Goal: Task Accomplishment & Management: Manage account settings

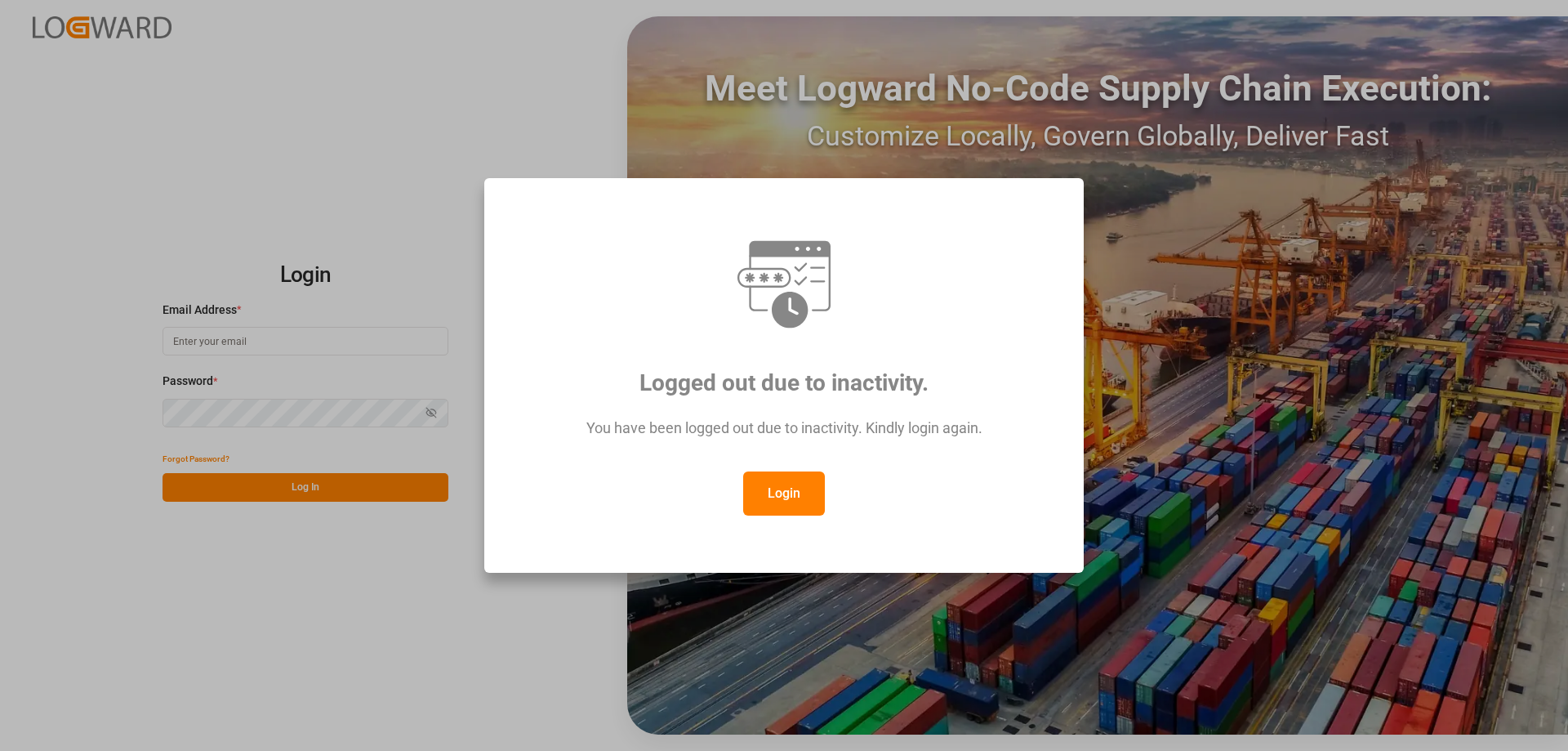
click at [786, 481] on button "Login" at bounding box center [784, 493] width 82 height 44
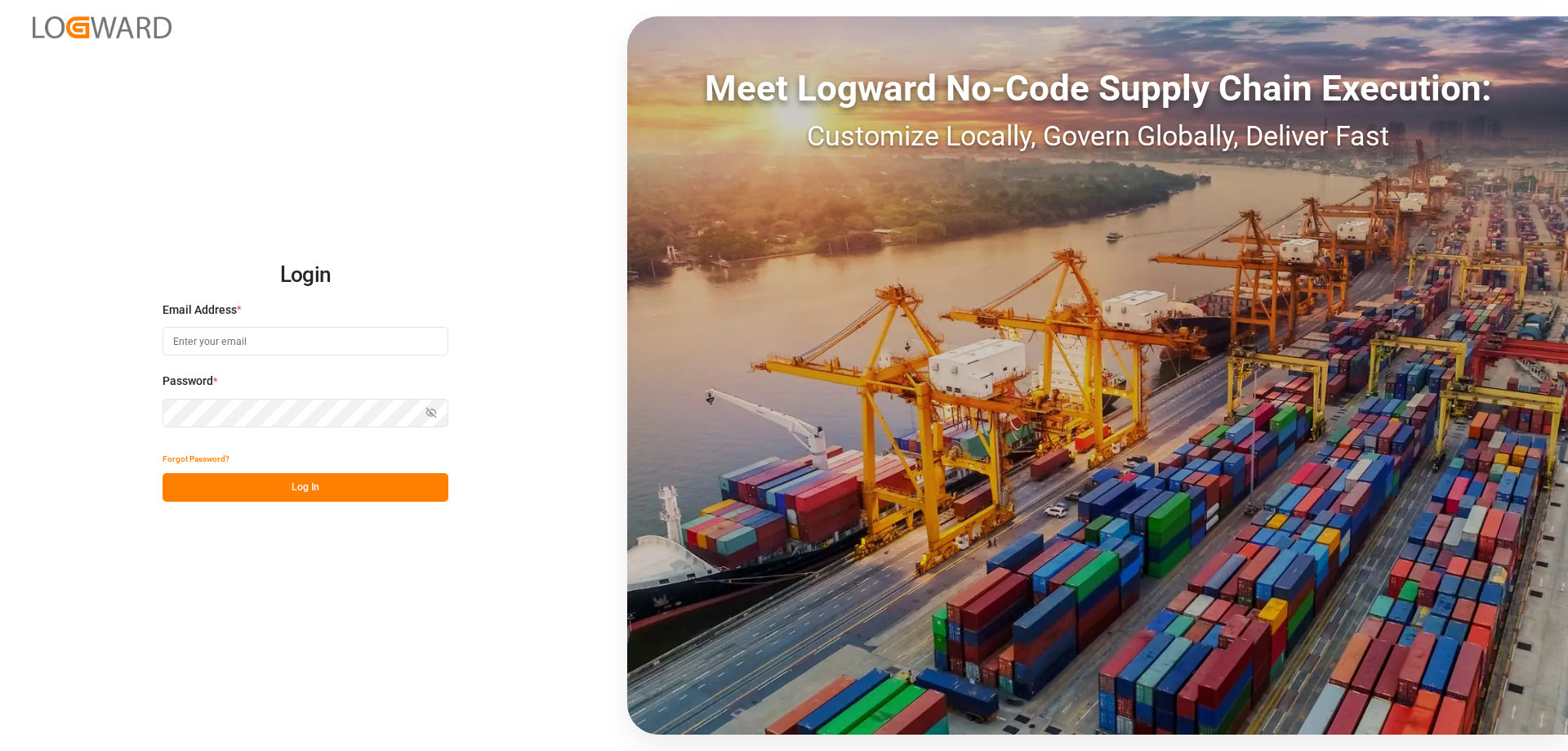
click at [243, 347] on input at bounding box center [305, 341] width 286 height 29
type input "[DOMAIN_NAME][EMAIL_ADDRESS][DOMAIN_NAME]"
click at [428, 415] on icon "button" at bounding box center [432, 413] width 12 height 12
click at [385, 489] on button "Log In" at bounding box center [305, 488] width 286 height 29
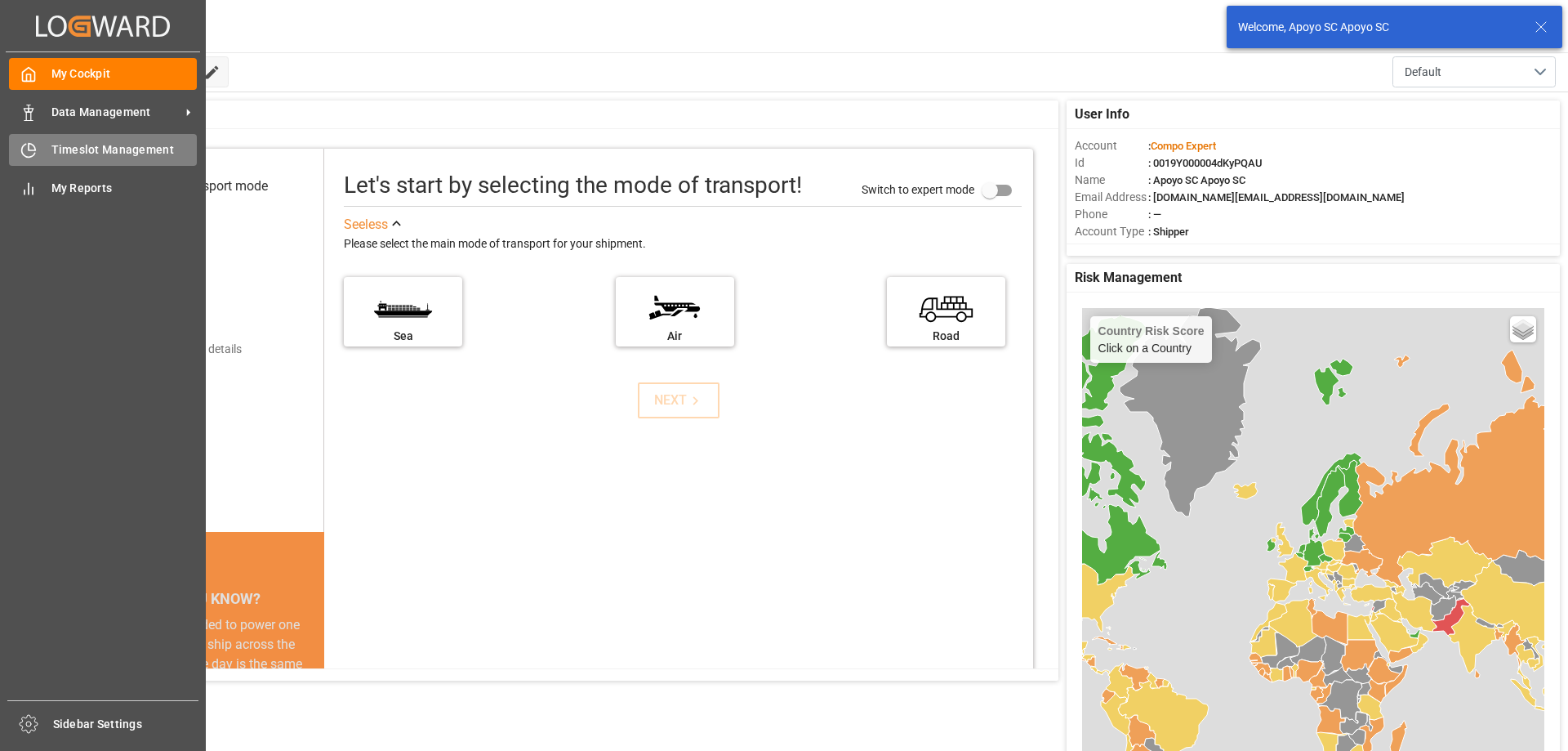
click at [64, 150] on span "Timeslot Management" at bounding box center [125, 150] width 146 height 17
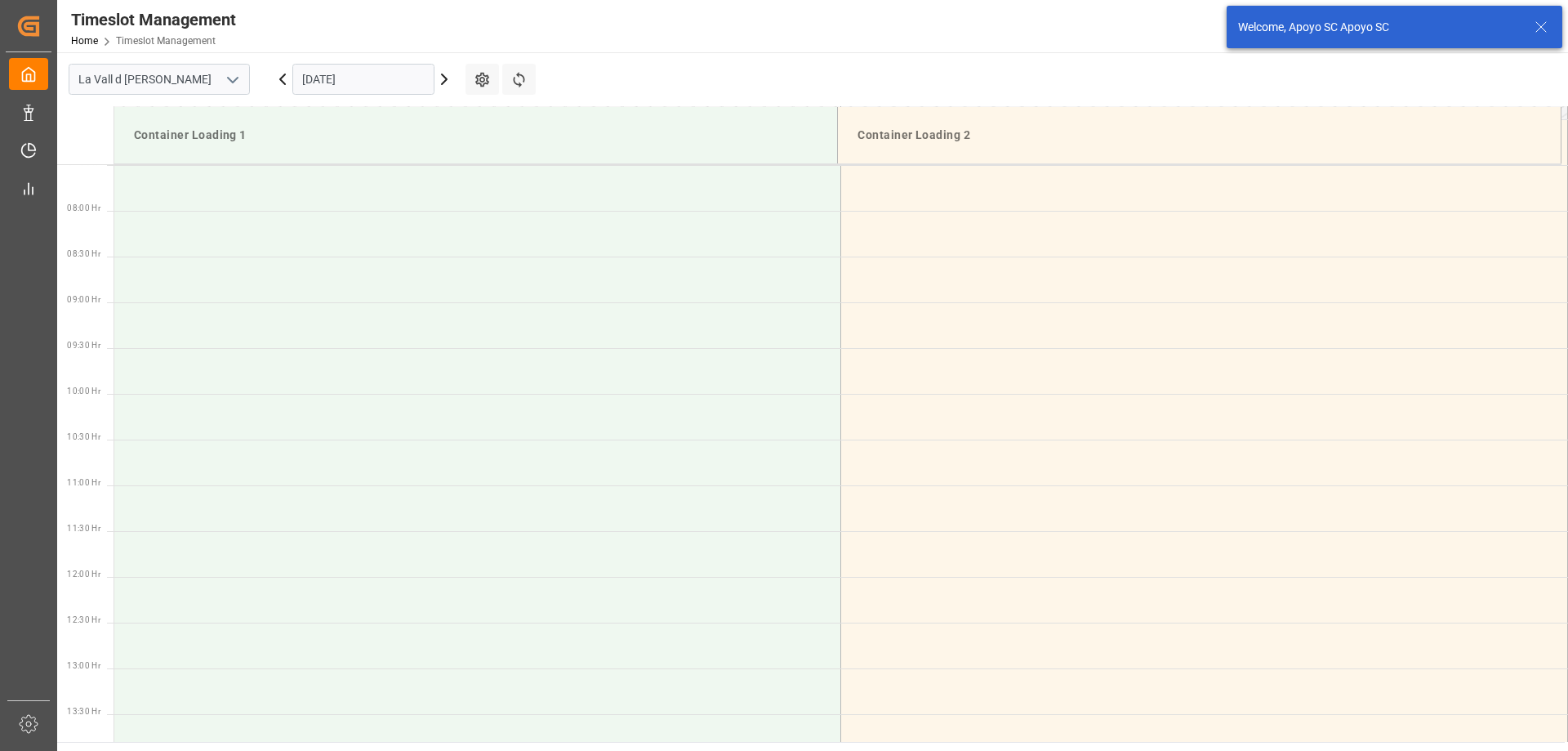
scroll to position [905, 0]
click at [362, 87] on input "[DATE]" at bounding box center [363, 79] width 142 height 31
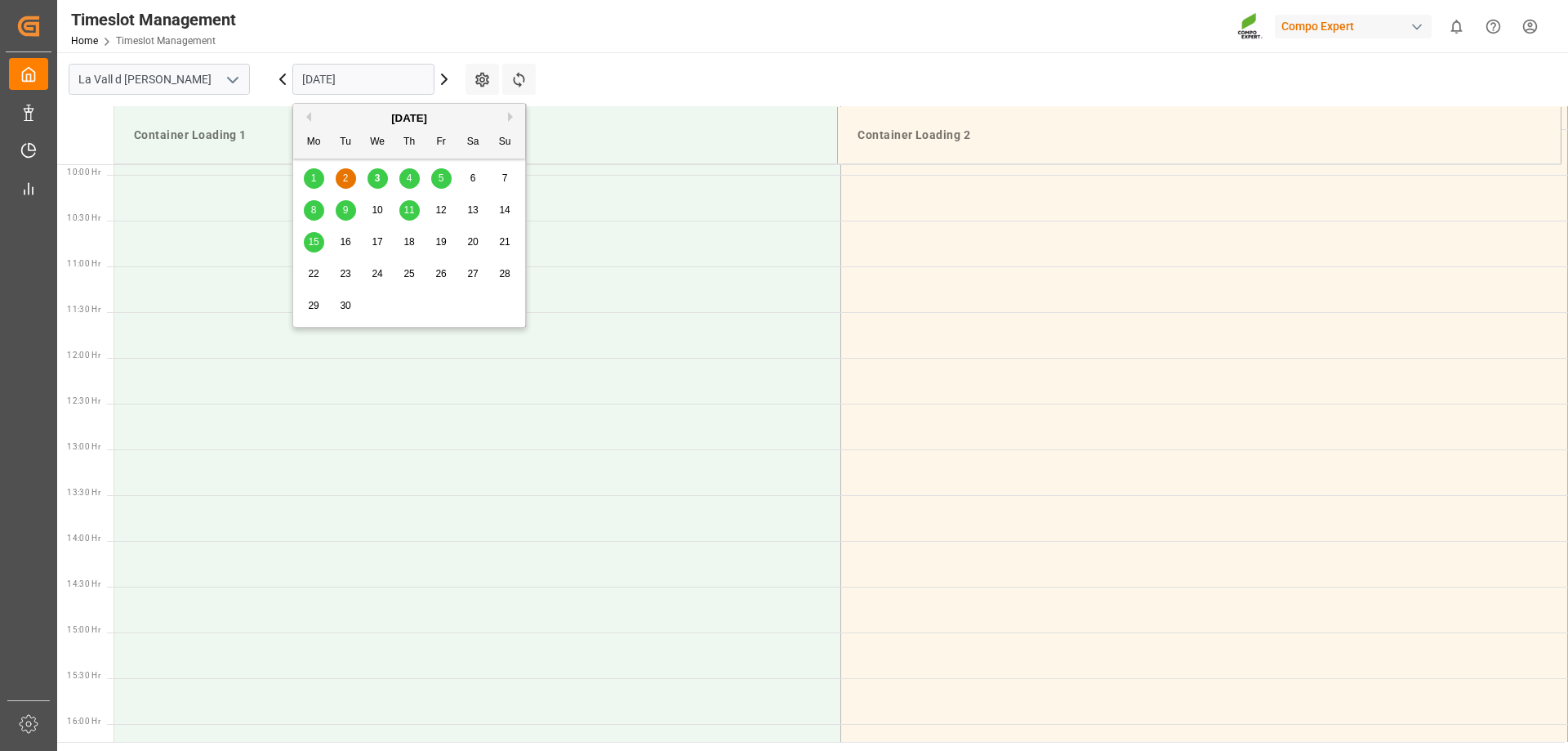
click at [378, 186] on div "3" at bounding box center [377, 179] width 20 height 19
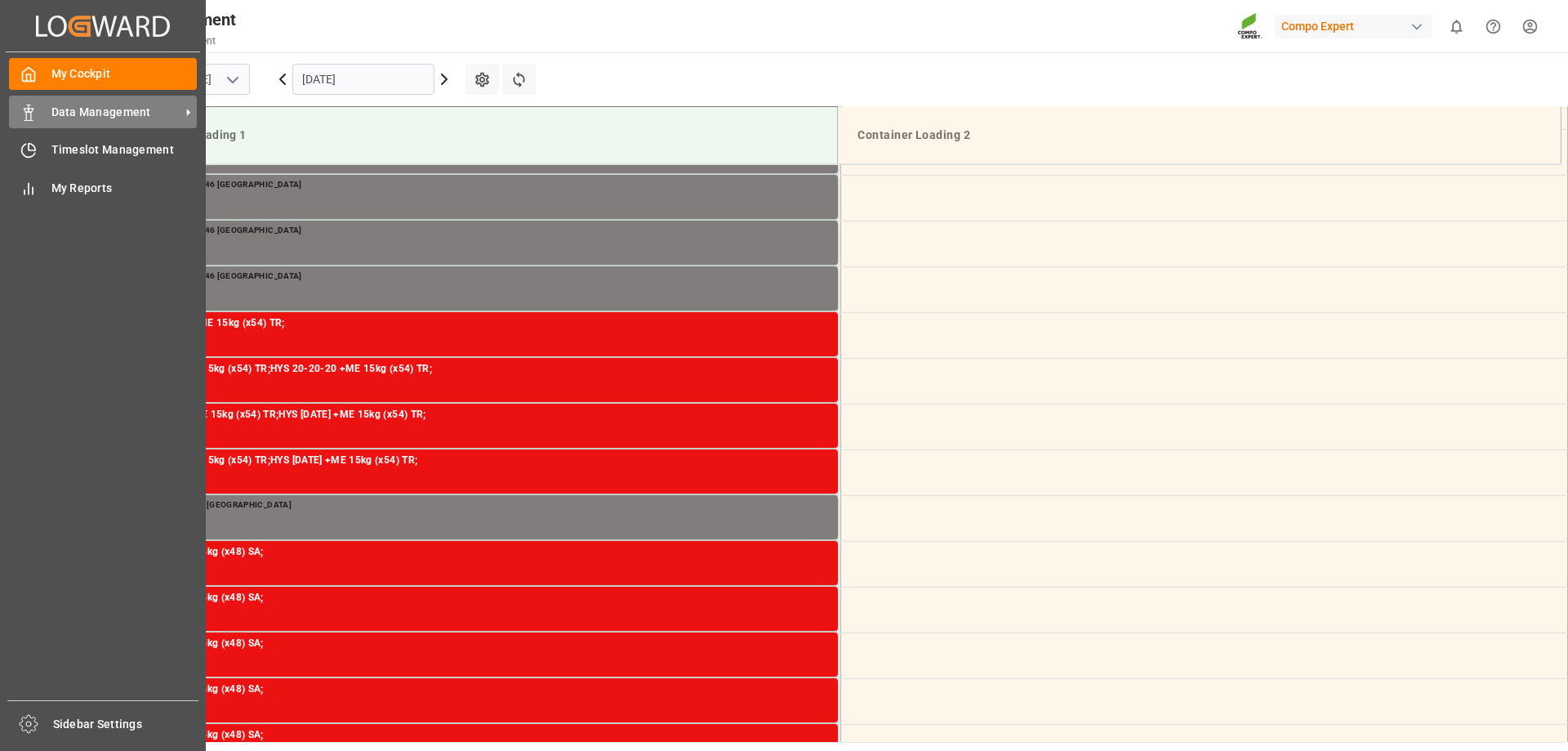
click at [82, 110] on span "Data Management" at bounding box center [116, 113] width 129 height 17
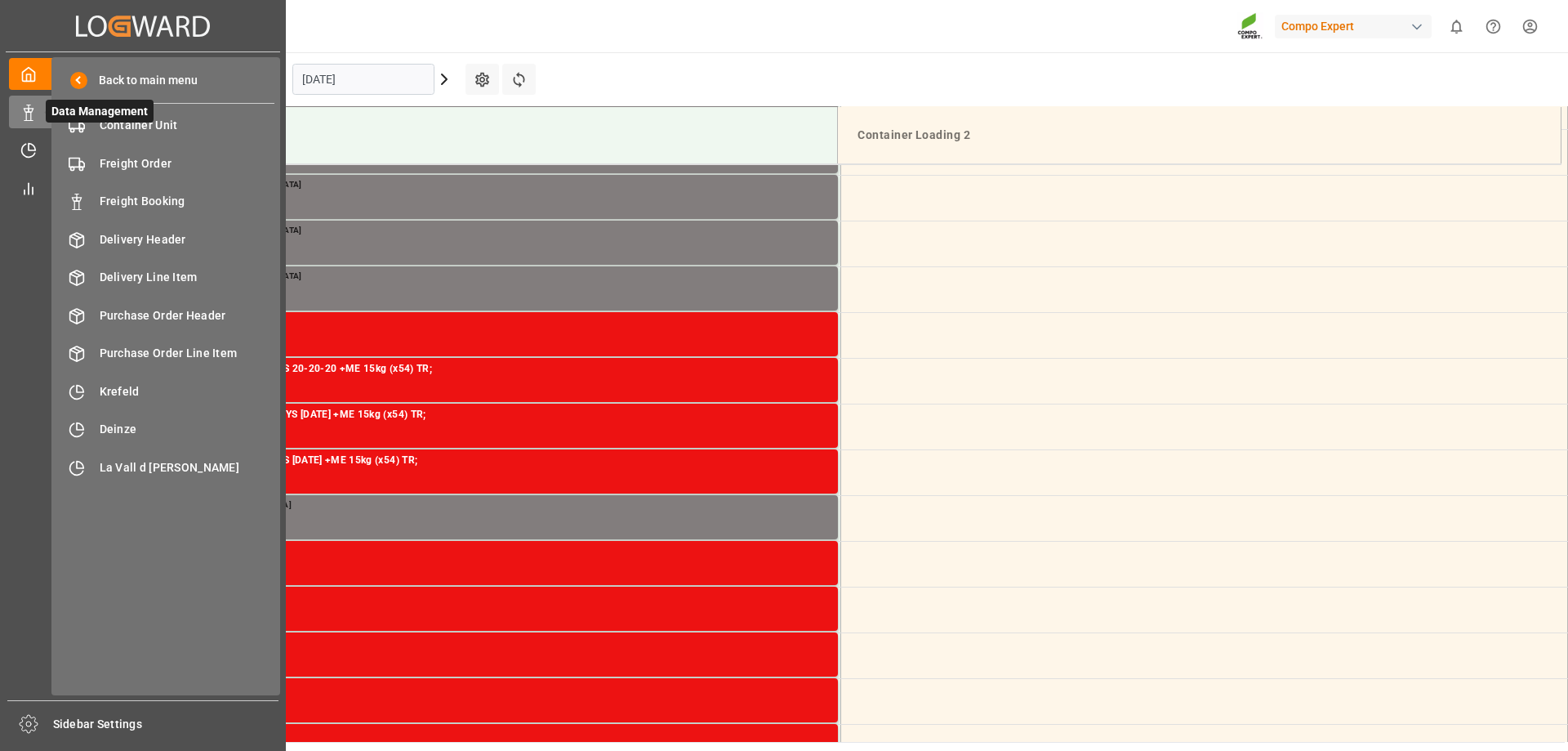
click at [139, 122] on span "Data Management" at bounding box center [100, 112] width 108 height 23
click at [208, 124] on span "Container Unit" at bounding box center [187, 125] width 176 height 17
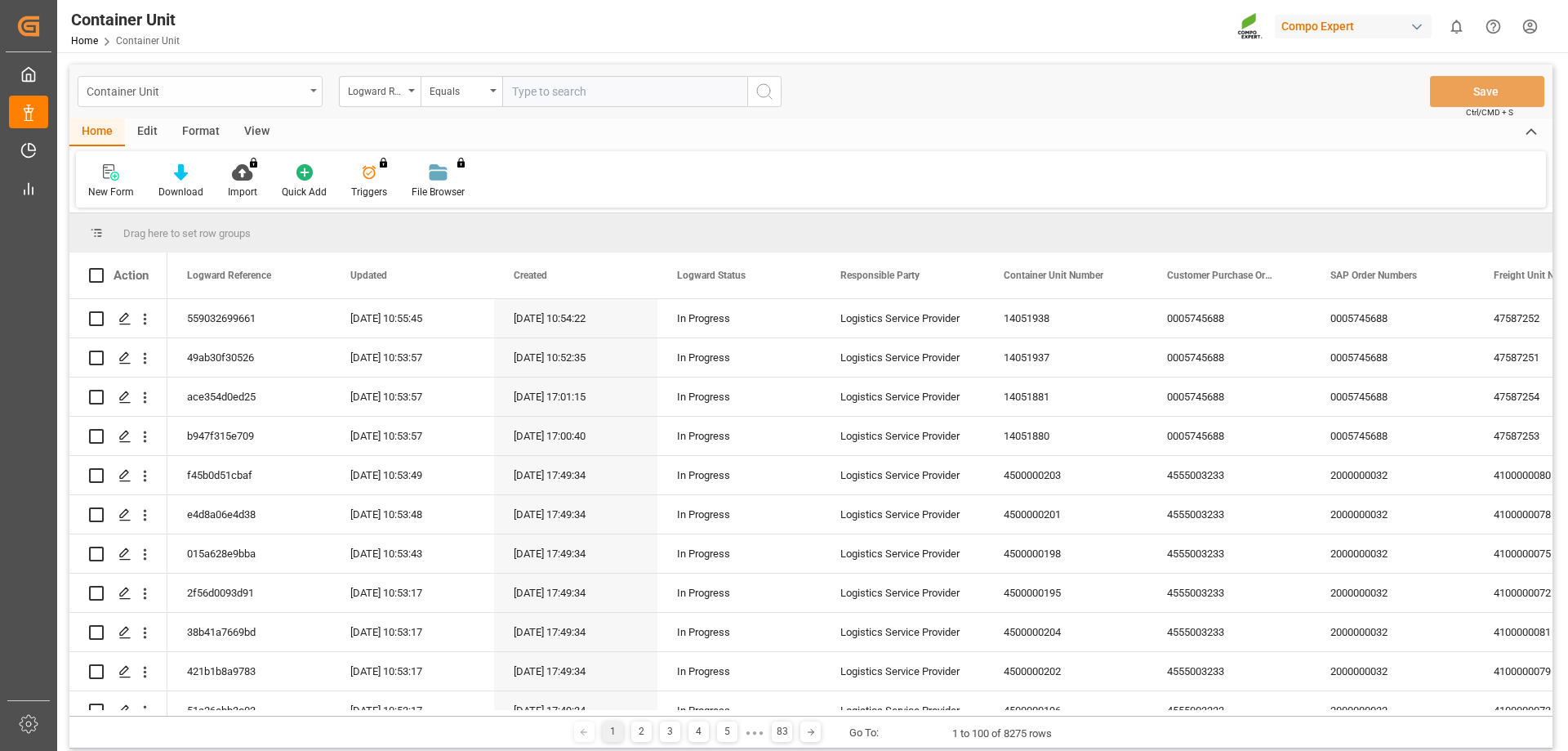
click at [308, 89] on div "Container Unit" at bounding box center [200, 91] width 245 height 31
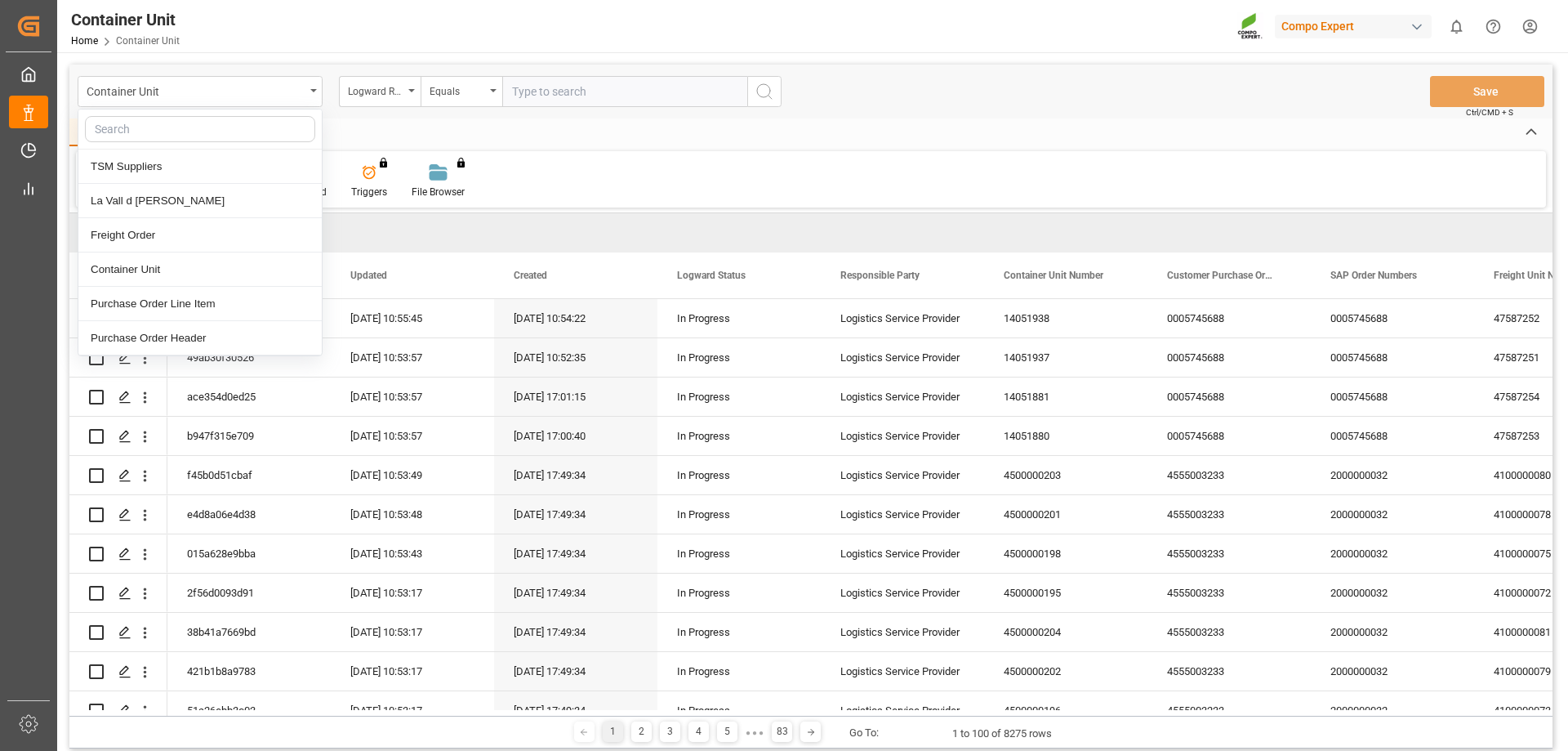
click at [421, 123] on div "Home Edit Format View" at bounding box center [810, 132] width 1483 height 28
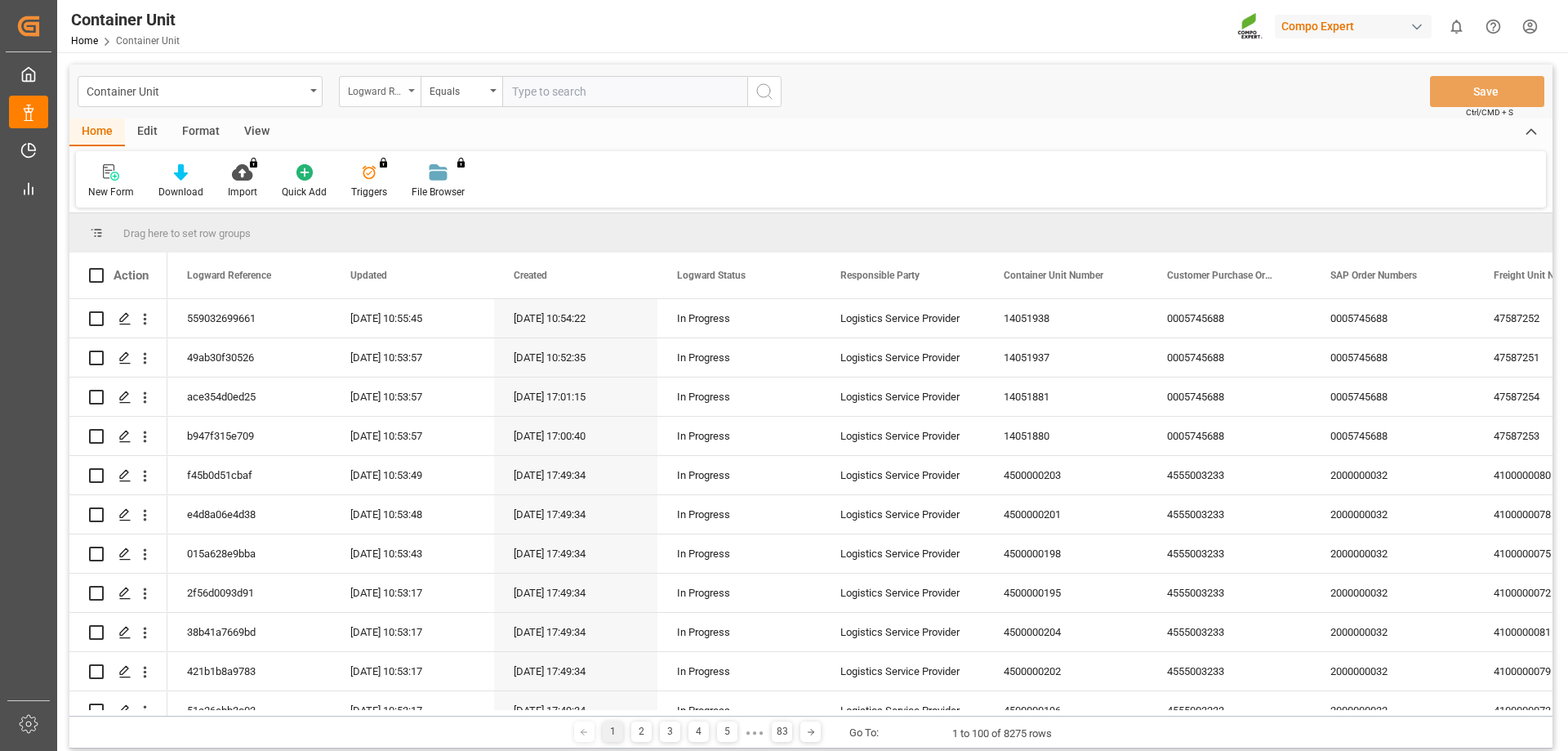
click at [393, 95] on div "Logward Reference" at bounding box center [376, 89] width 56 height 19
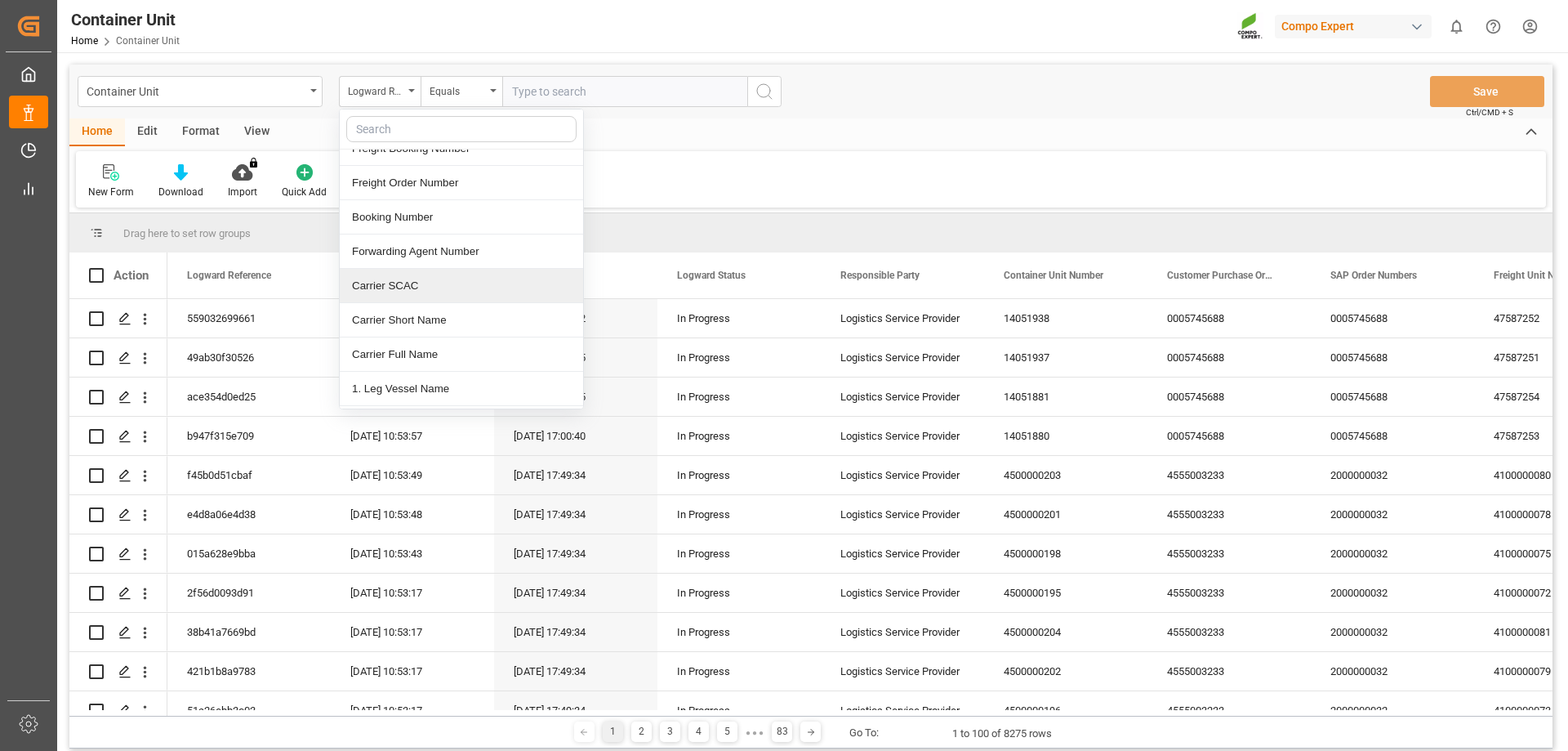
scroll to position [163, 0]
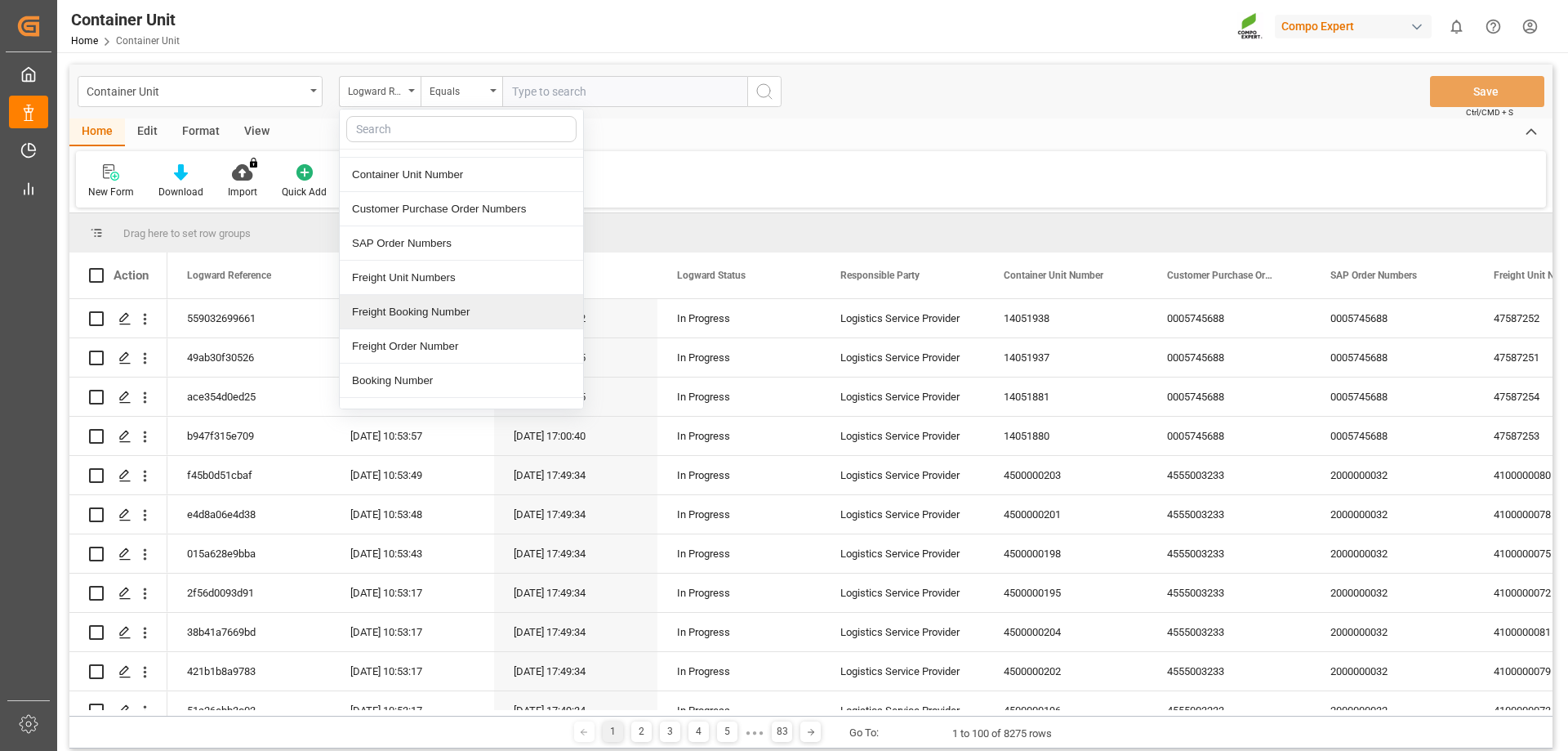
click at [481, 313] on div "Freight Booking Number" at bounding box center [460, 313] width 243 height 35
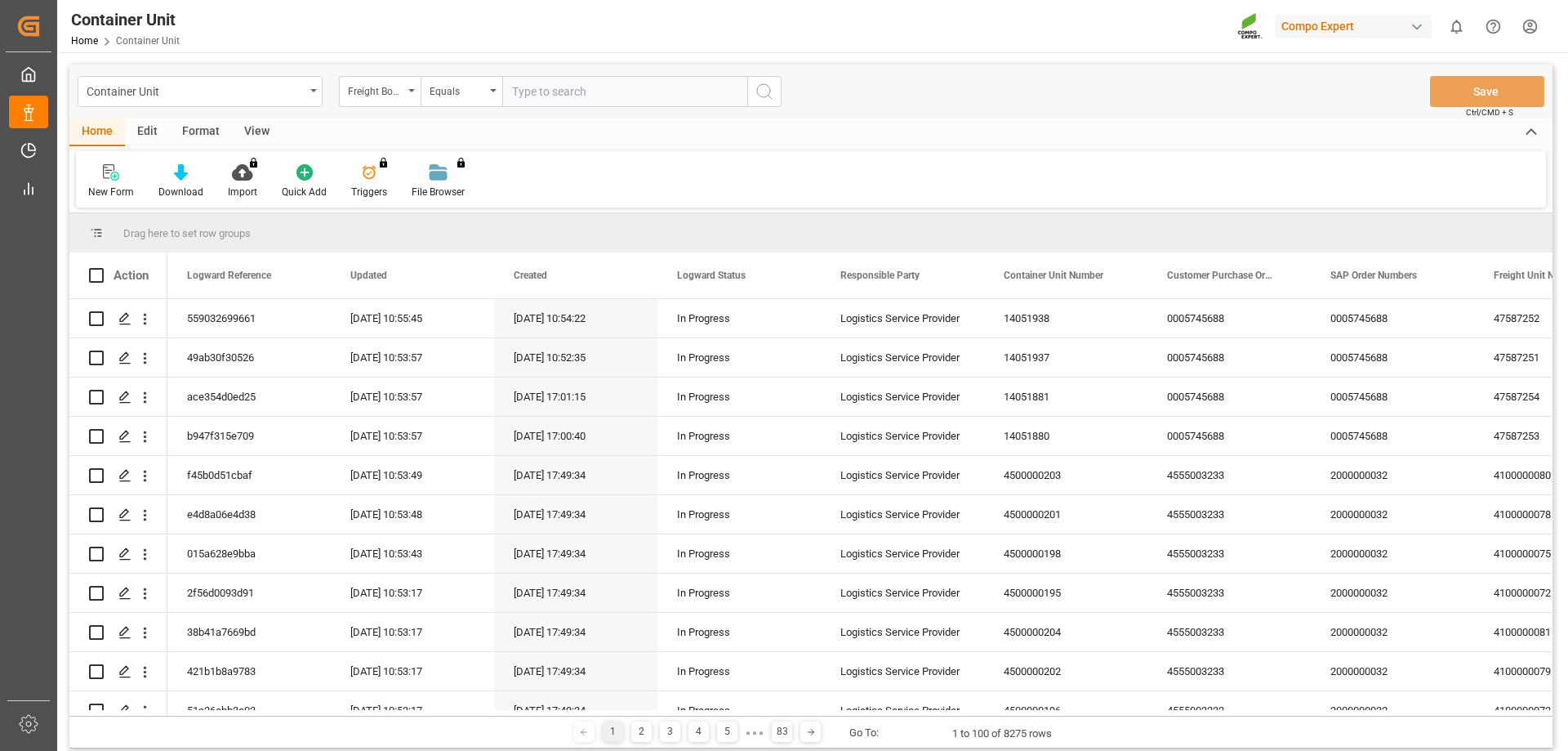
click at [539, 87] on input "text" at bounding box center [625, 91] width 245 height 31
type input "14051879"
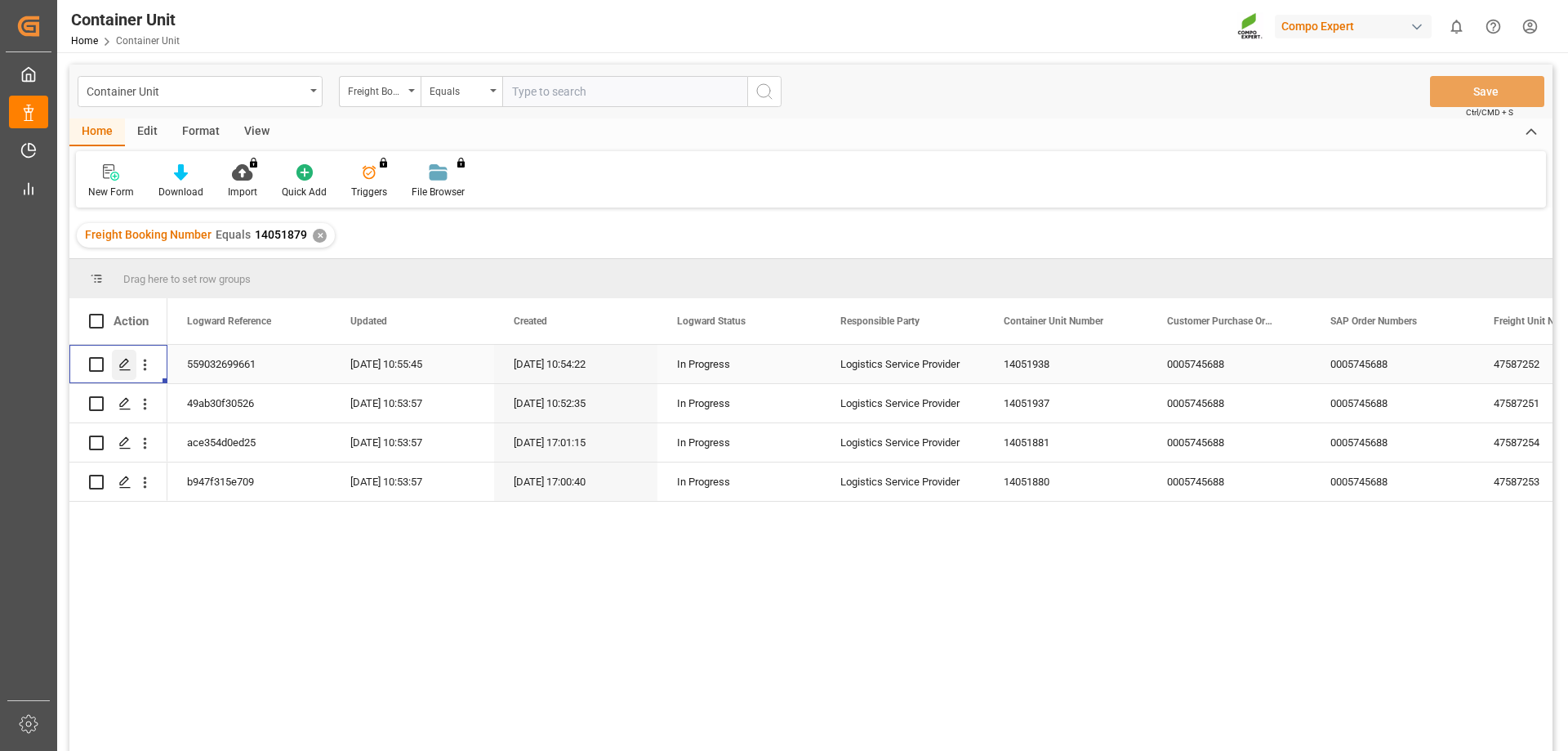
click at [129, 366] on icon "Press SPACE to select this row." at bounding box center [125, 364] width 13 height 13
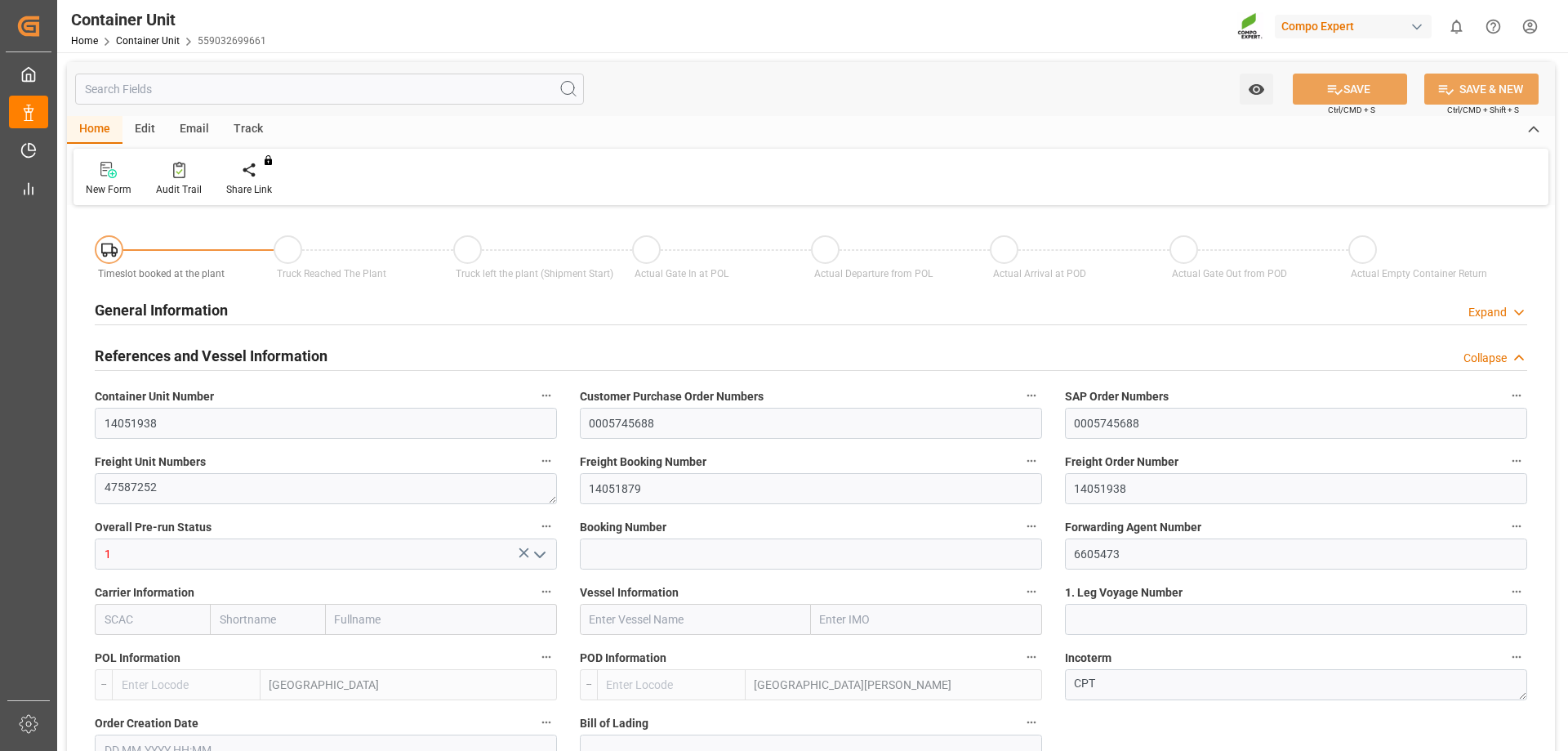
type input "ESVLC"
type input "ESSCT"
type input "7"
type input "0"
type input "8"
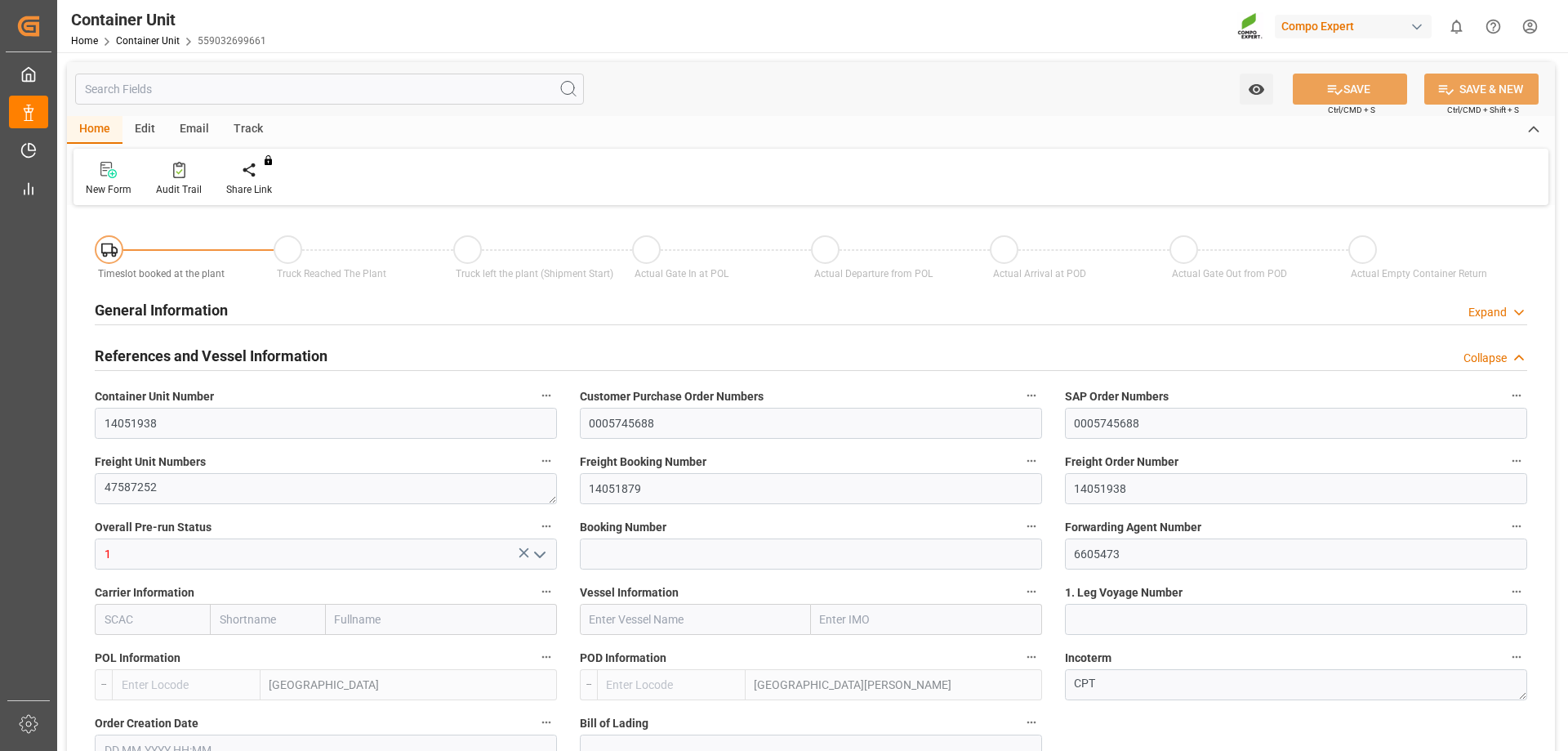
type input "0"
type input "42"
type input "23434.8"
type input "03.09.2025 10:54"
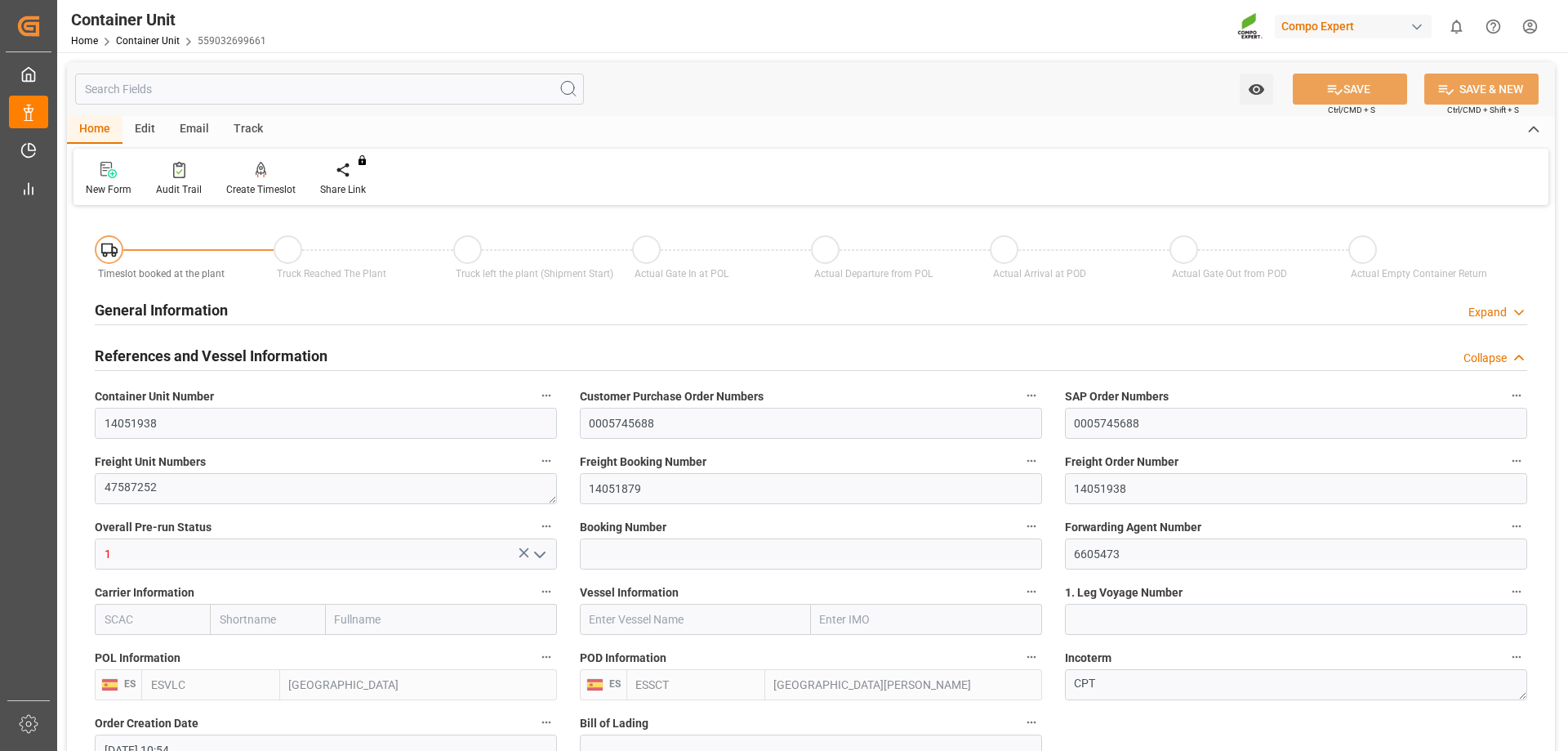
type input "11.09.2025"
click at [274, 178] on div at bounding box center [261, 169] width 69 height 17
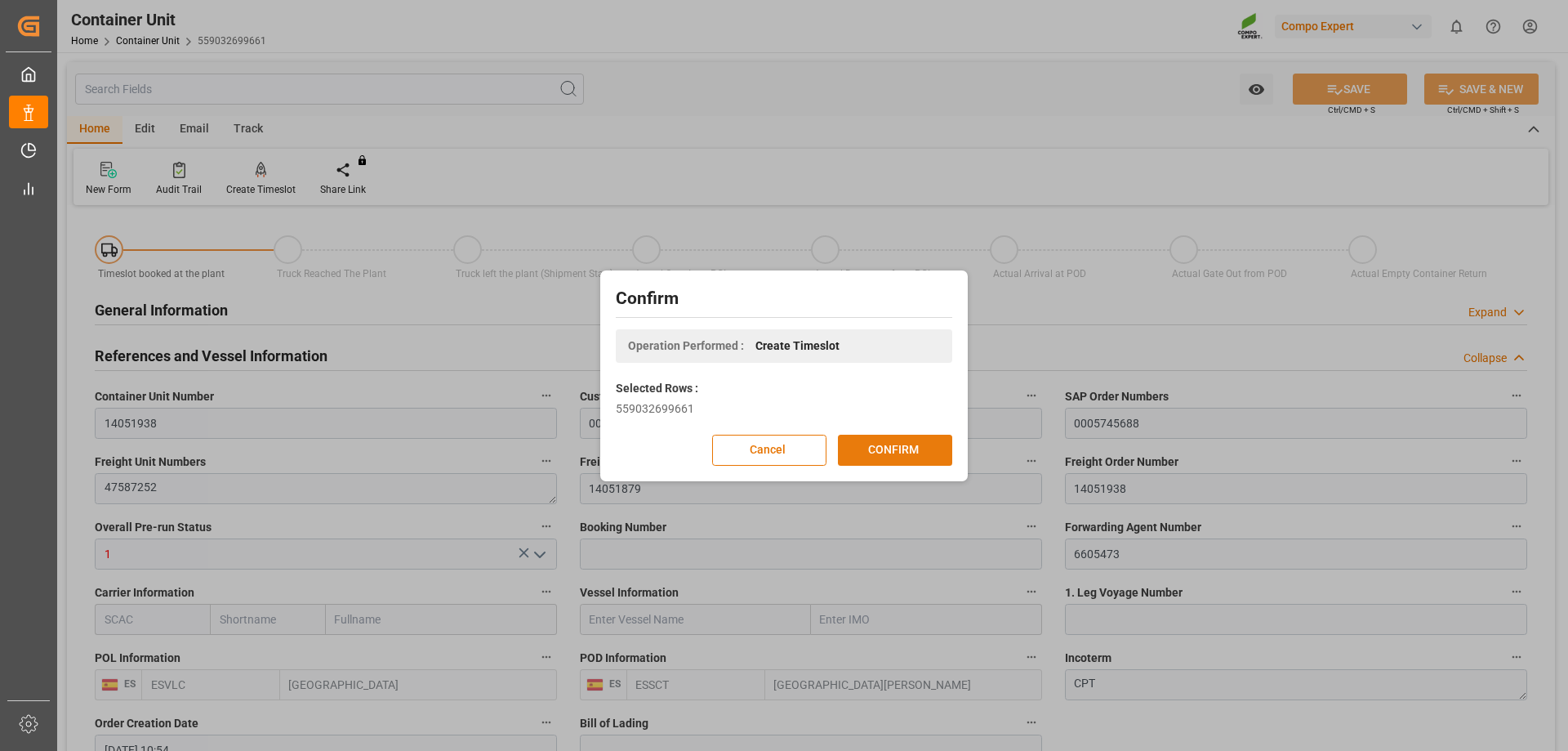
click at [919, 451] on button "CONFIRM" at bounding box center [895, 450] width 114 height 31
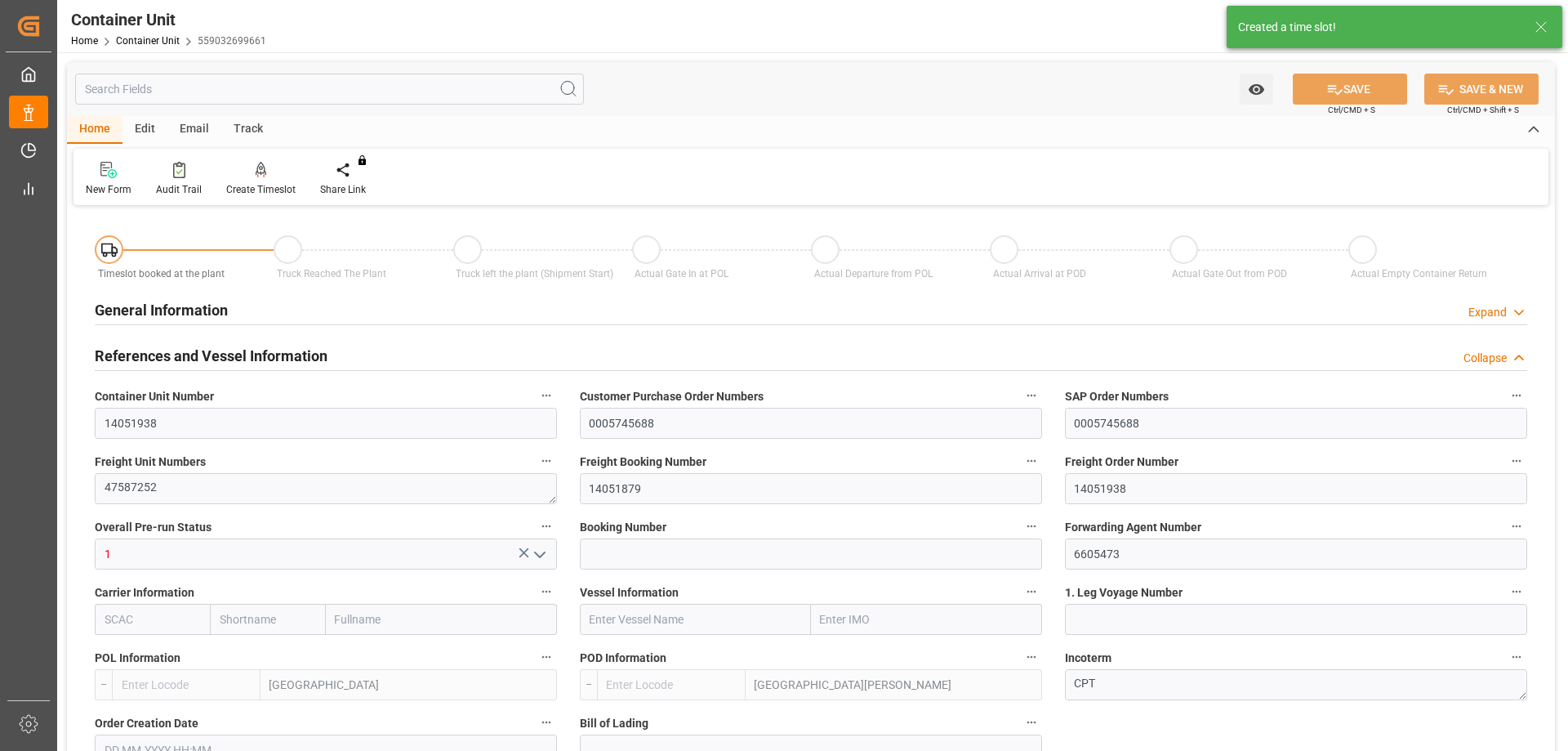
type input "ESVLC"
type input "ESSCT"
type input "7"
type input "0"
type input "8"
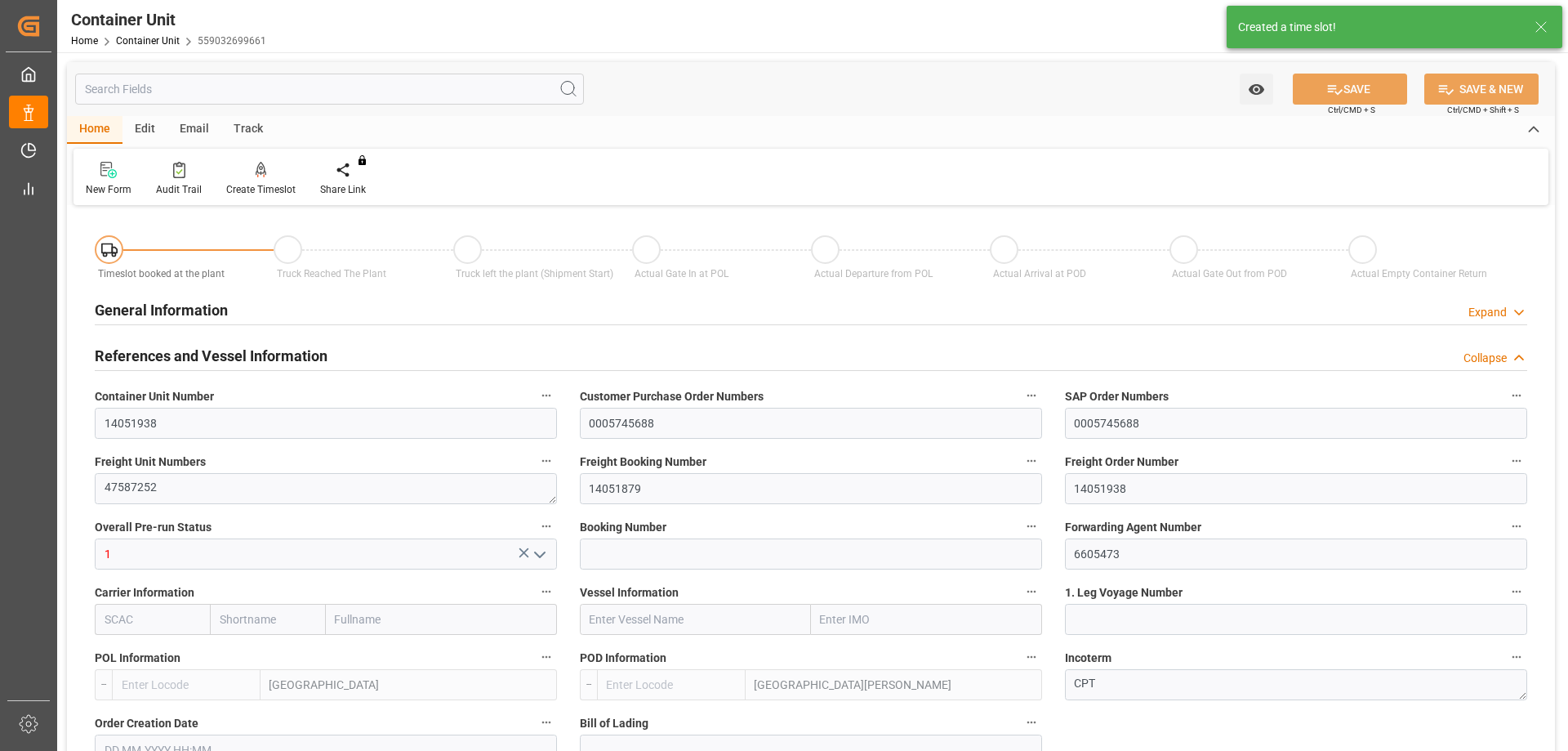
type input "0"
type input "42"
type input "23434.8"
type input "03.09.2025 10:54"
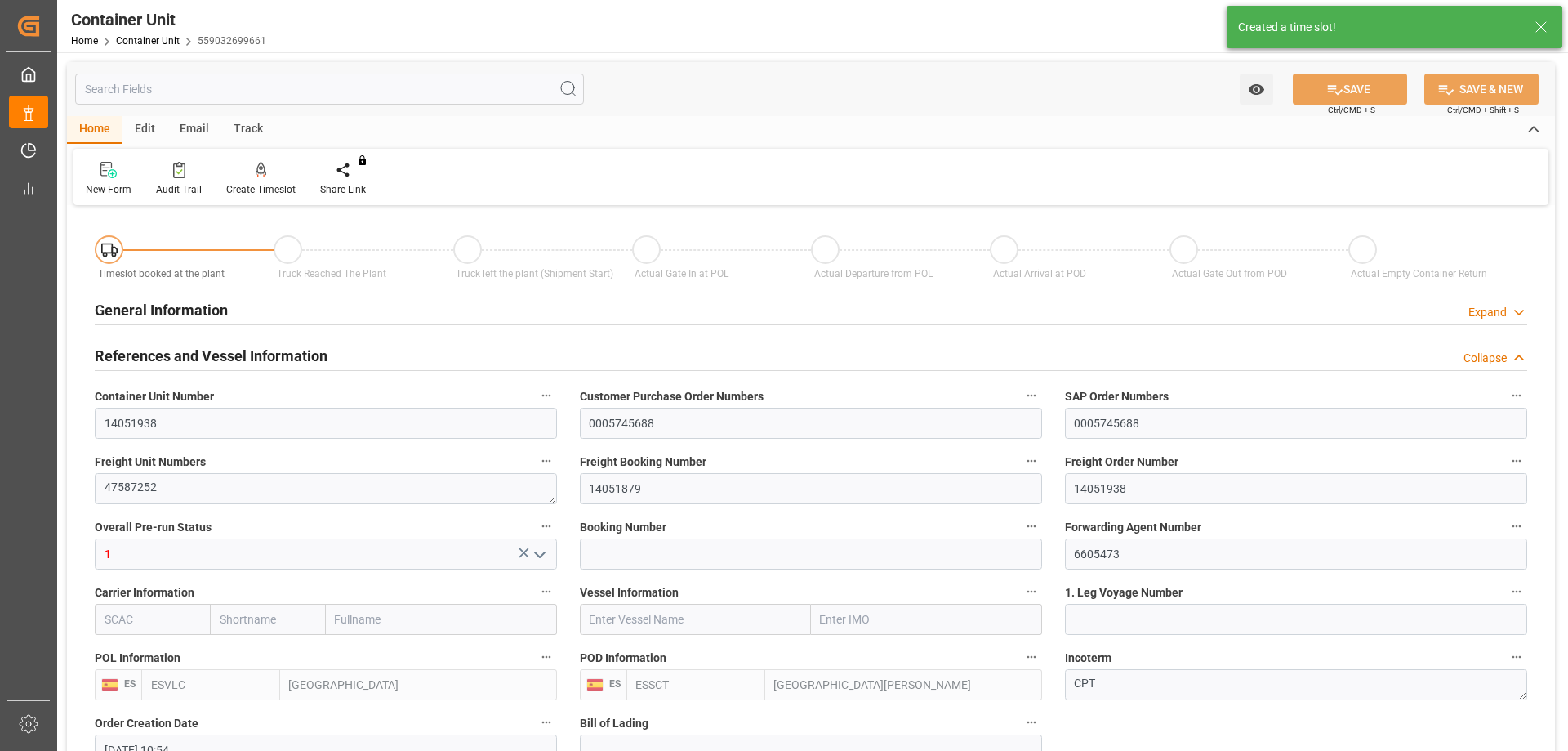
type input "11.09.2025"
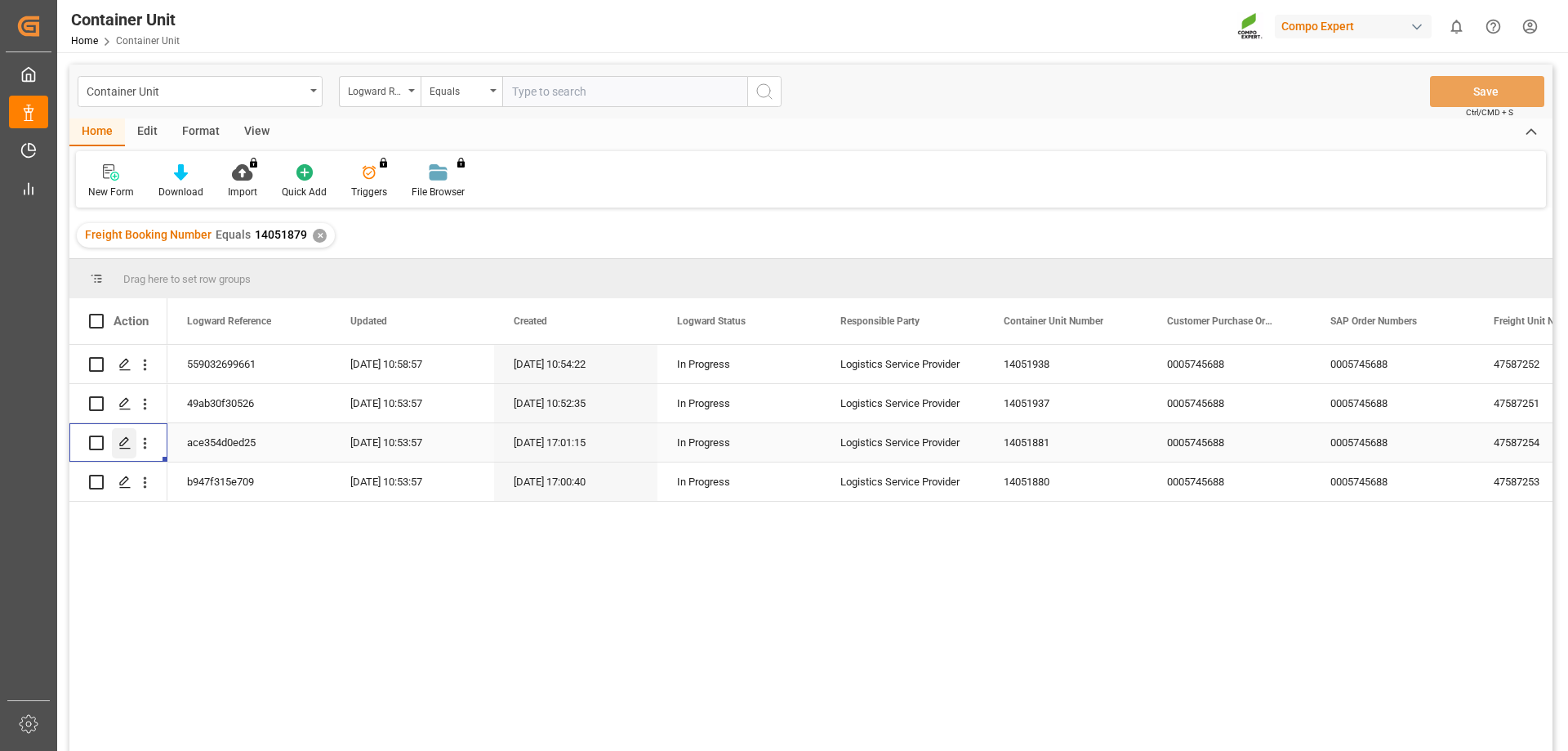
click at [130, 448] on line "Press SPACE to select this row." at bounding box center [125, 448] width 10 height 0
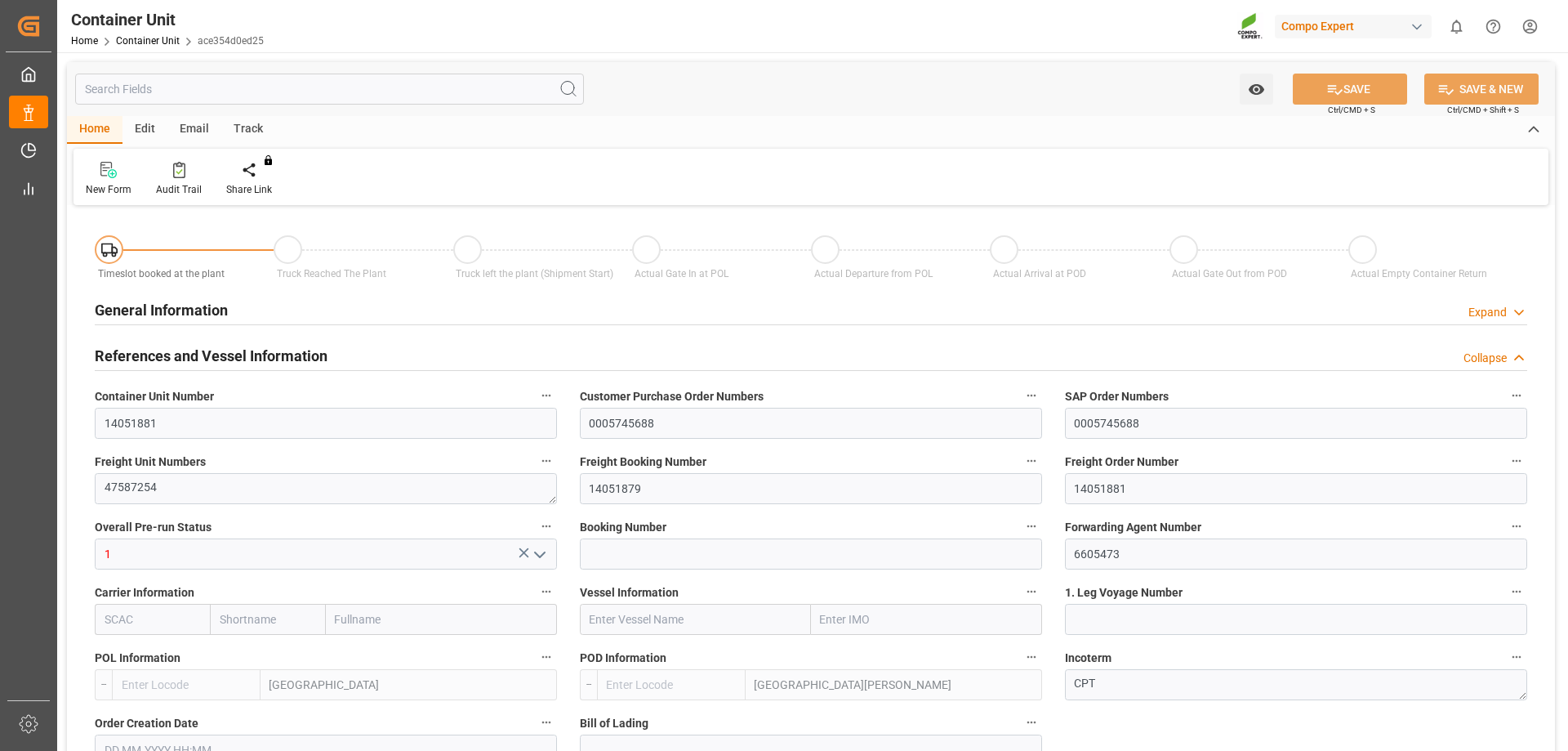
type input "ESVLC"
type input "ESSCT"
type input "7"
type input "0"
type input "8"
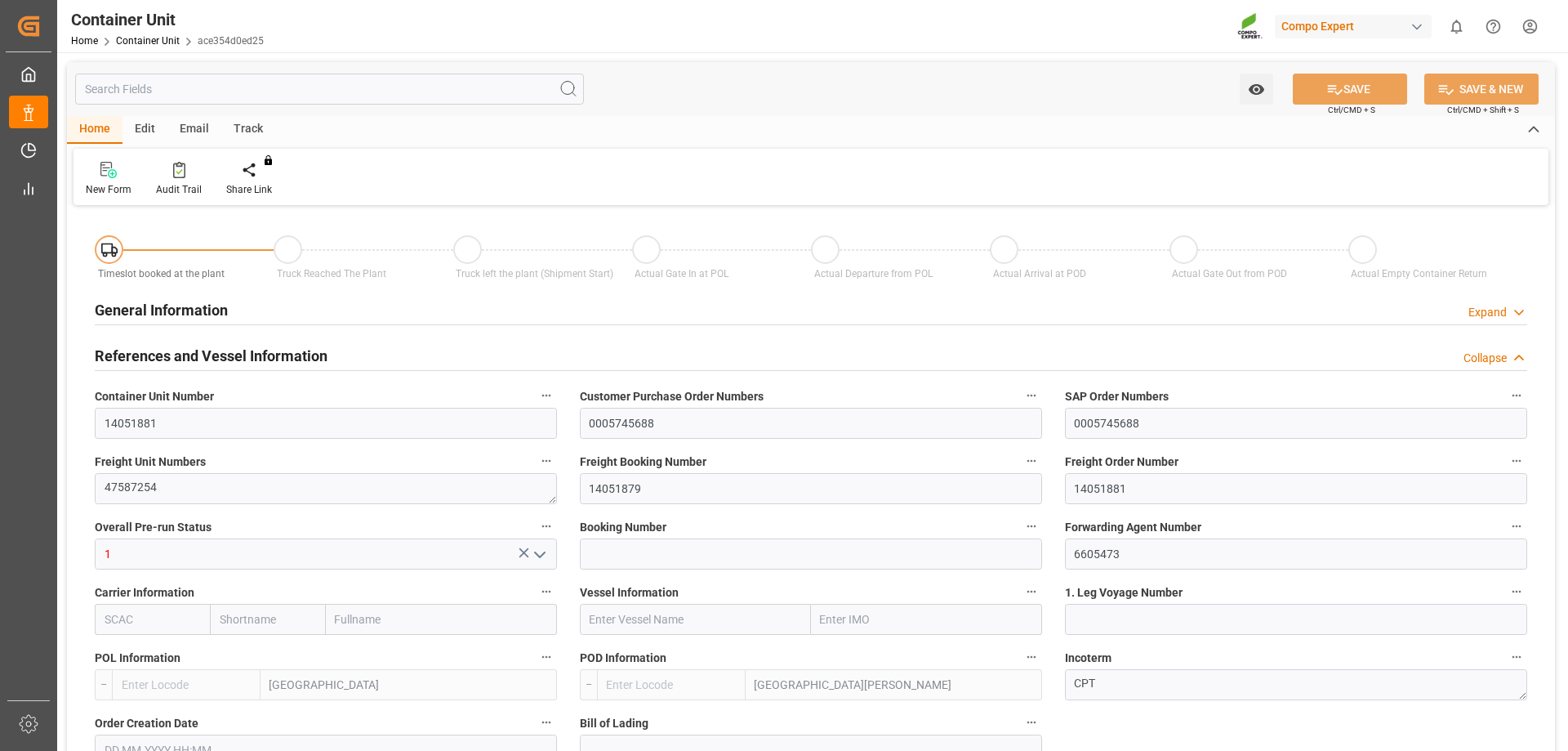
type input "0"
type input "42"
type input "17054.4"
type input "02.09.2025 17:01"
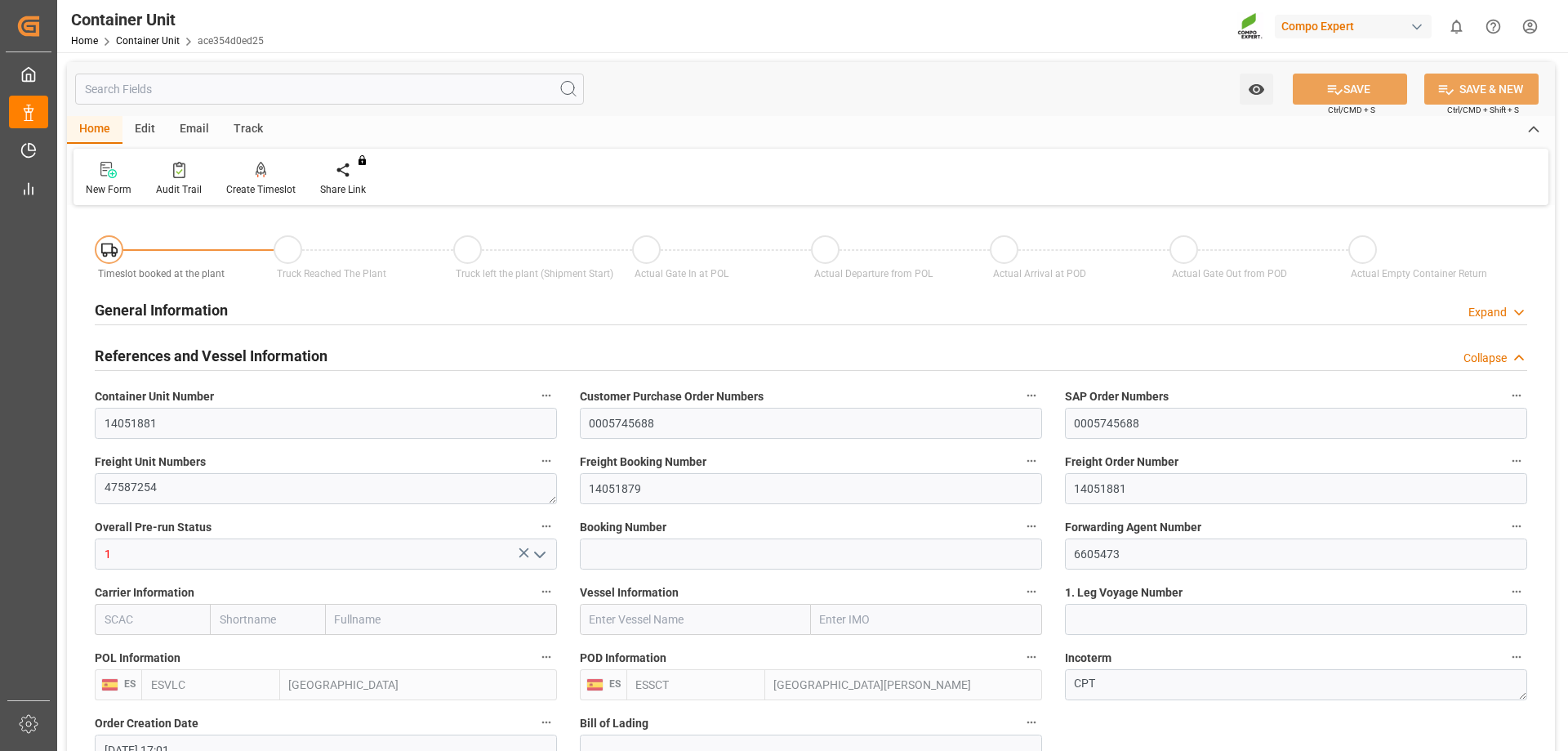
type input "09.09.2025"
click at [266, 174] on div at bounding box center [261, 169] width 69 height 17
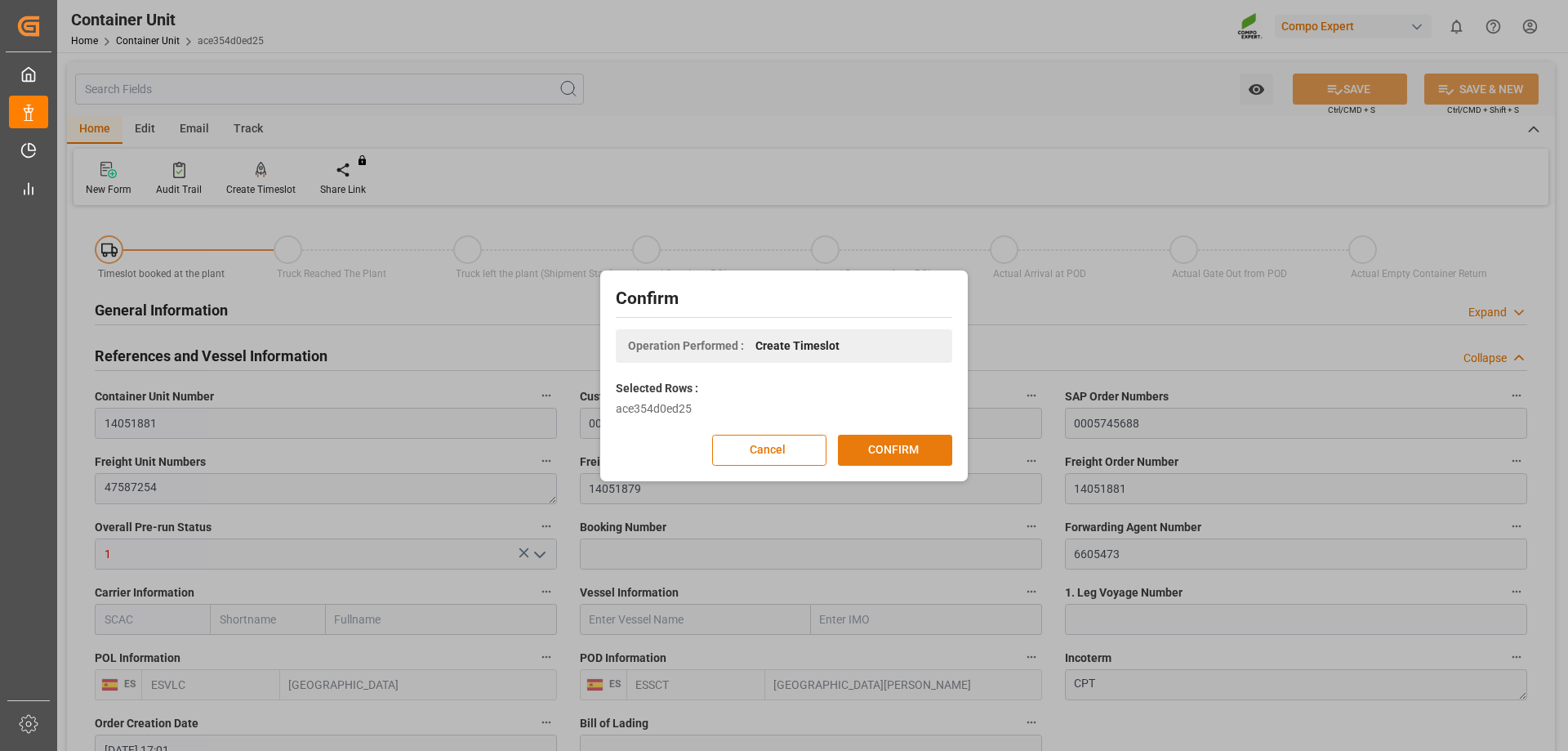
click at [901, 449] on button "CONFIRM" at bounding box center [895, 450] width 114 height 31
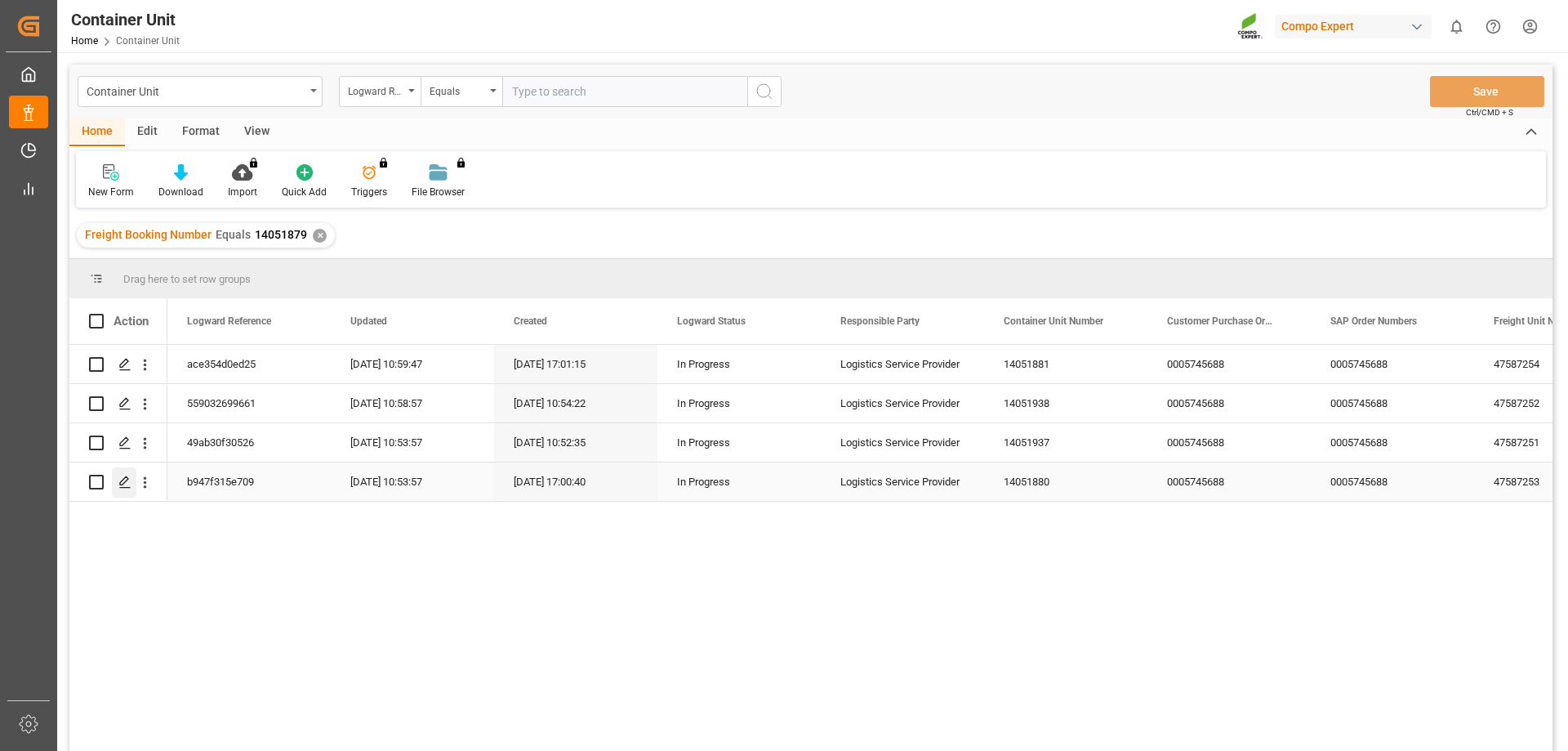
click at [128, 475] on icon "Press SPACE to select this row." at bounding box center [125, 482] width 13 height 13
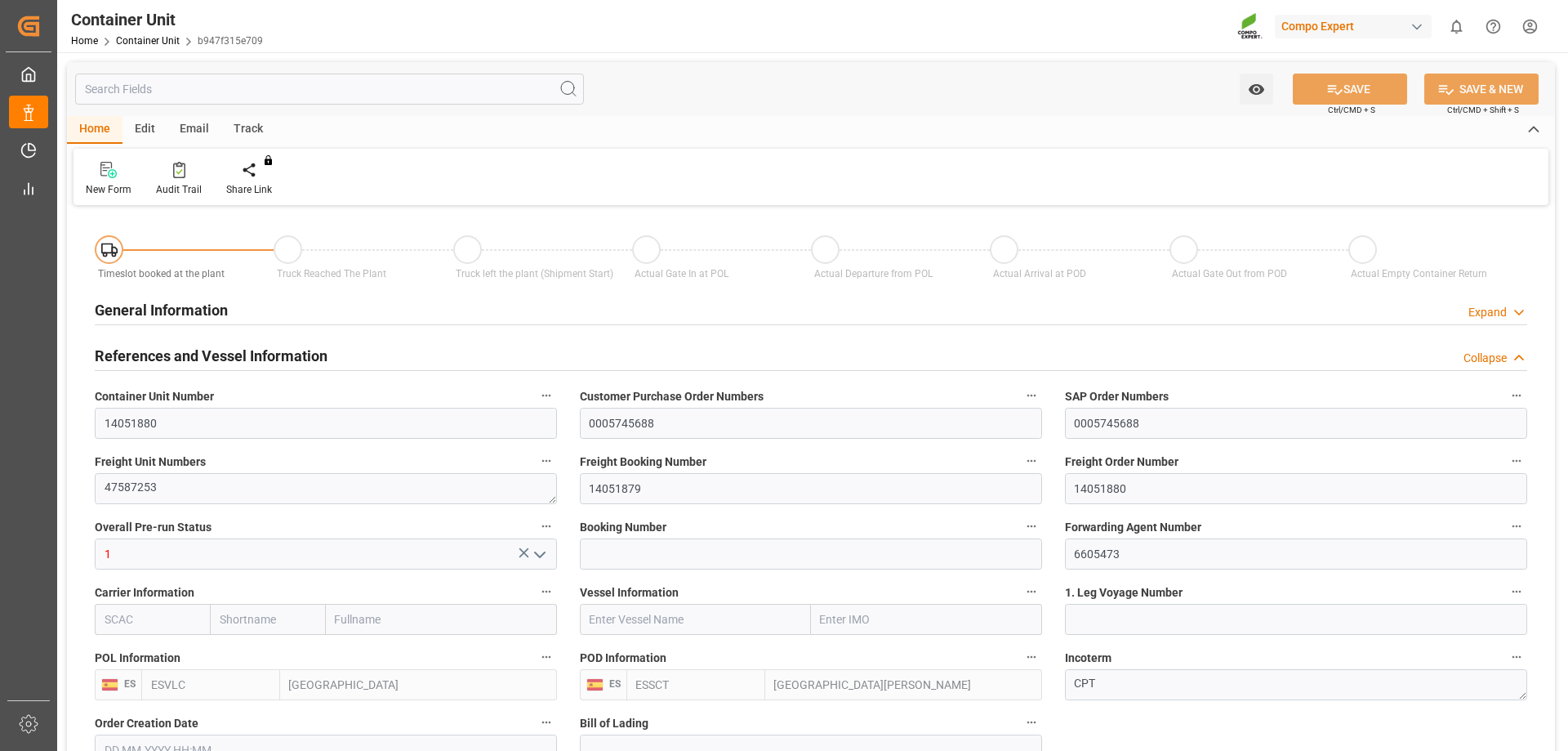
type input "ESVLC"
type input "ESSCT"
type input "7"
type input "0"
type input "8"
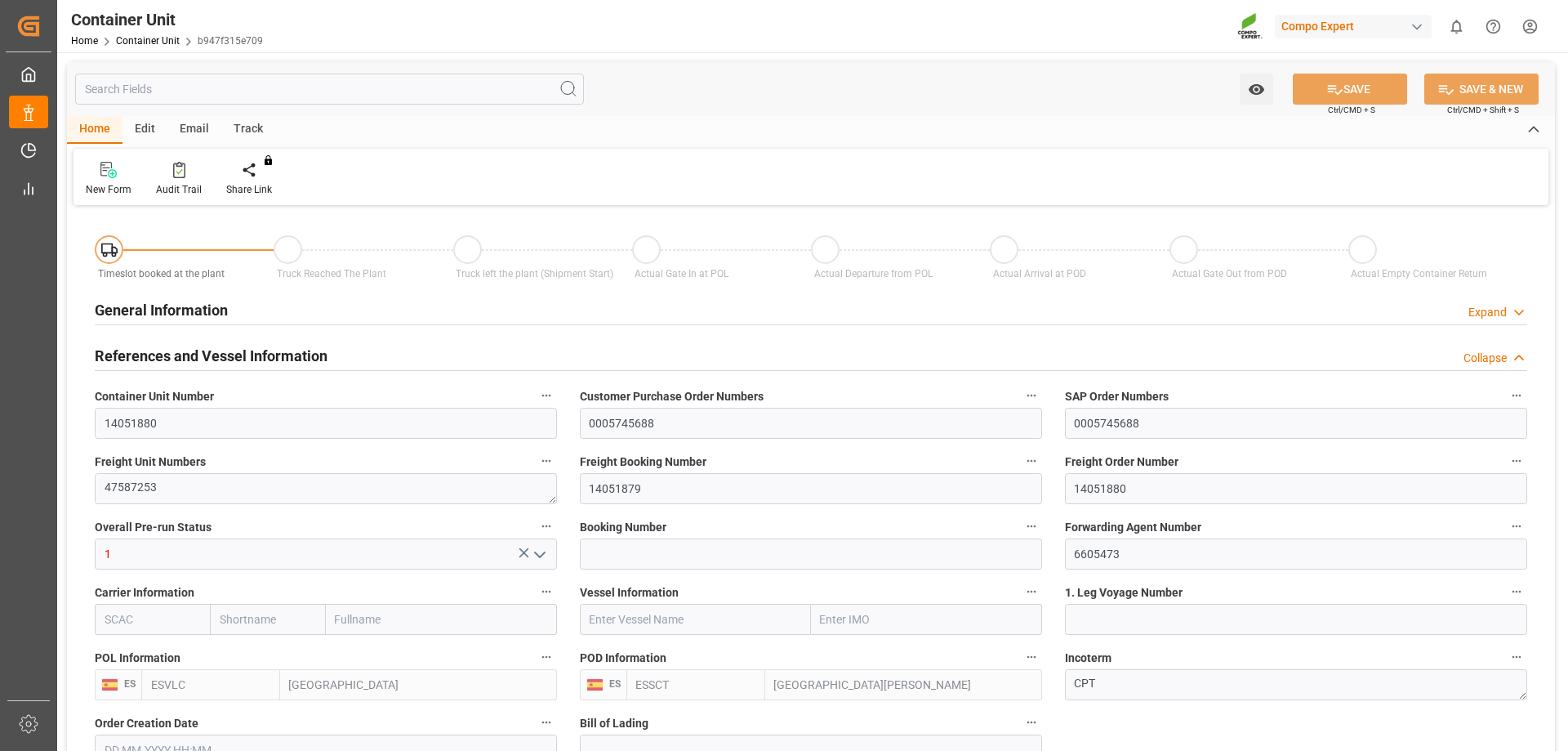
type input "0"
type input "42"
type input "22007.04"
type input "02.09.2025 17:00"
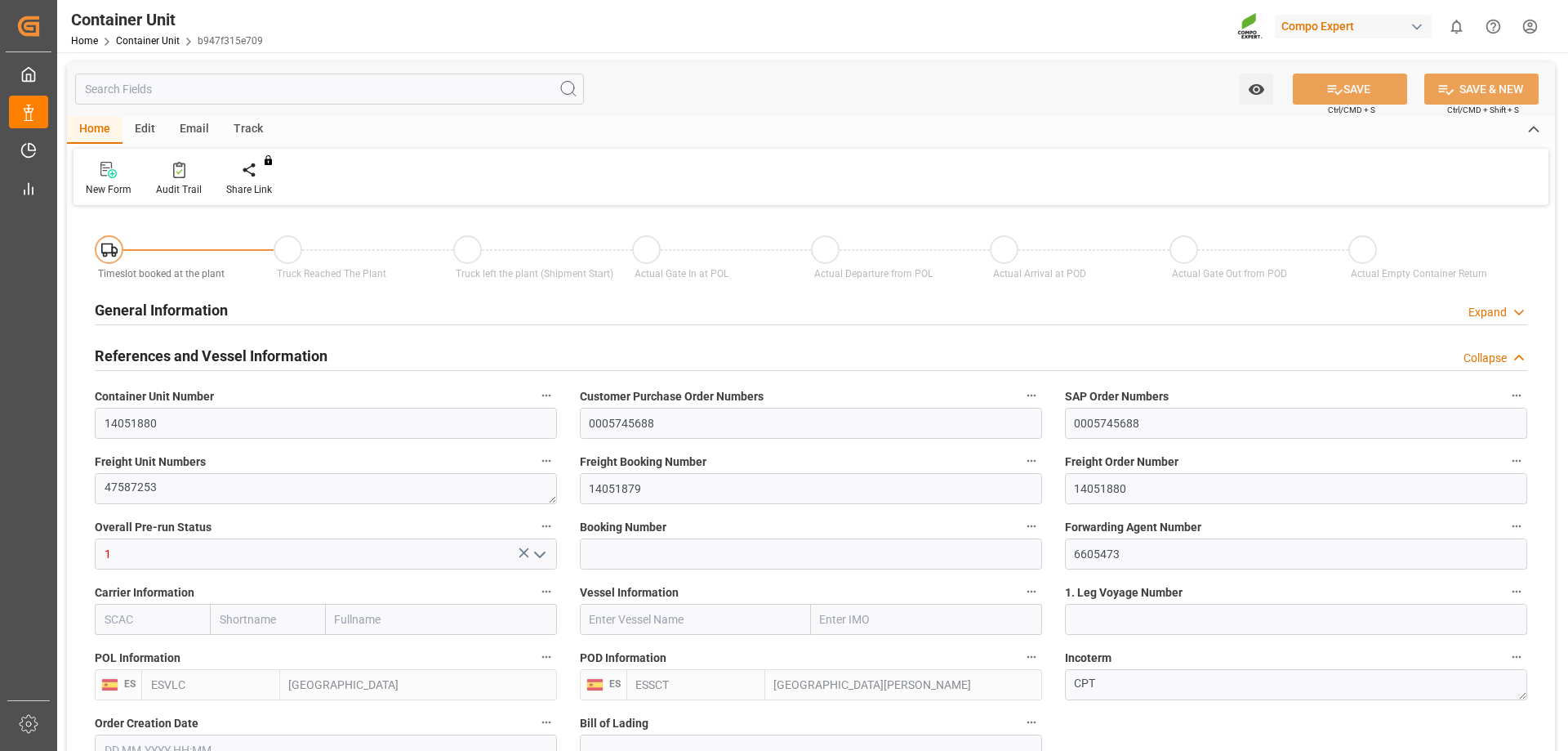
type input "10.09.2025"
click at [261, 170] on icon at bounding box center [261, 169] width 12 height 16
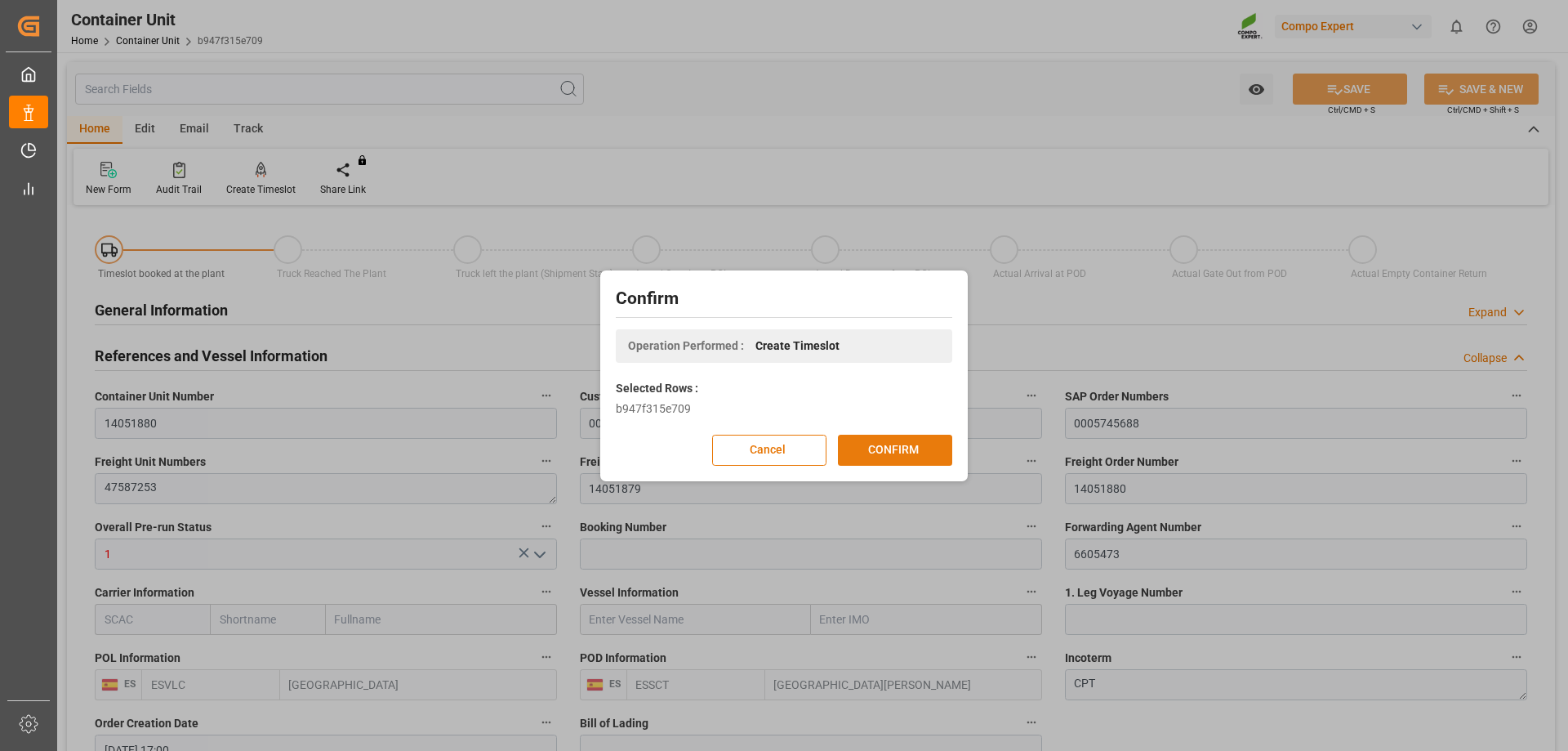
click at [853, 440] on button "CONFIRM" at bounding box center [895, 450] width 114 height 31
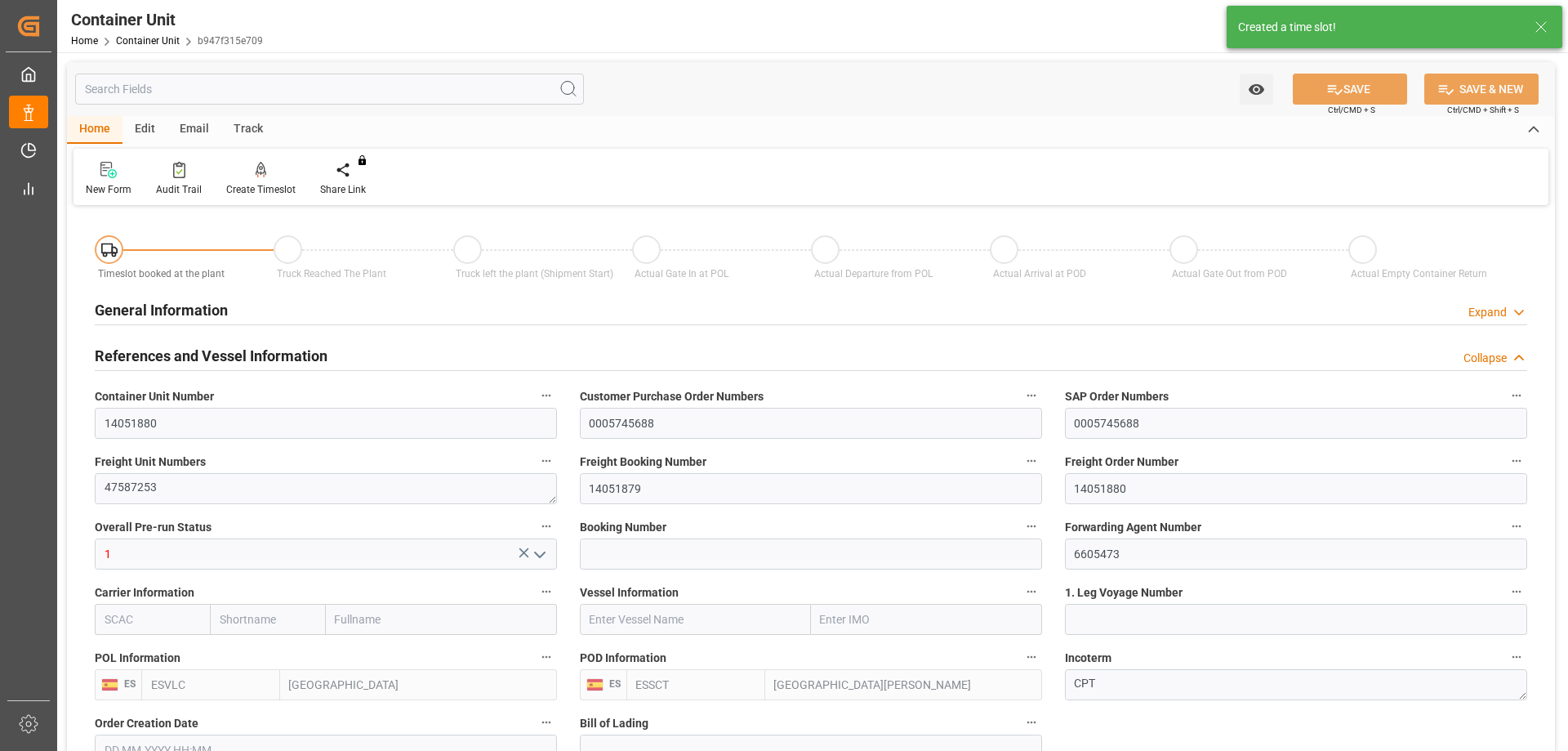
type input "02.09.2025 17:00"
type input "10.09.2025"
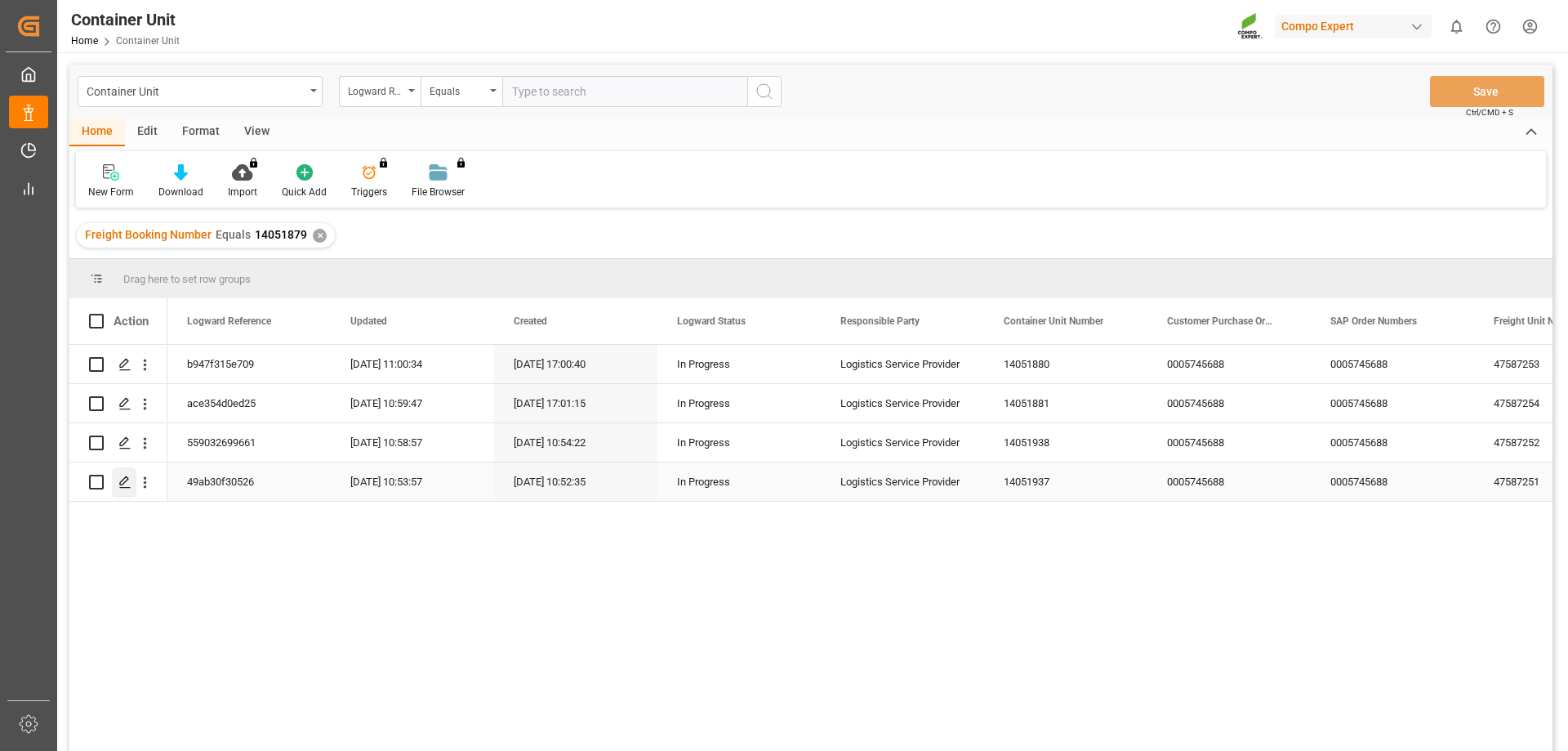
click at [122, 478] on icon "Press SPACE to select this row." at bounding box center [125, 482] width 13 height 13
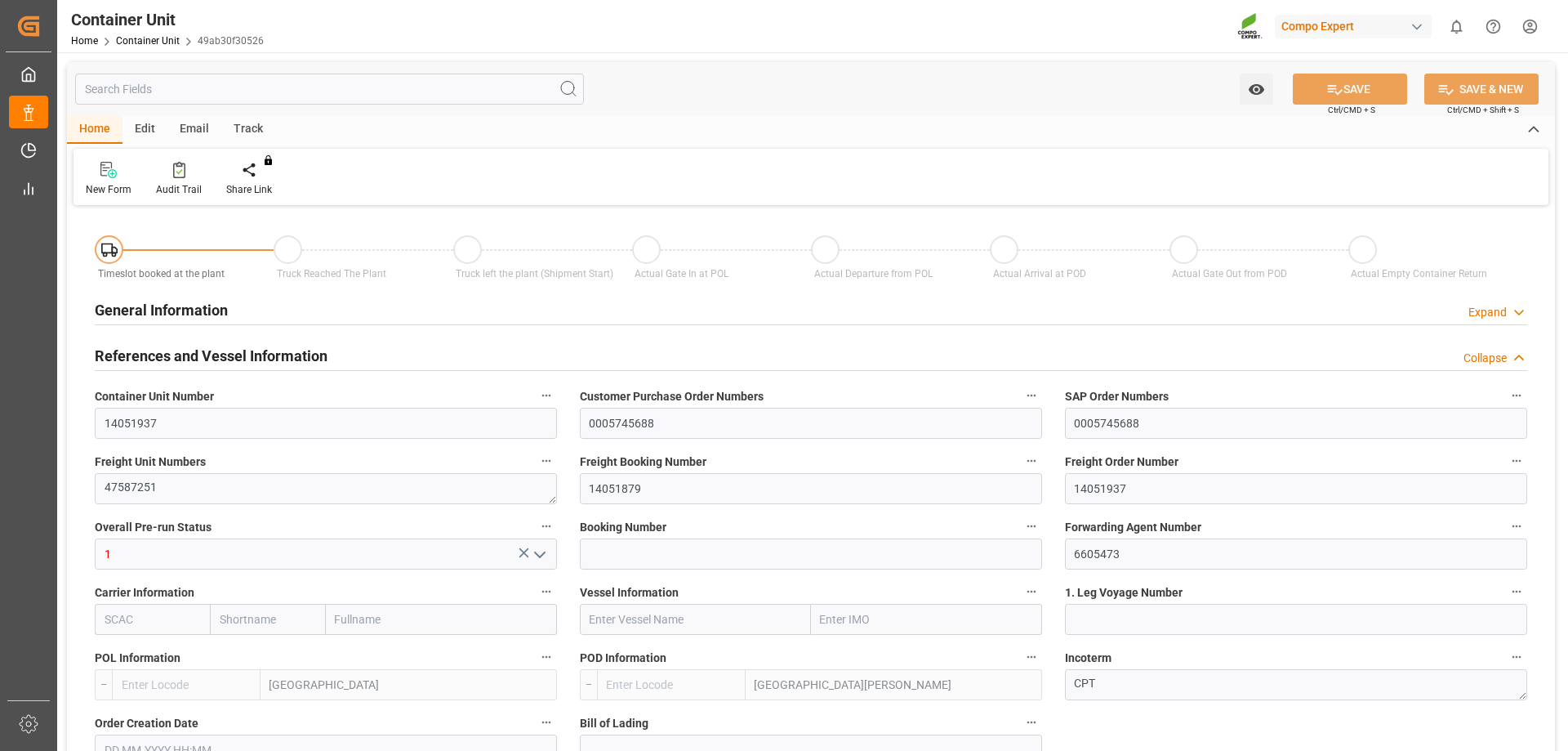
type input "ESVLC"
type input "ESSCT"
type input "7"
type input "0"
type input "8"
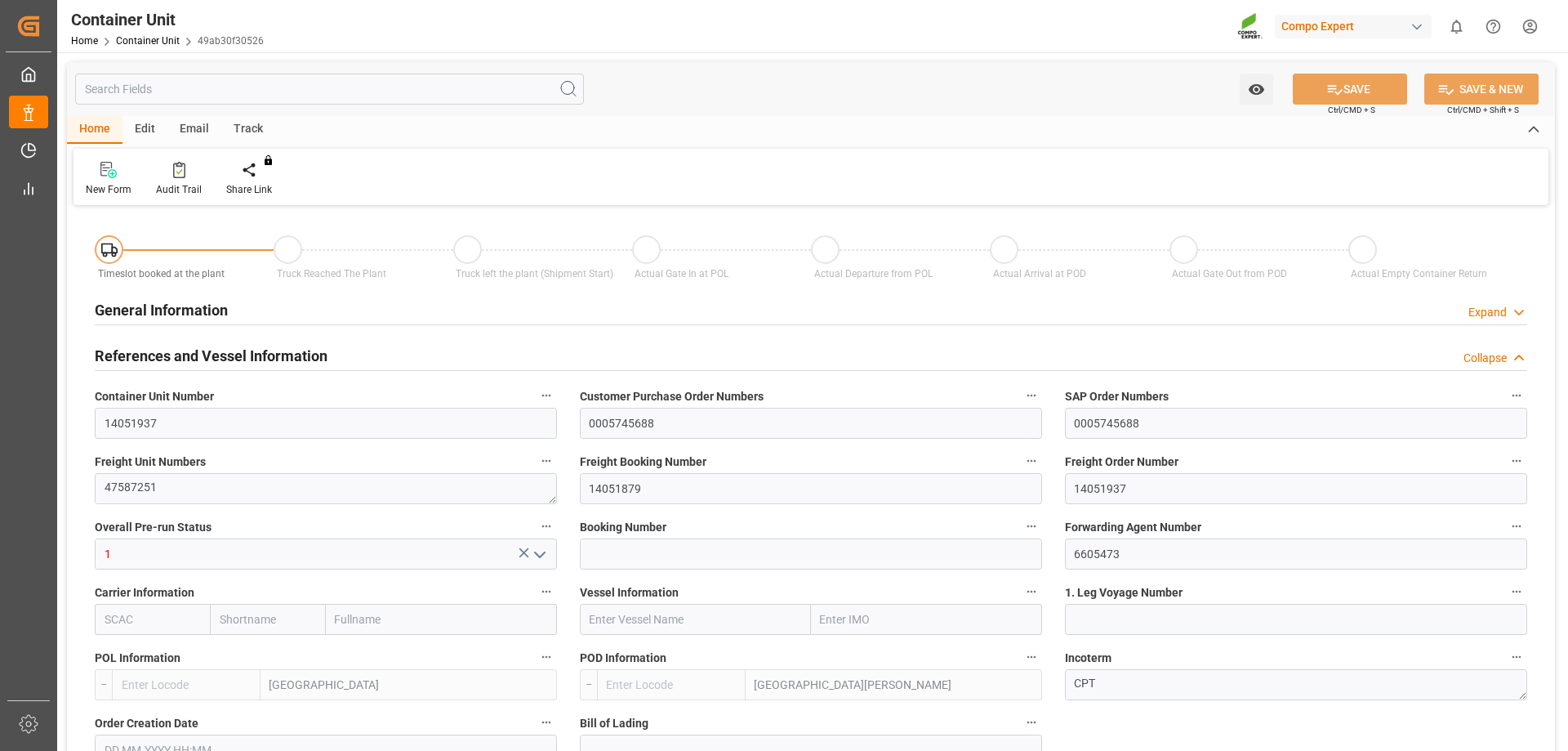
type input "0"
type input "42"
type input "22816.8"
type input "[DATE] 10:52"
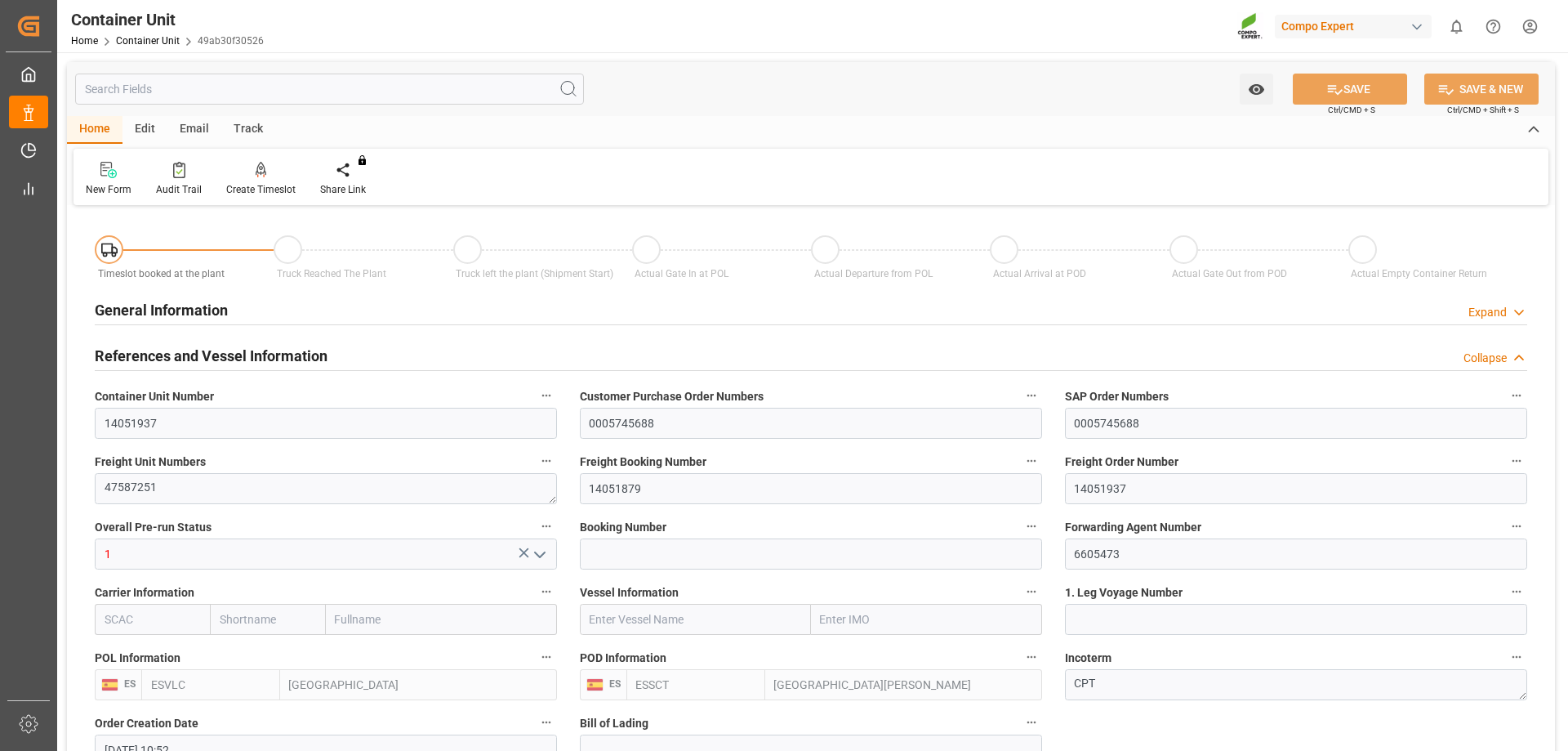
type input "12.09.2025"
click at [258, 172] on icon at bounding box center [261, 168] width 12 height 13
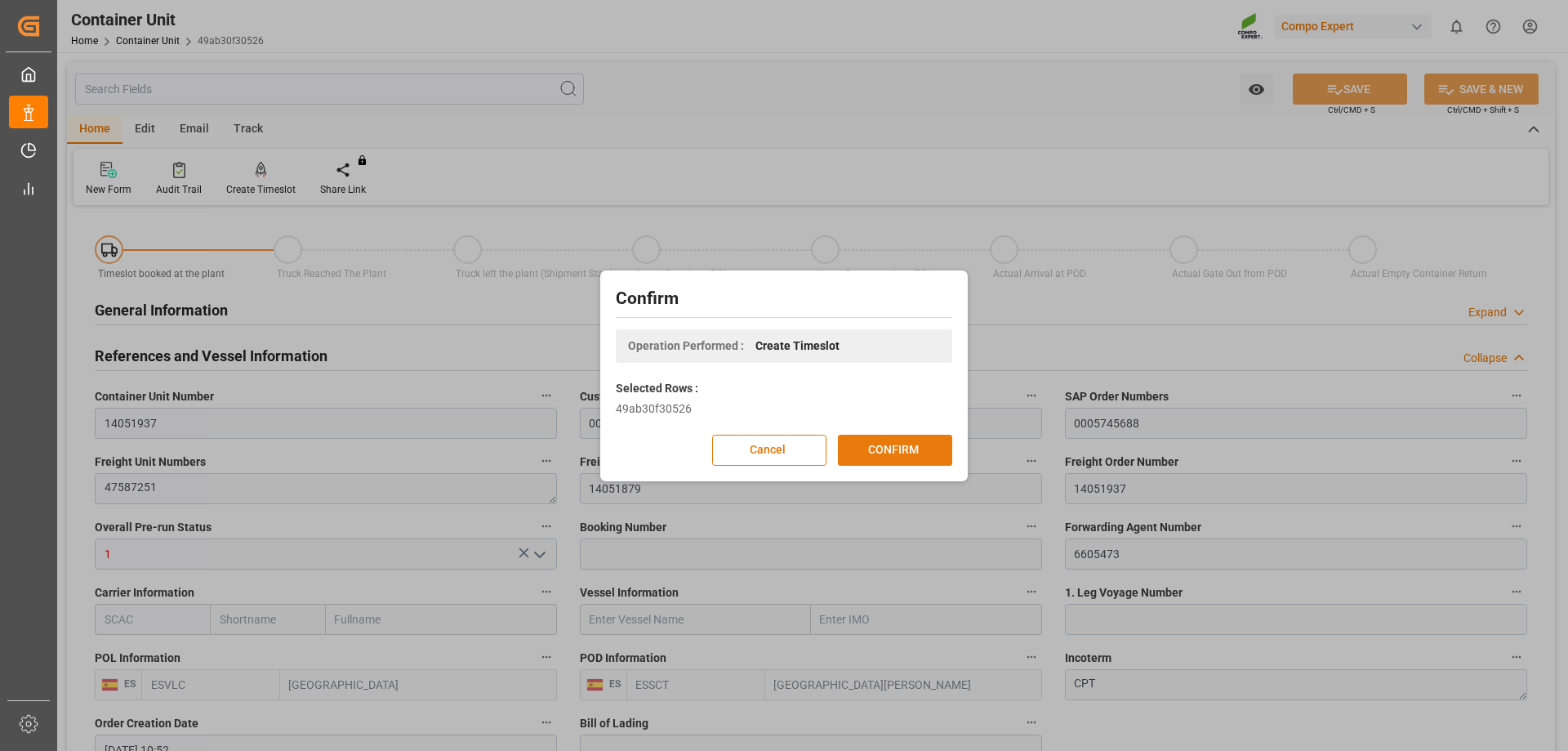
click at [875, 443] on button "CONFIRM" at bounding box center [895, 450] width 114 height 31
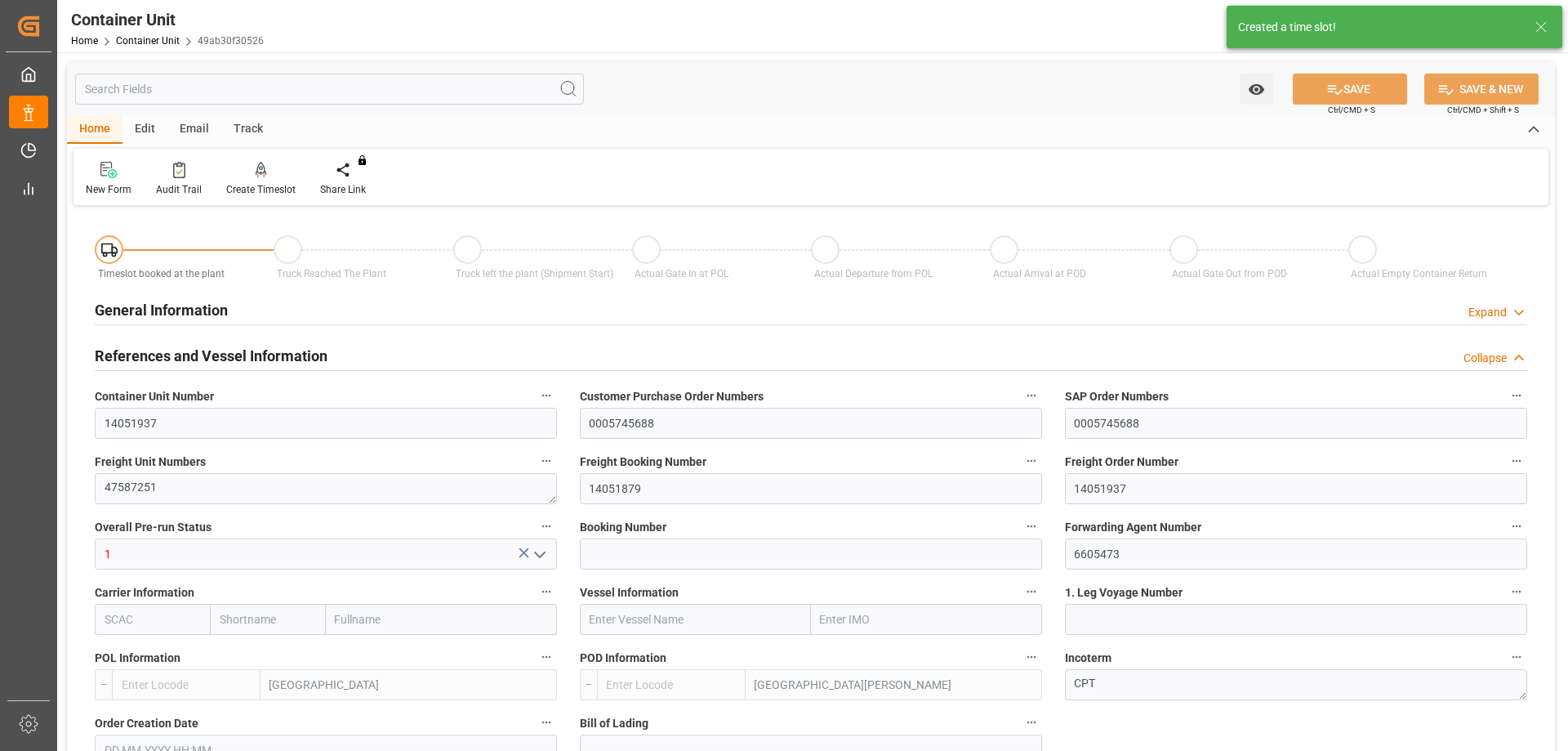
type input "ESVLC"
type input "ESSCT"
type input "7"
type input "0"
type input "8"
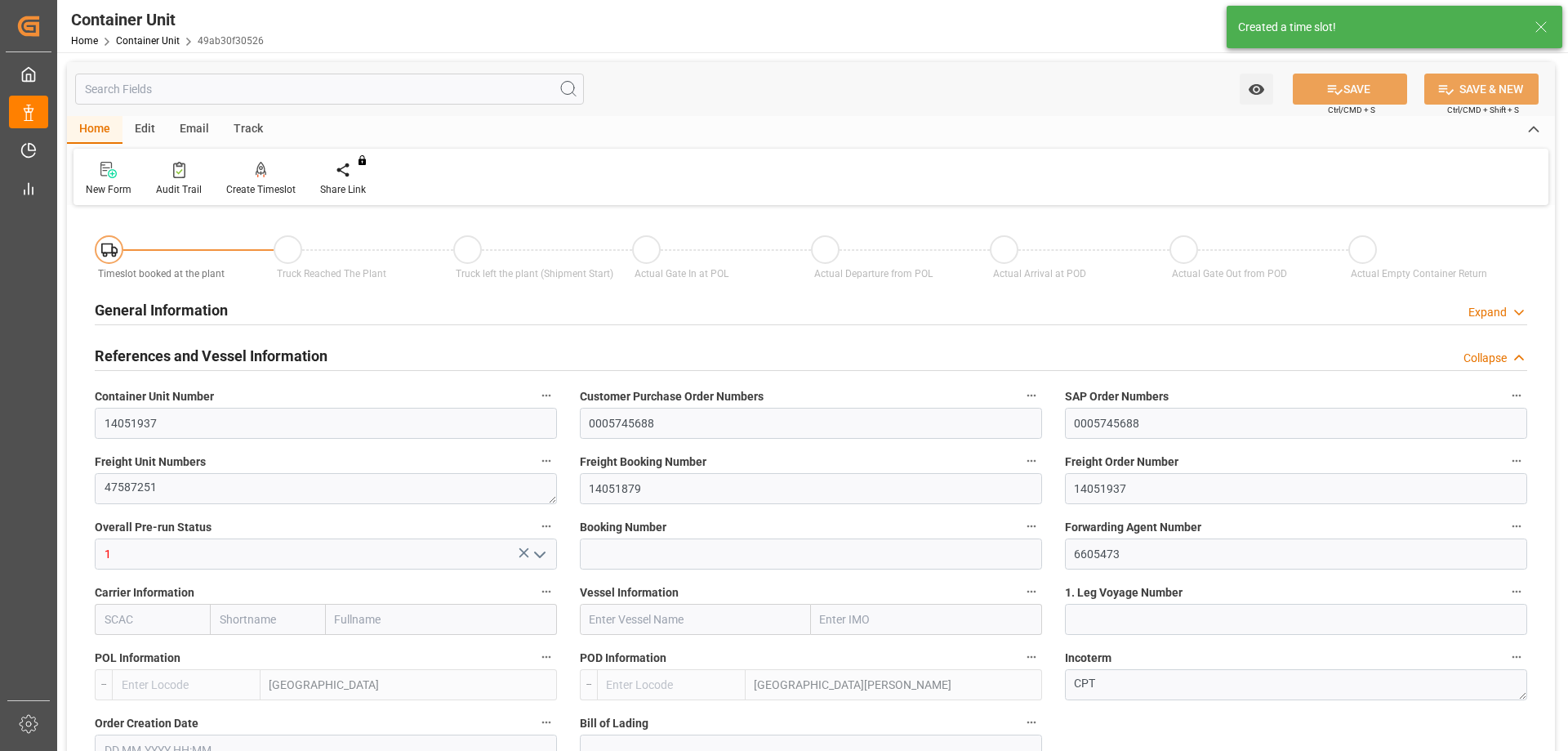
type input "0"
type input "42"
type input "22816.8"
type input "[DATE] 10:52"
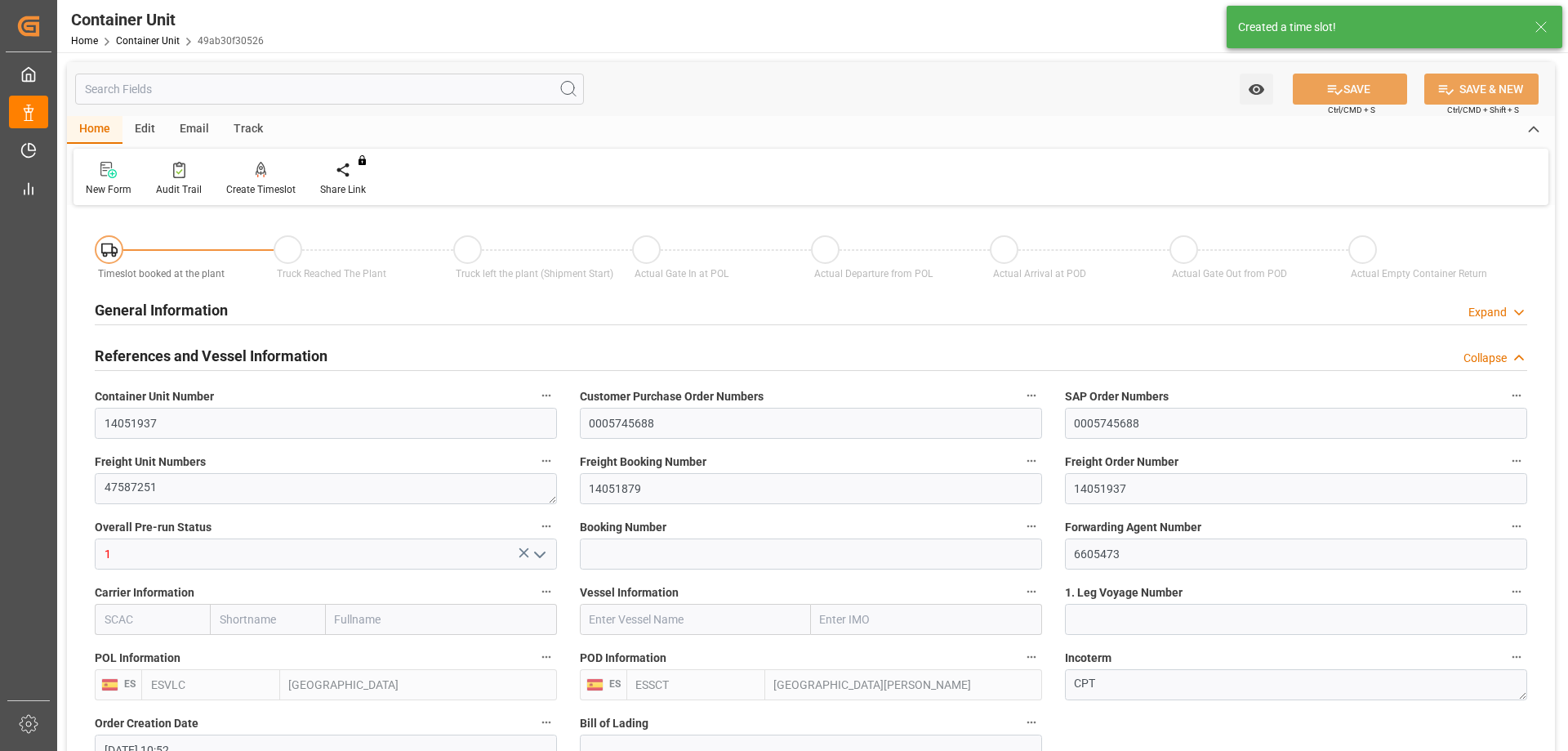
type input "12.09.2025"
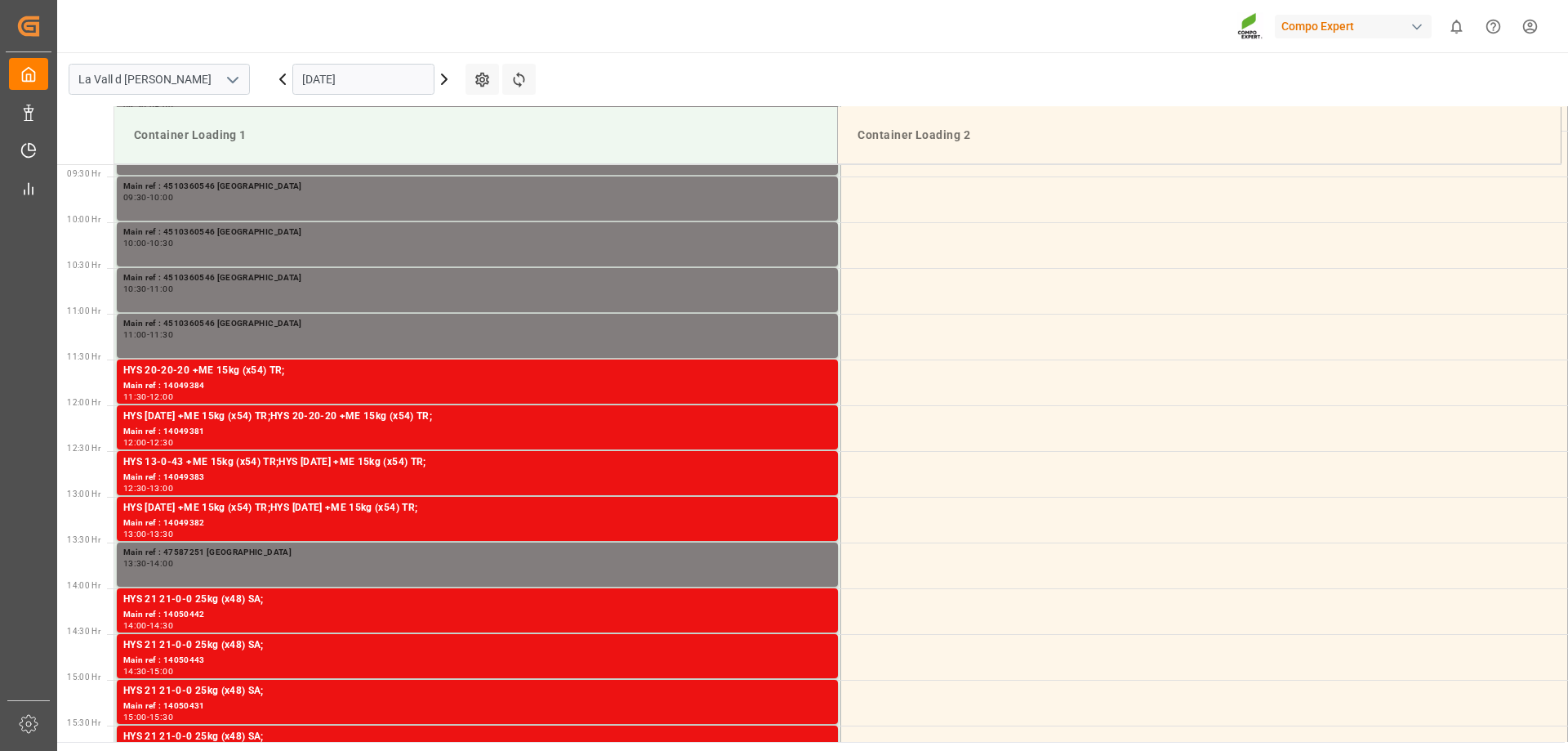
scroll to position [905, 0]
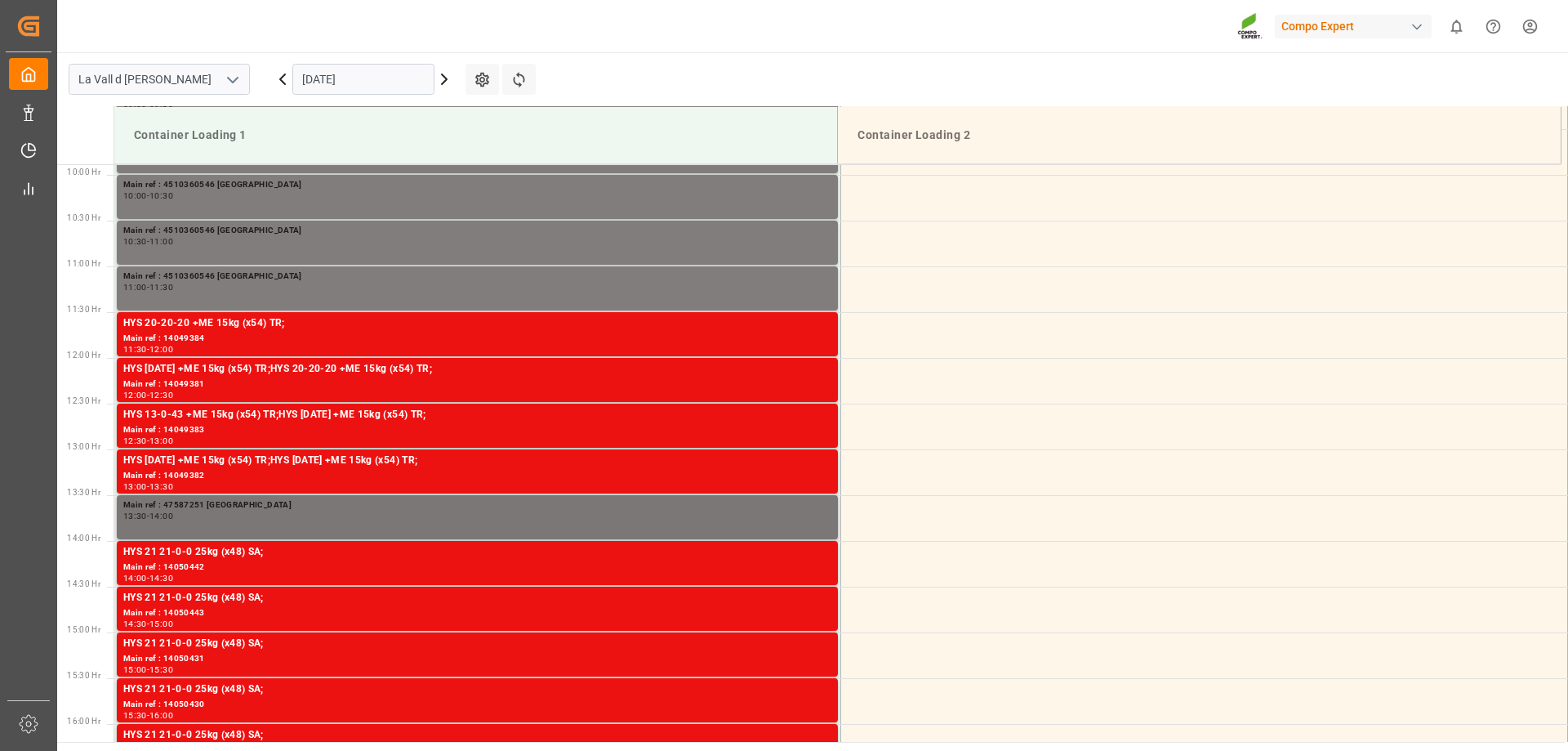
click at [241, 506] on div "Main ref : 47587251 [GEOGRAPHIC_DATA]" at bounding box center [477, 505] width 709 height 13
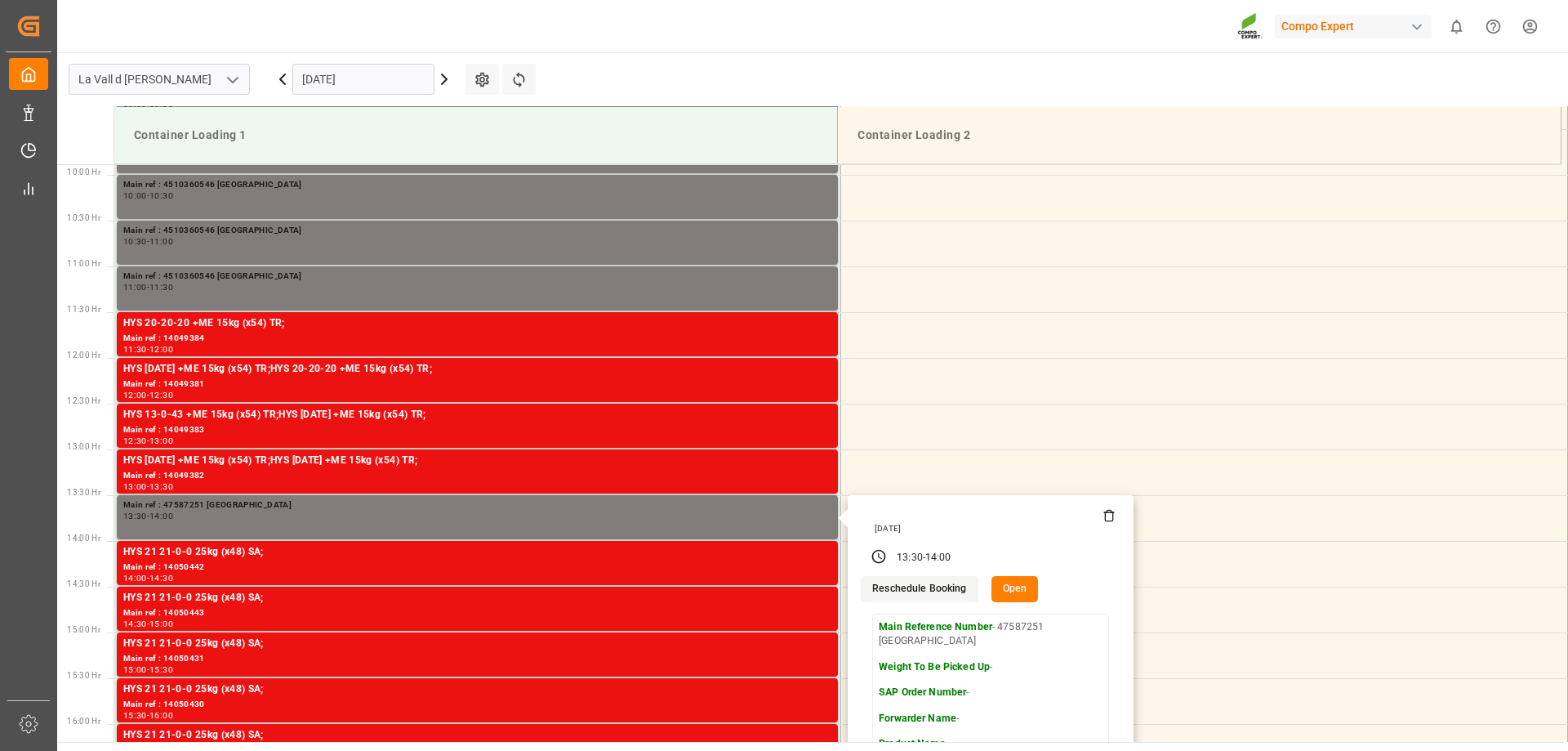
click at [347, 89] on input "[DATE]" at bounding box center [363, 79] width 142 height 31
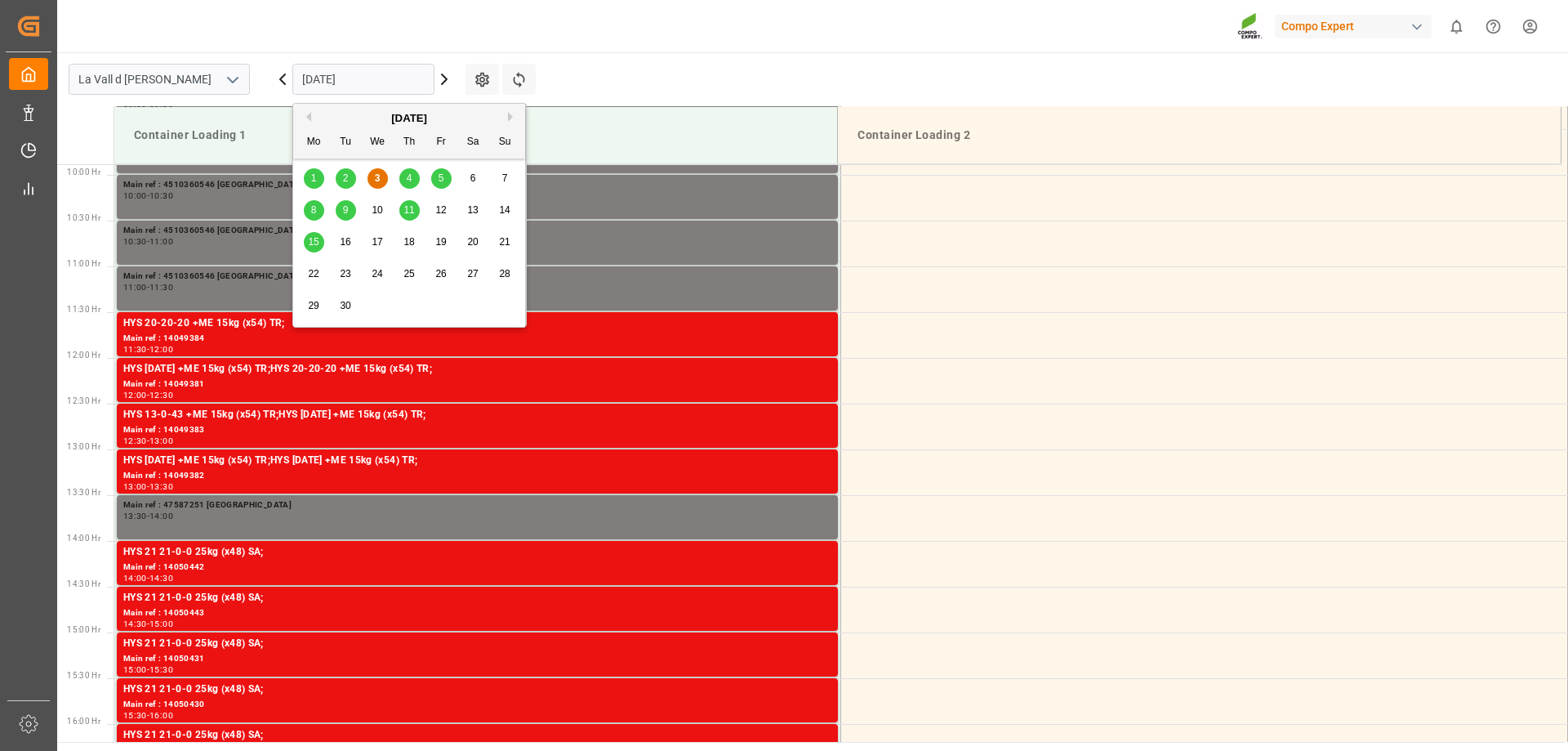
click at [407, 180] on span "4" at bounding box center [410, 178] width 6 height 12
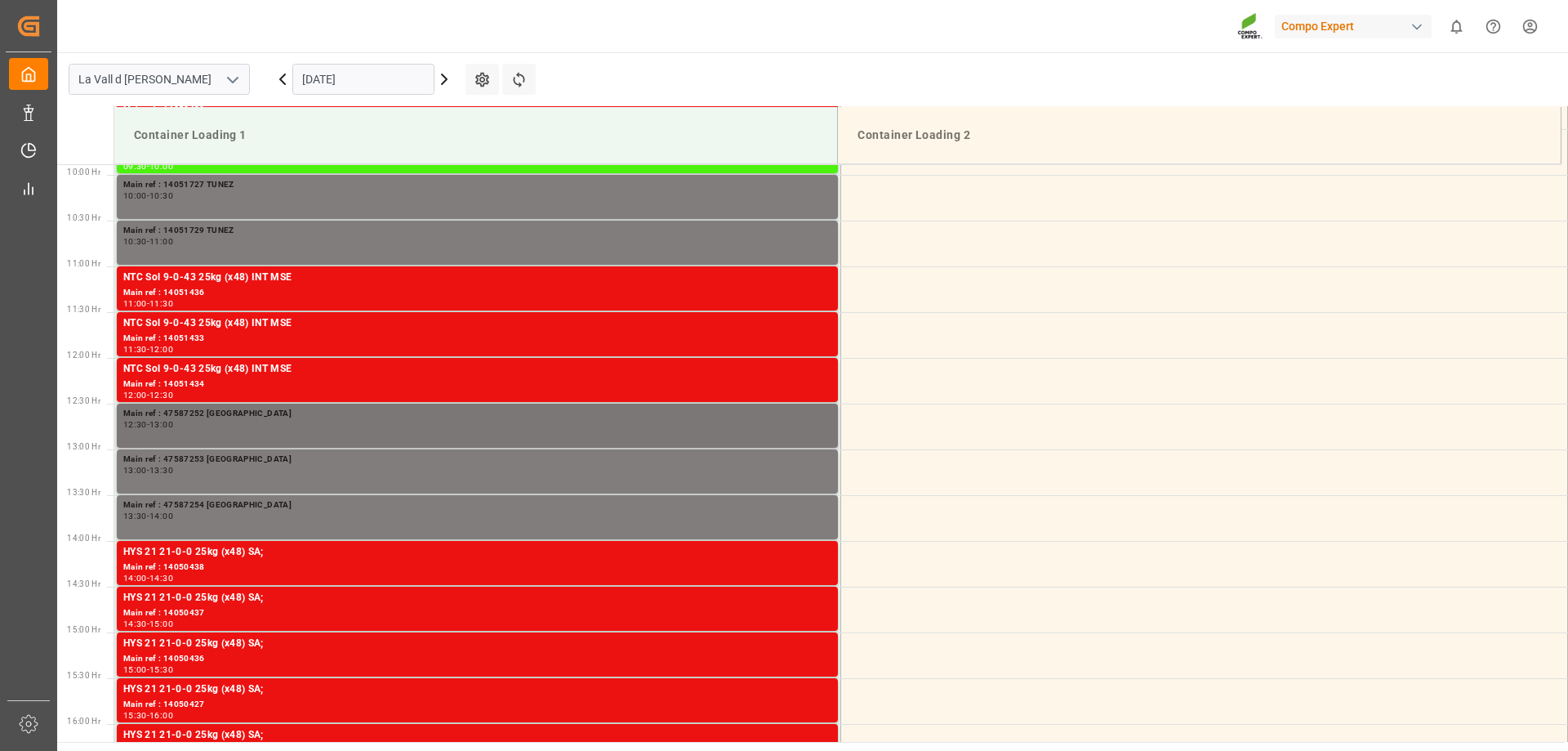
click at [343, 421] on div "12:30 - 13:00" at bounding box center [477, 425] width 709 height 9
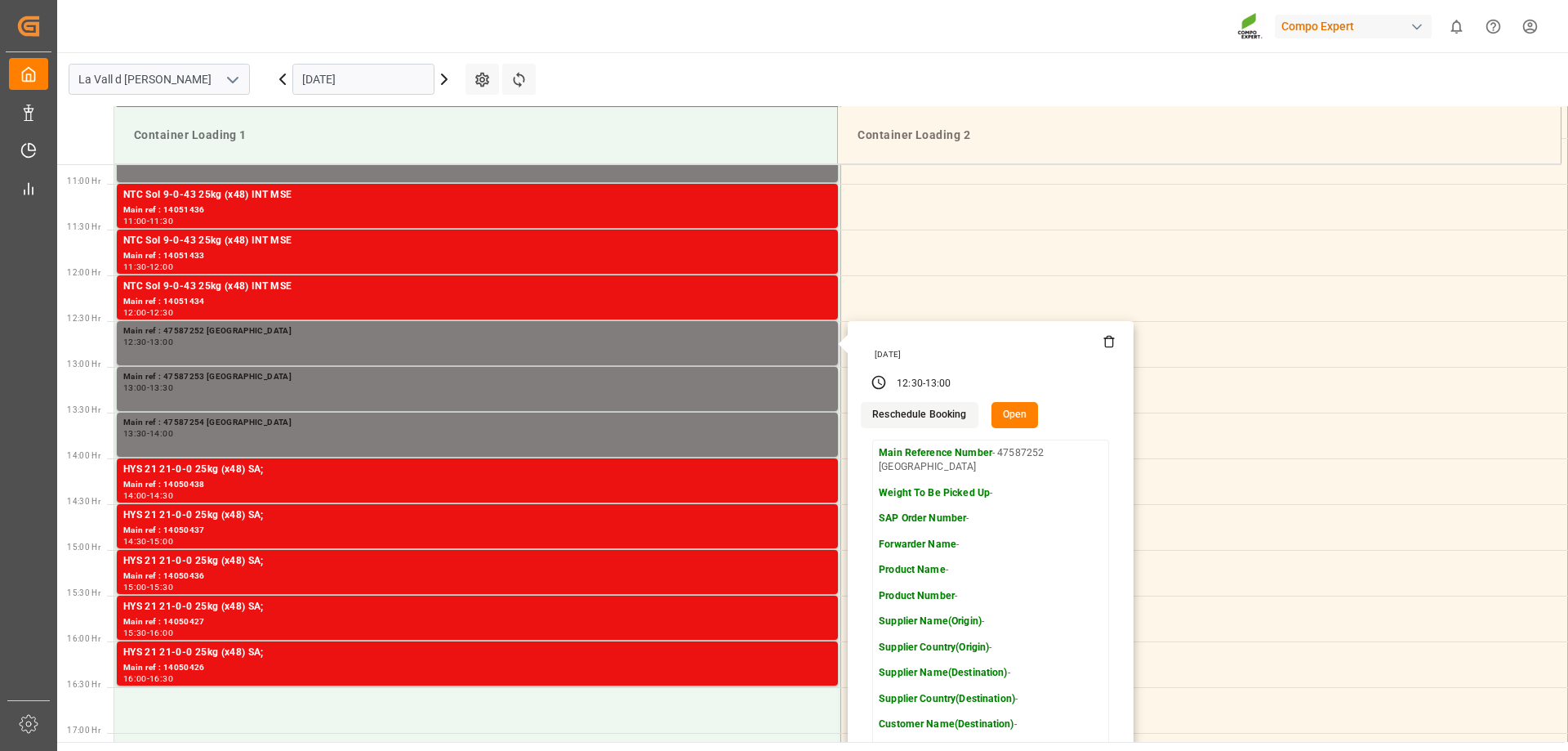
scroll to position [987, 0]
click at [994, 408] on button "Open" at bounding box center [1014, 415] width 47 height 26
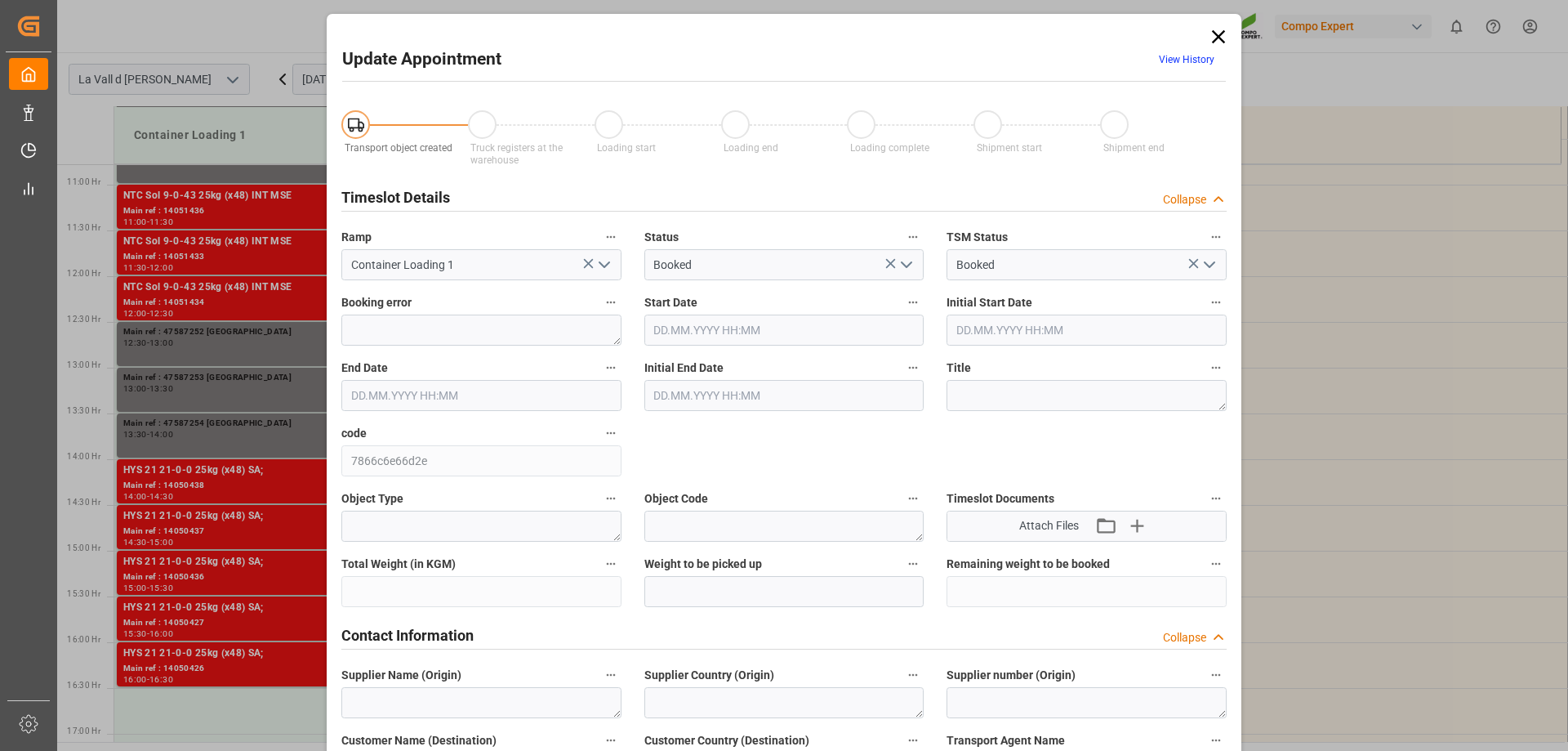
type input "04.09.2025 12:30"
type input "04.09.2025 13:00"
type input "02.09.2025 14:33"
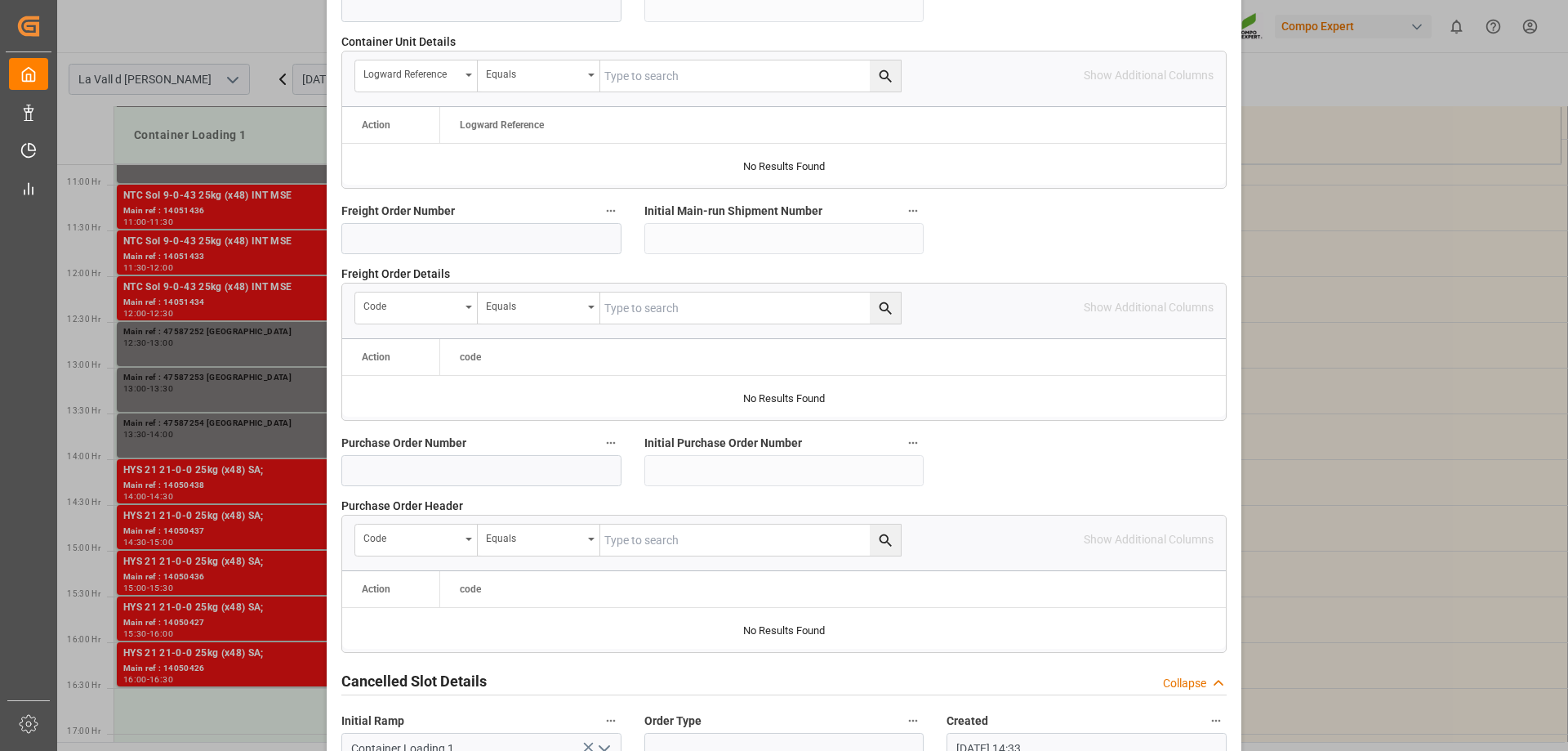
scroll to position [1516, 0]
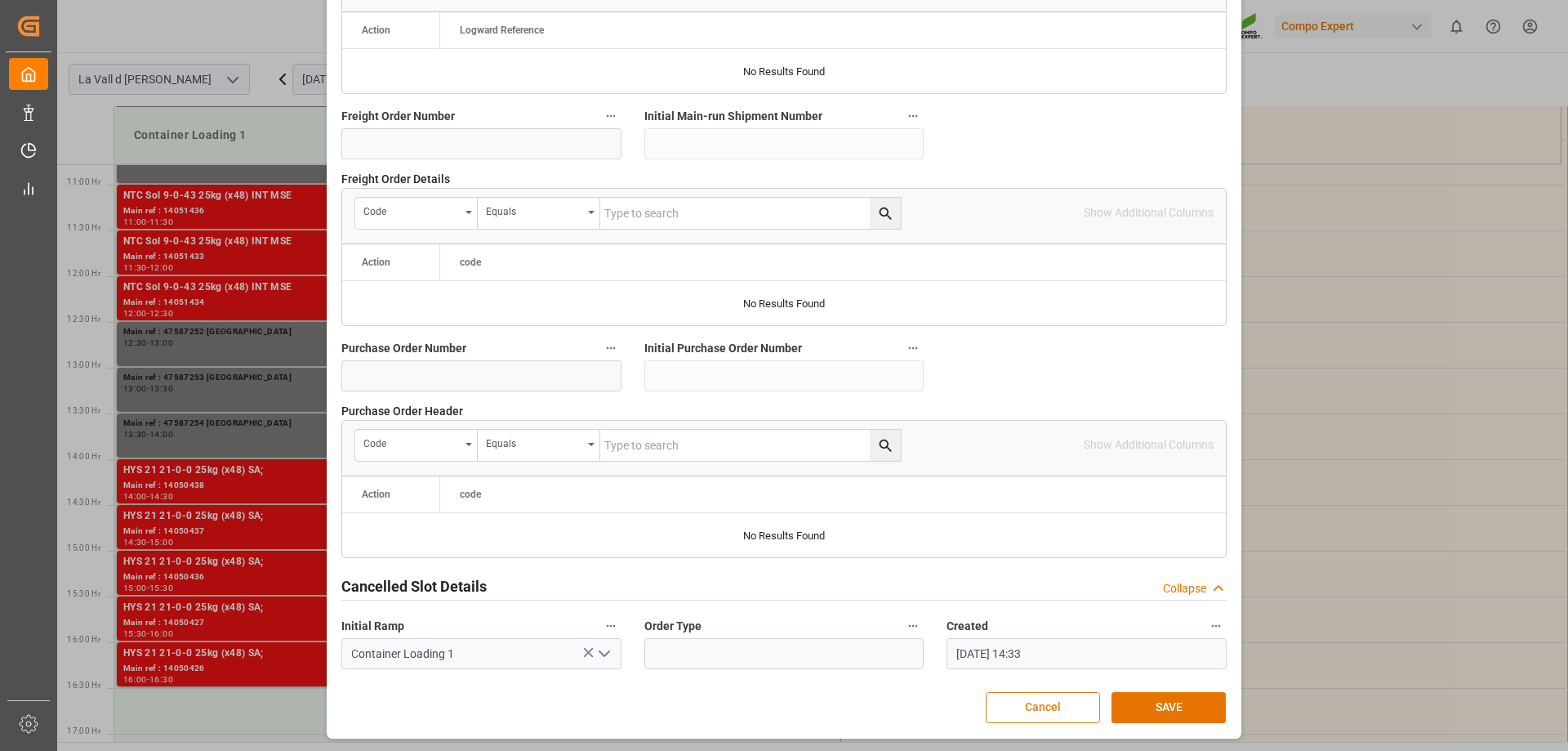
click at [1067, 714] on button "Cancel" at bounding box center [1043, 708] width 114 height 31
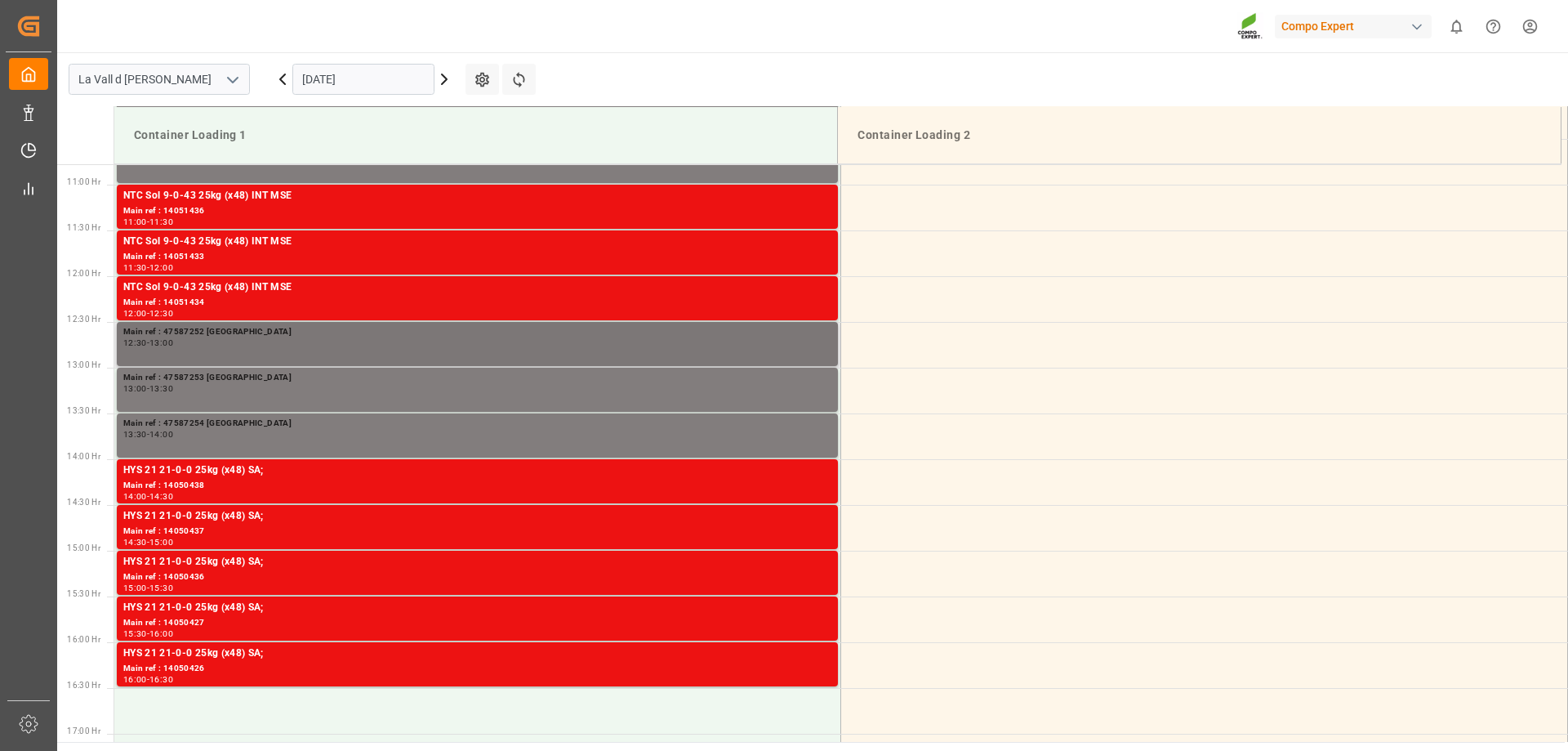
click at [490, 339] on div "12:30 - 13:00" at bounding box center [477, 343] width 709 height 9
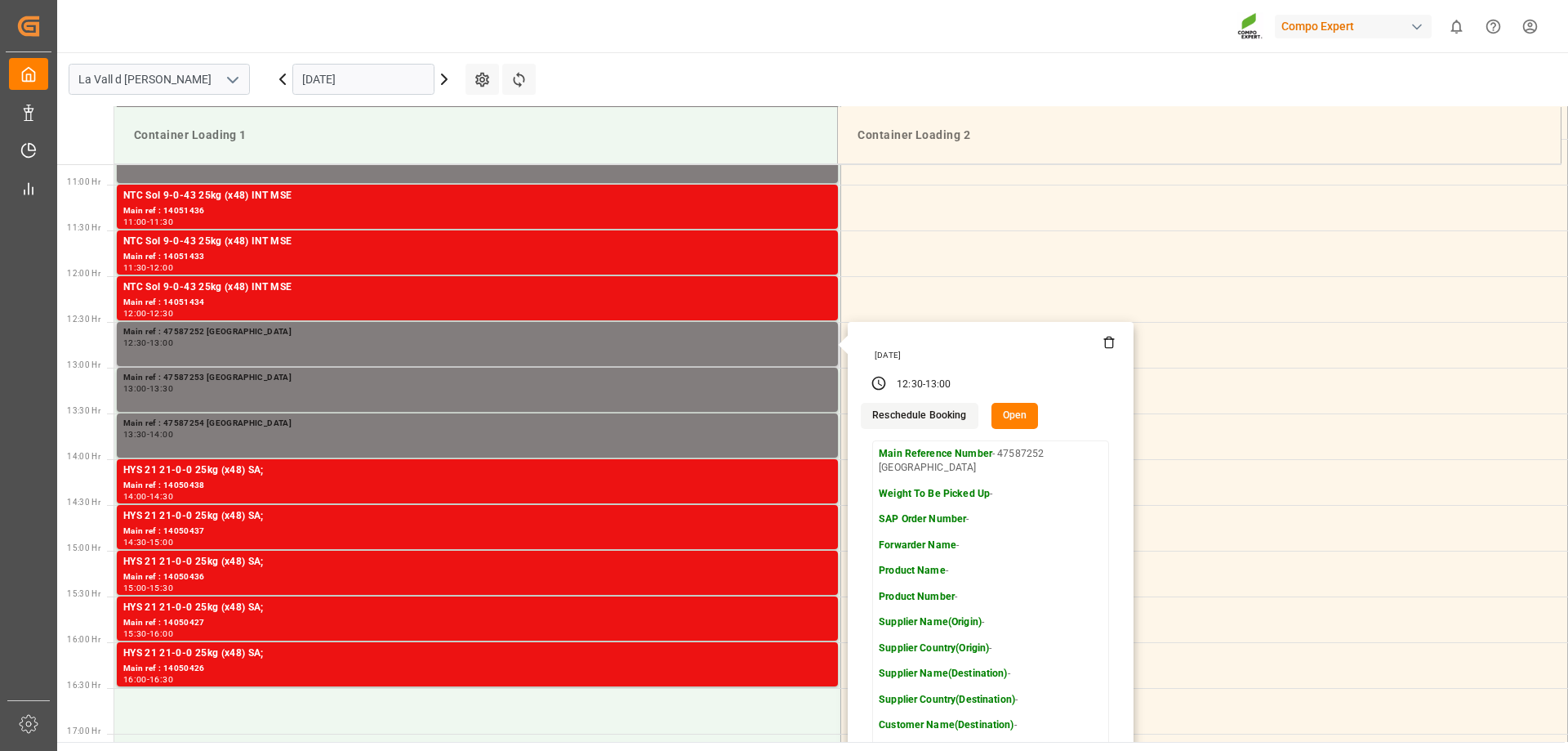
click at [1101, 350] on div "Thursday, September 4, 2025" at bounding box center [992, 356] width 247 height 12
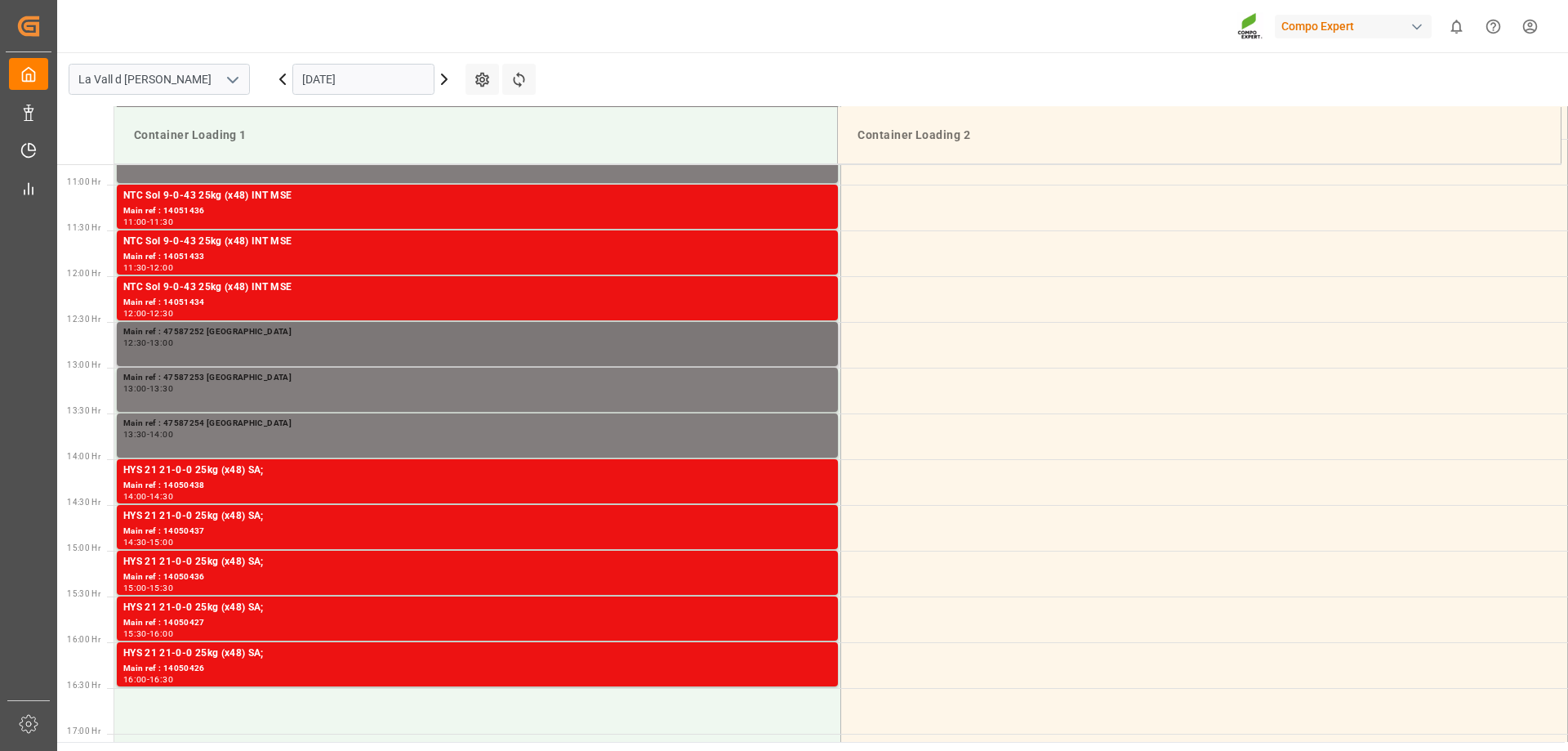
click at [770, 344] on div "12:30 - 13:00" at bounding box center [477, 343] width 709 height 9
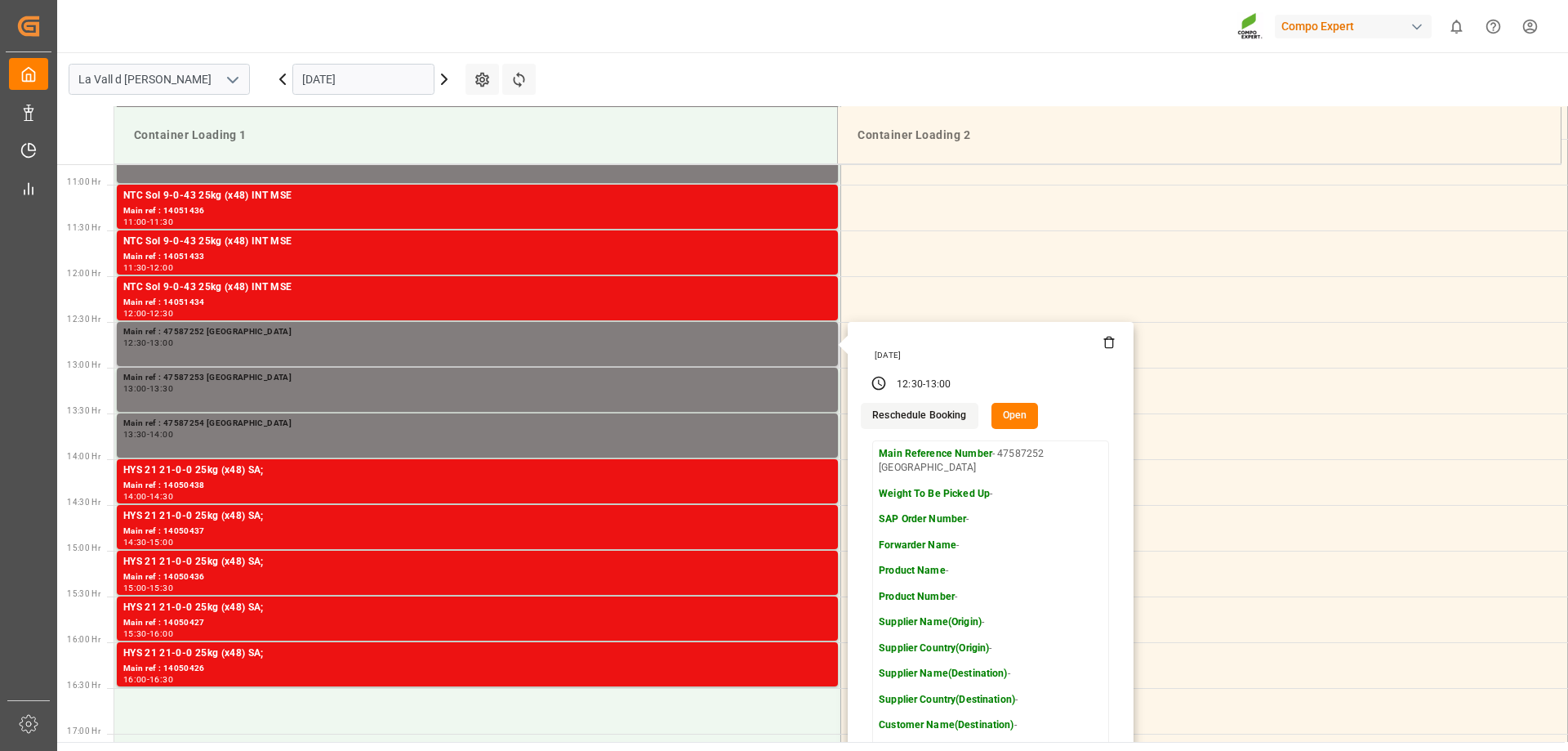
click at [1103, 348] on div "Thursday, September 4, 2025" at bounding box center [992, 353] width 247 height 37
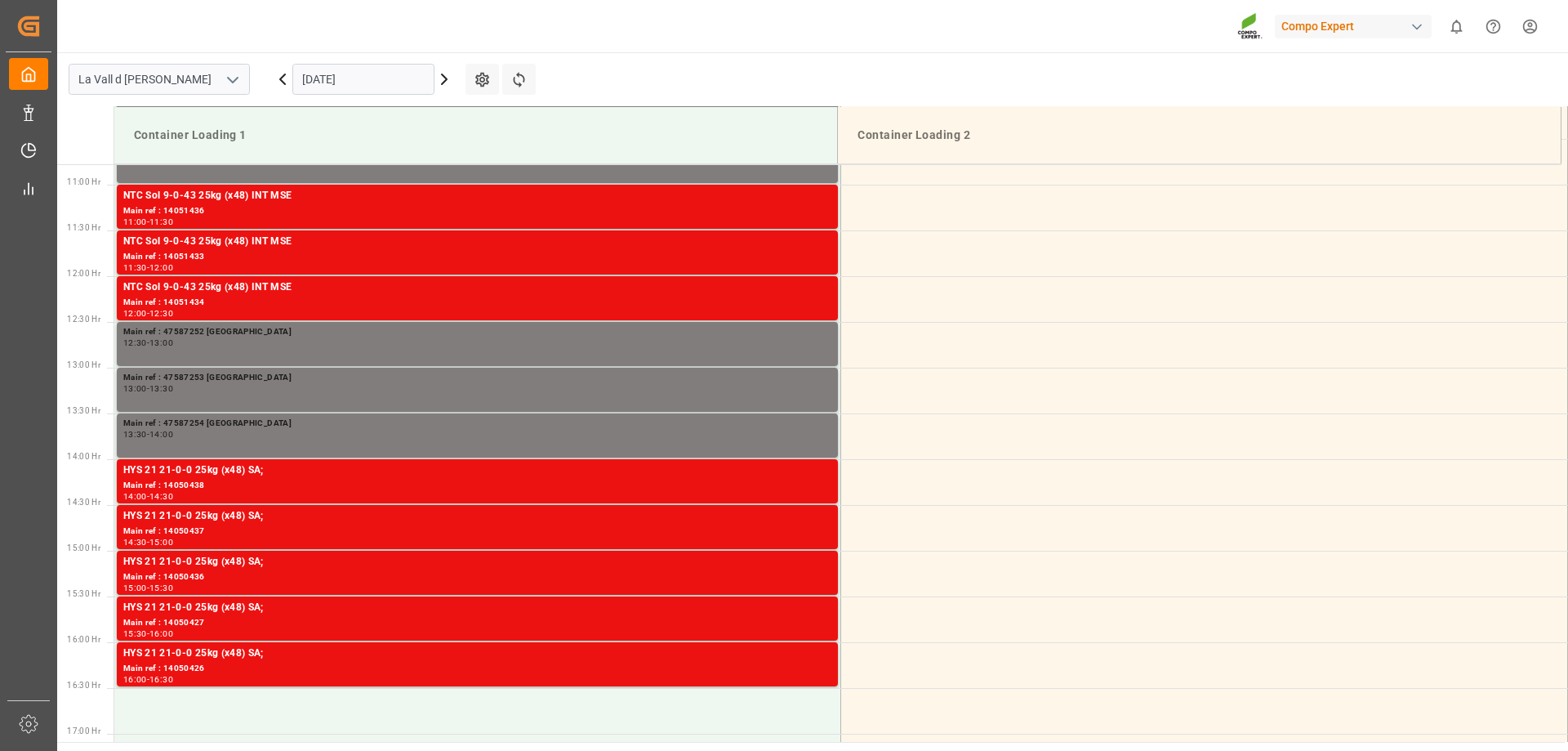
click at [1105, 345] on td at bounding box center [1205, 345] width 727 height 46
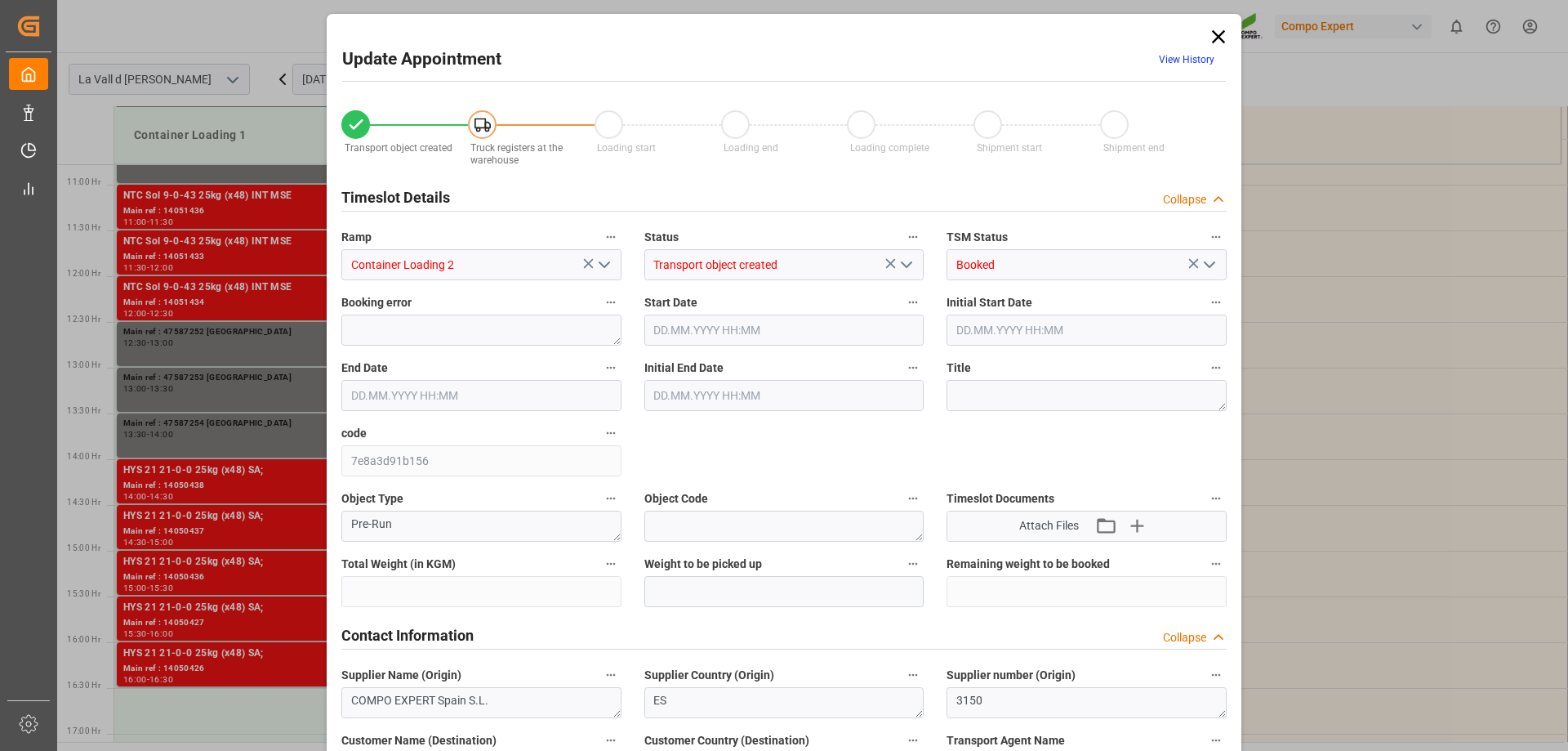
type input "23434.8"
type input "42"
type input "04.09.2025 12:30"
type input "04.09.2025 13:00"
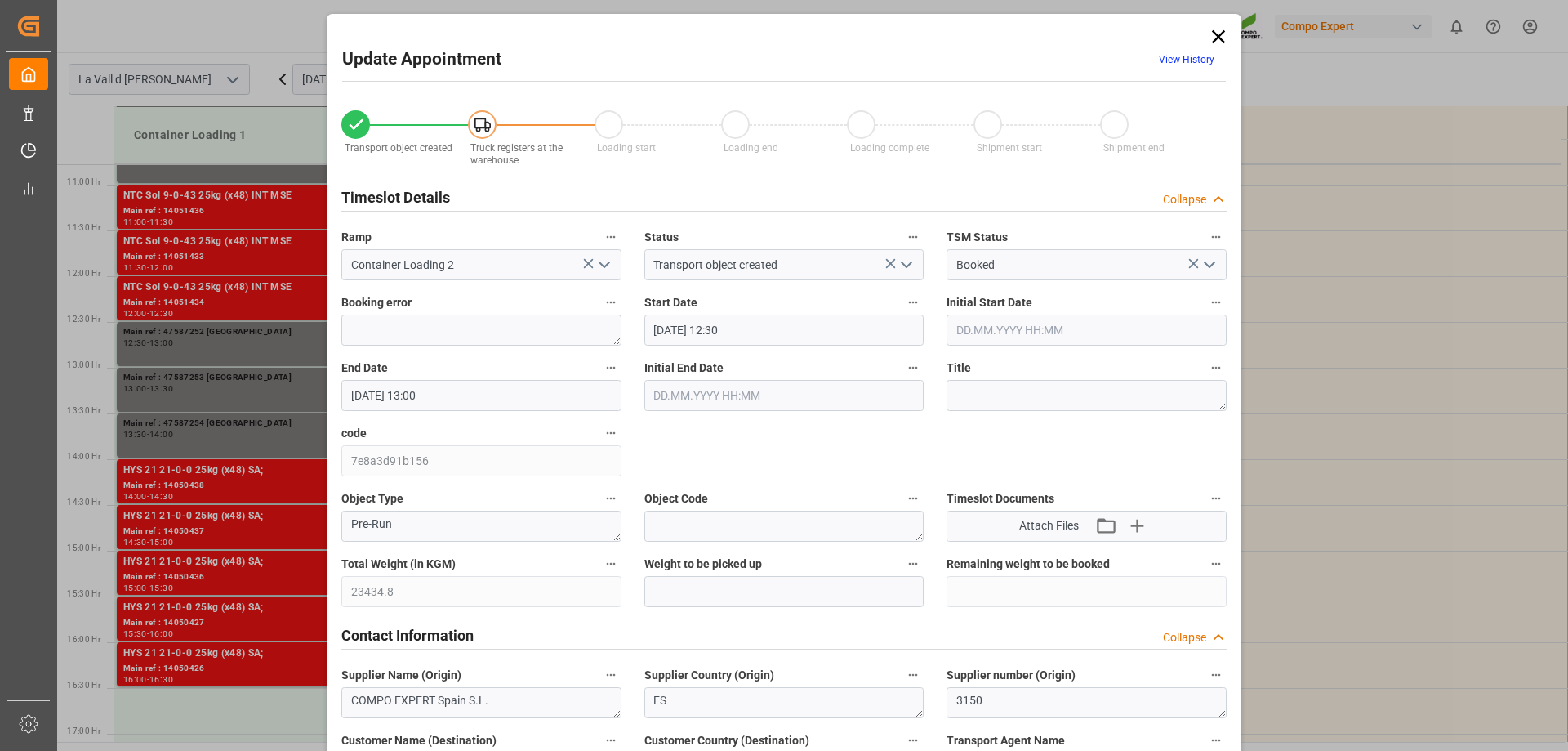
type input "03.09.2025 10:54"
type input "03.09.2025 08:58"
click at [1213, 40] on icon at bounding box center [1219, 37] width 13 height 13
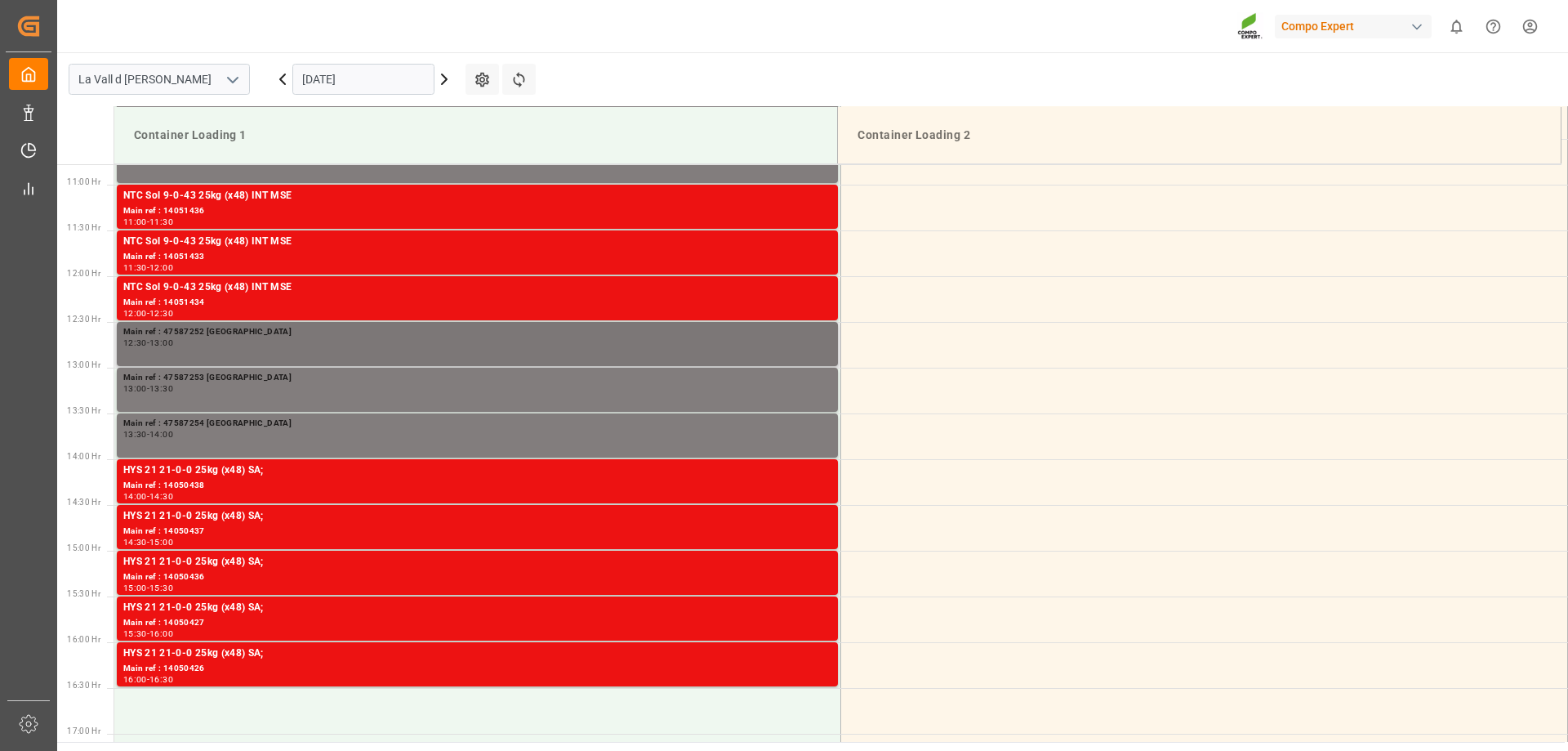
click at [812, 339] on div "12:30 - 13:00" at bounding box center [477, 343] width 709 height 9
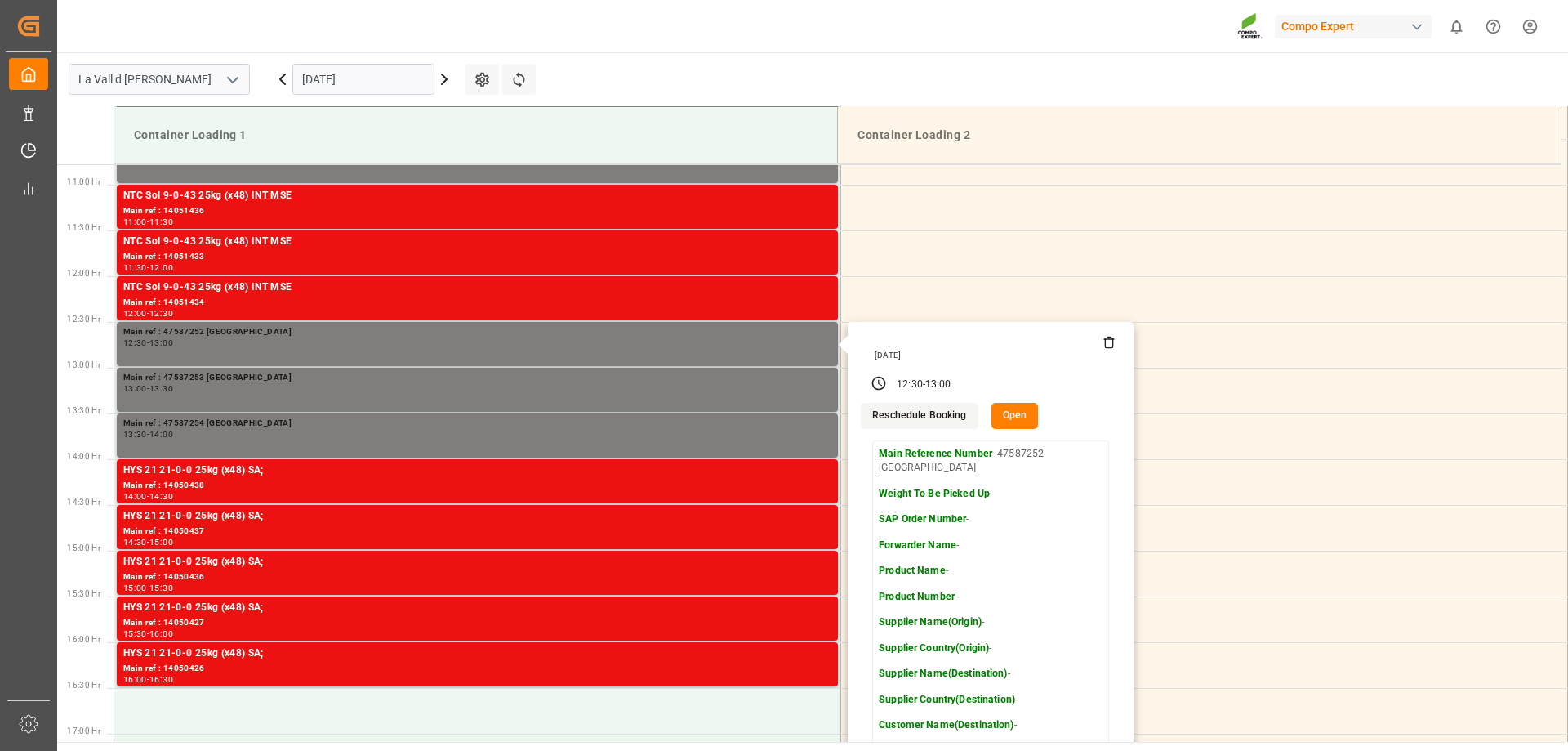
click at [1104, 341] on icon at bounding box center [1109, 342] width 13 height 13
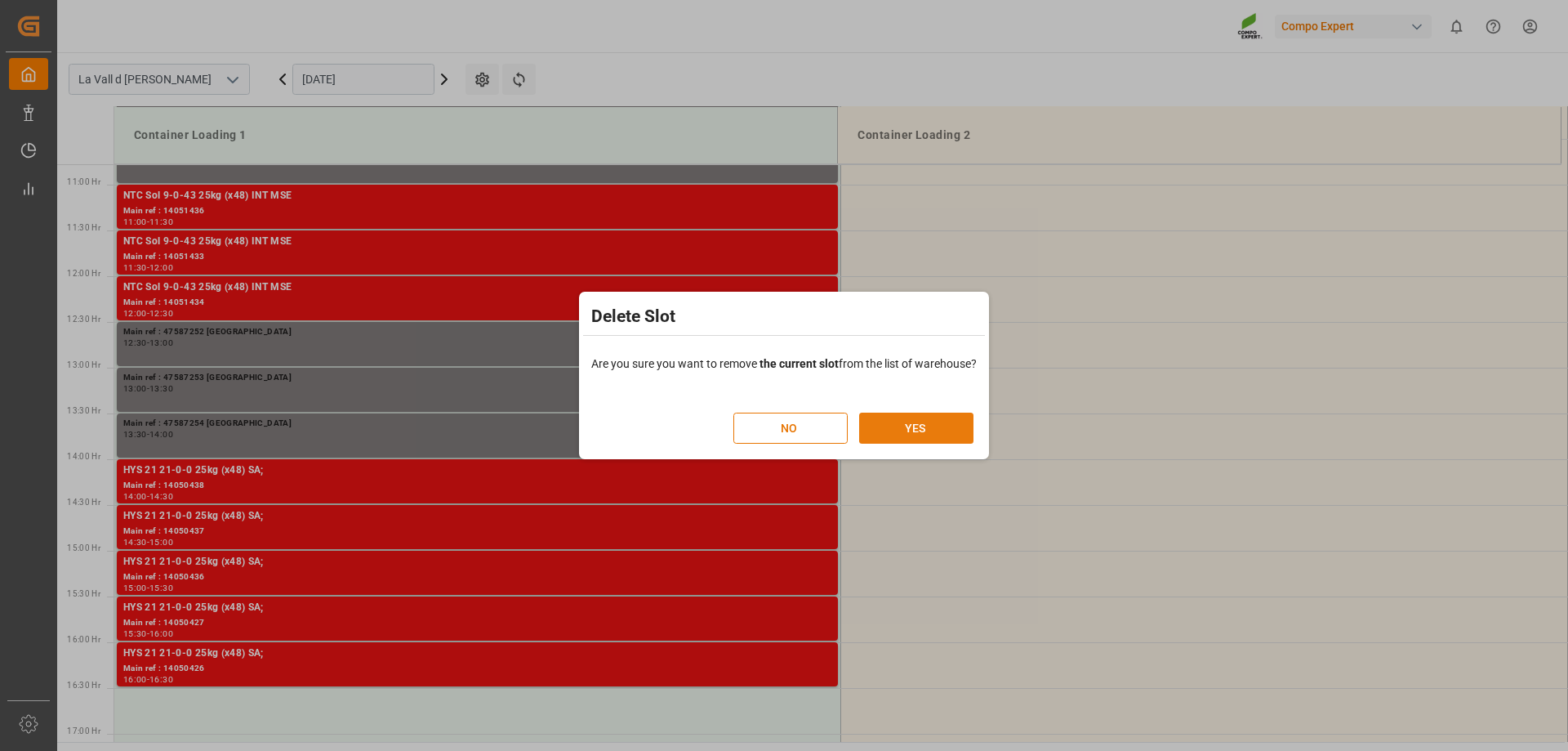
click at [948, 414] on button "YES" at bounding box center [916, 428] width 114 height 31
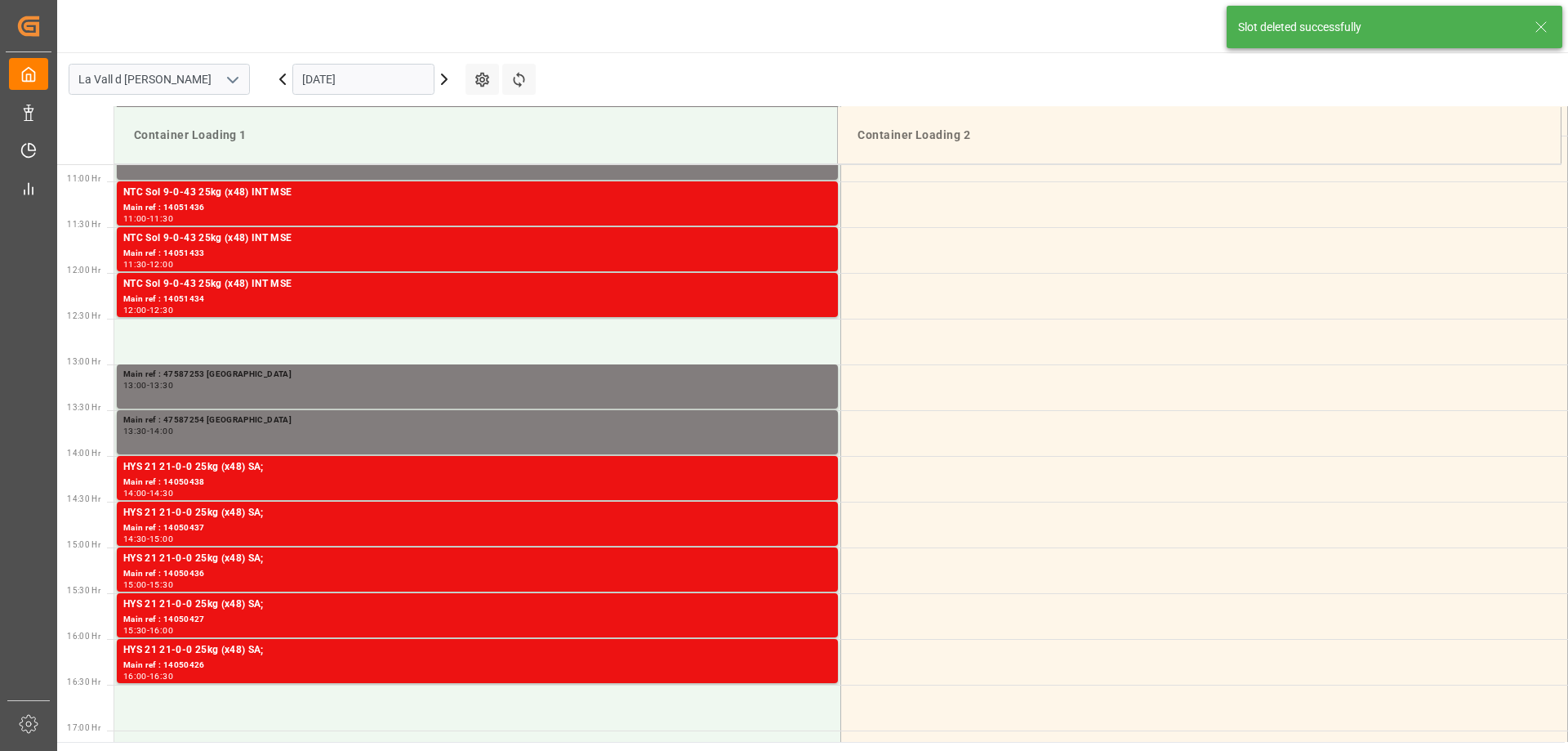
scroll to position [996, 0]
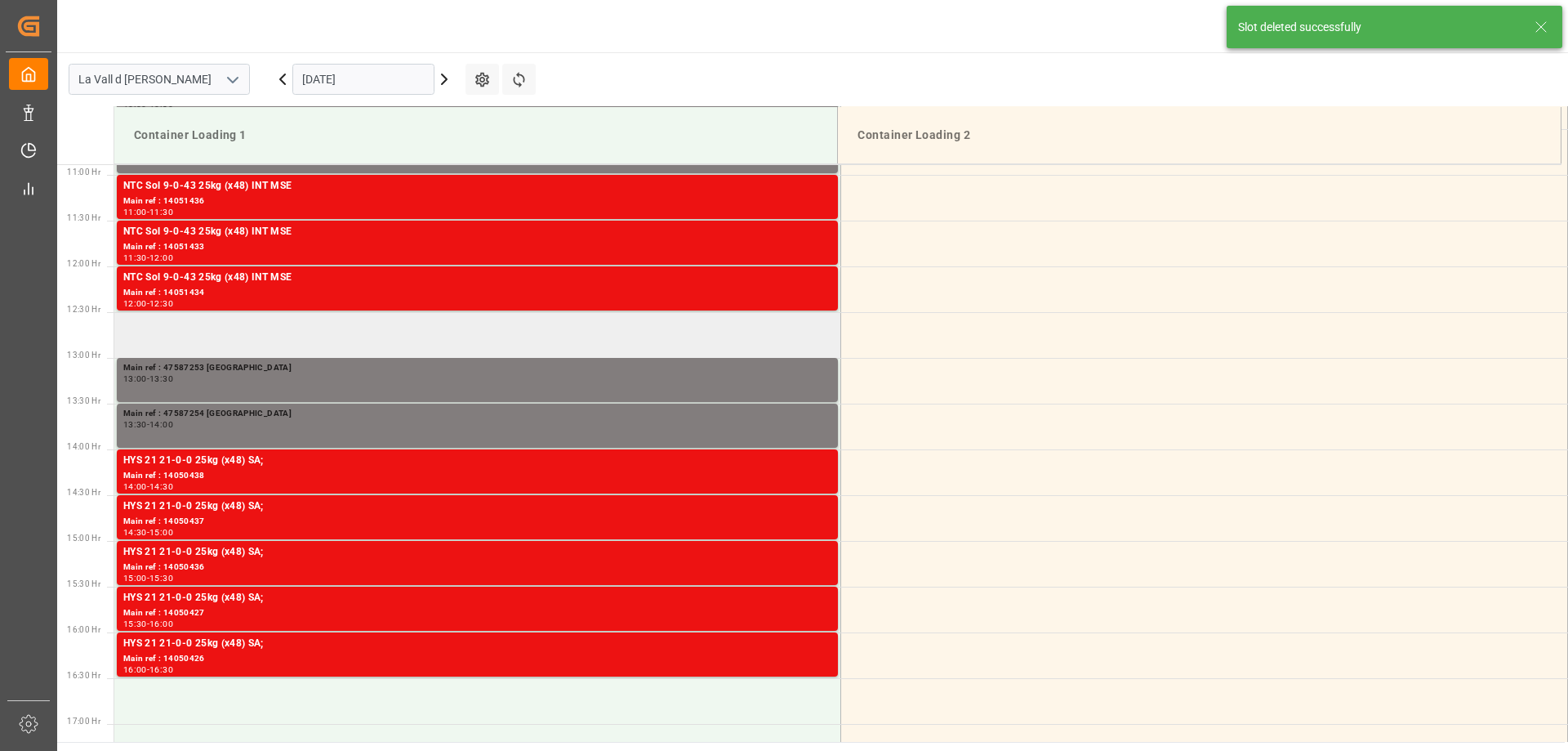
click at [503, 322] on td at bounding box center [478, 336] width 727 height 46
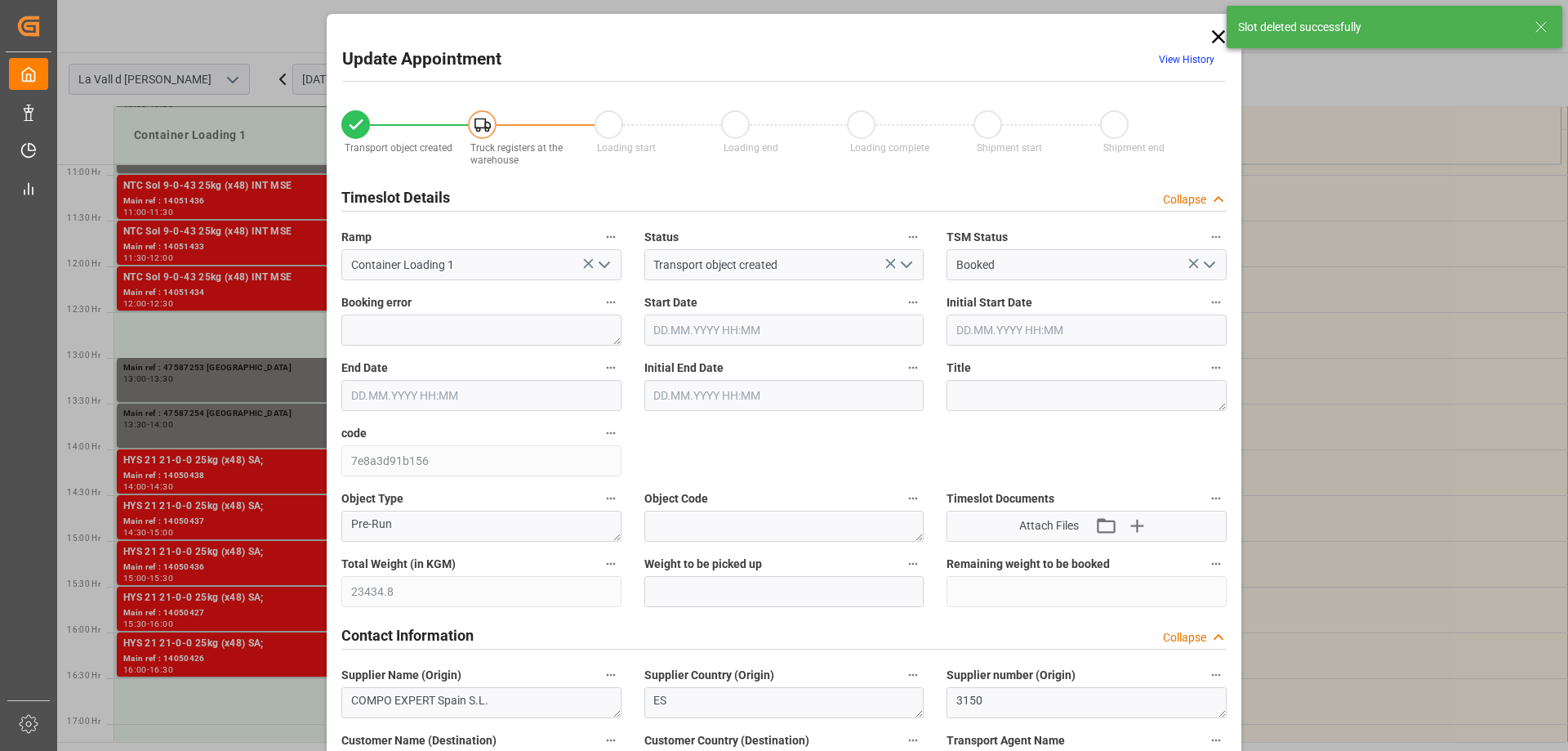
type input "04.09.2025 12:30"
type input "04.09.2025 13:00"
type input "03.09.2025 10:54"
type input "03.09.2025 08:58"
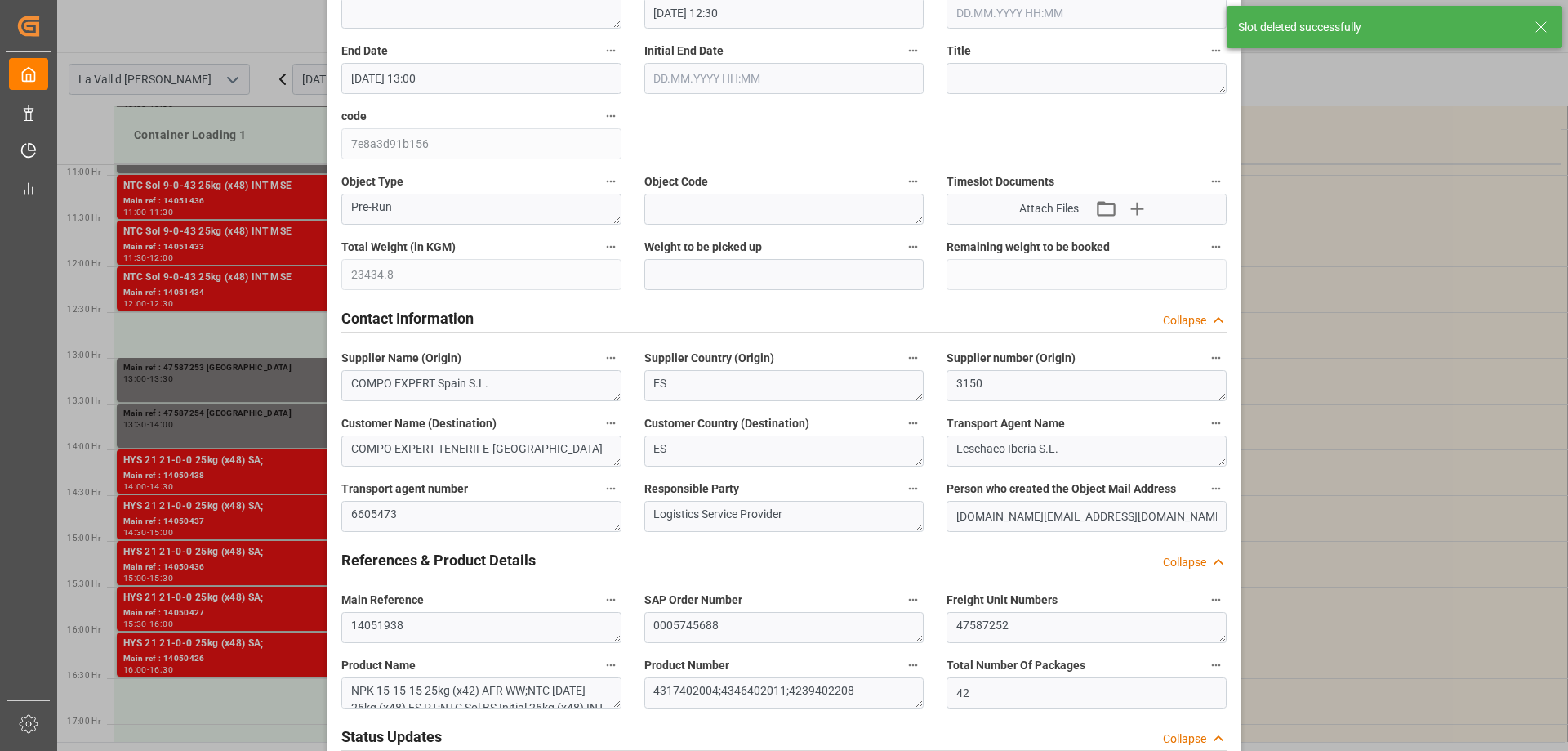
scroll to position [327, 0]
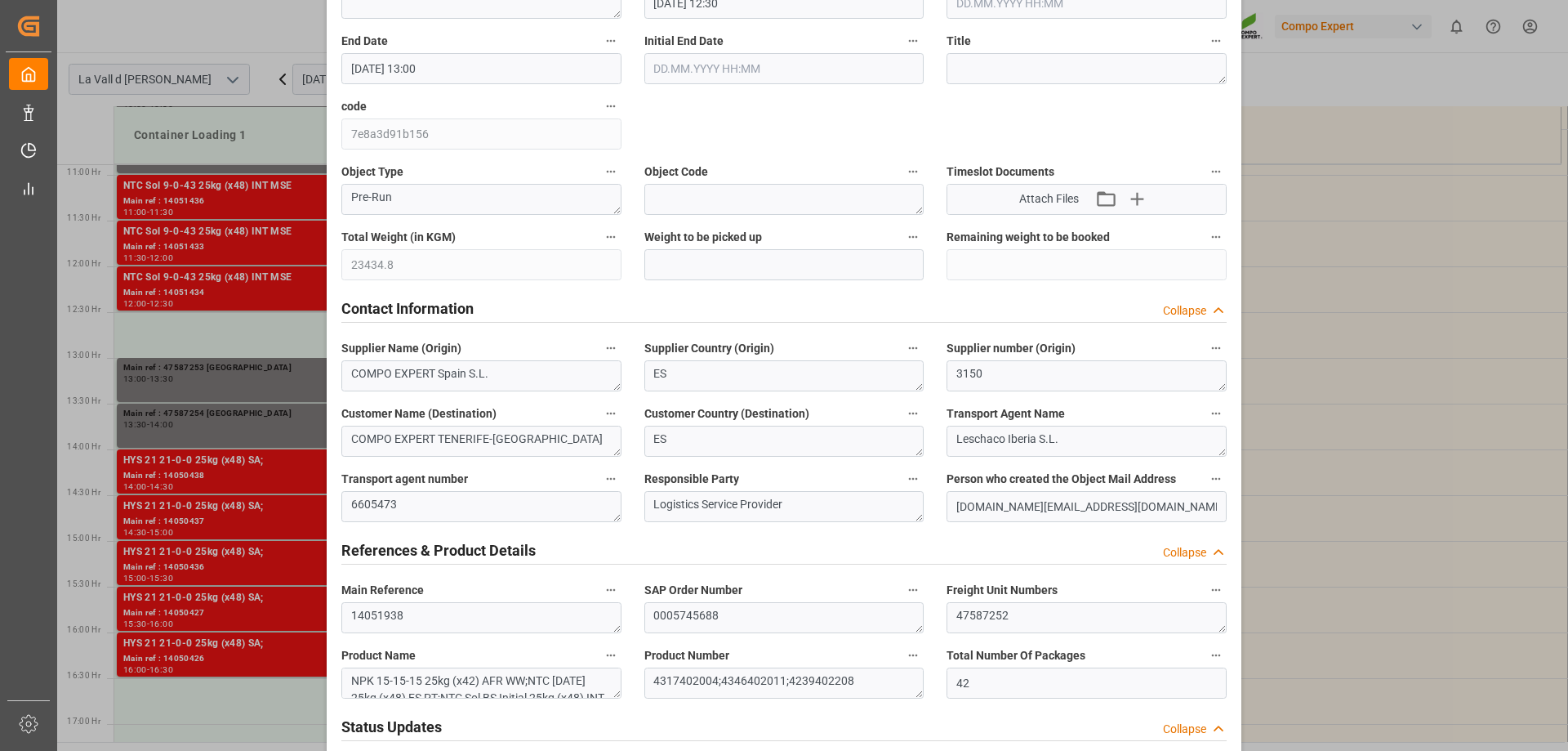
click at [766, 258] on input "text" at bounding box center [784, 264] width 280 height 31
paste input "23434.8"
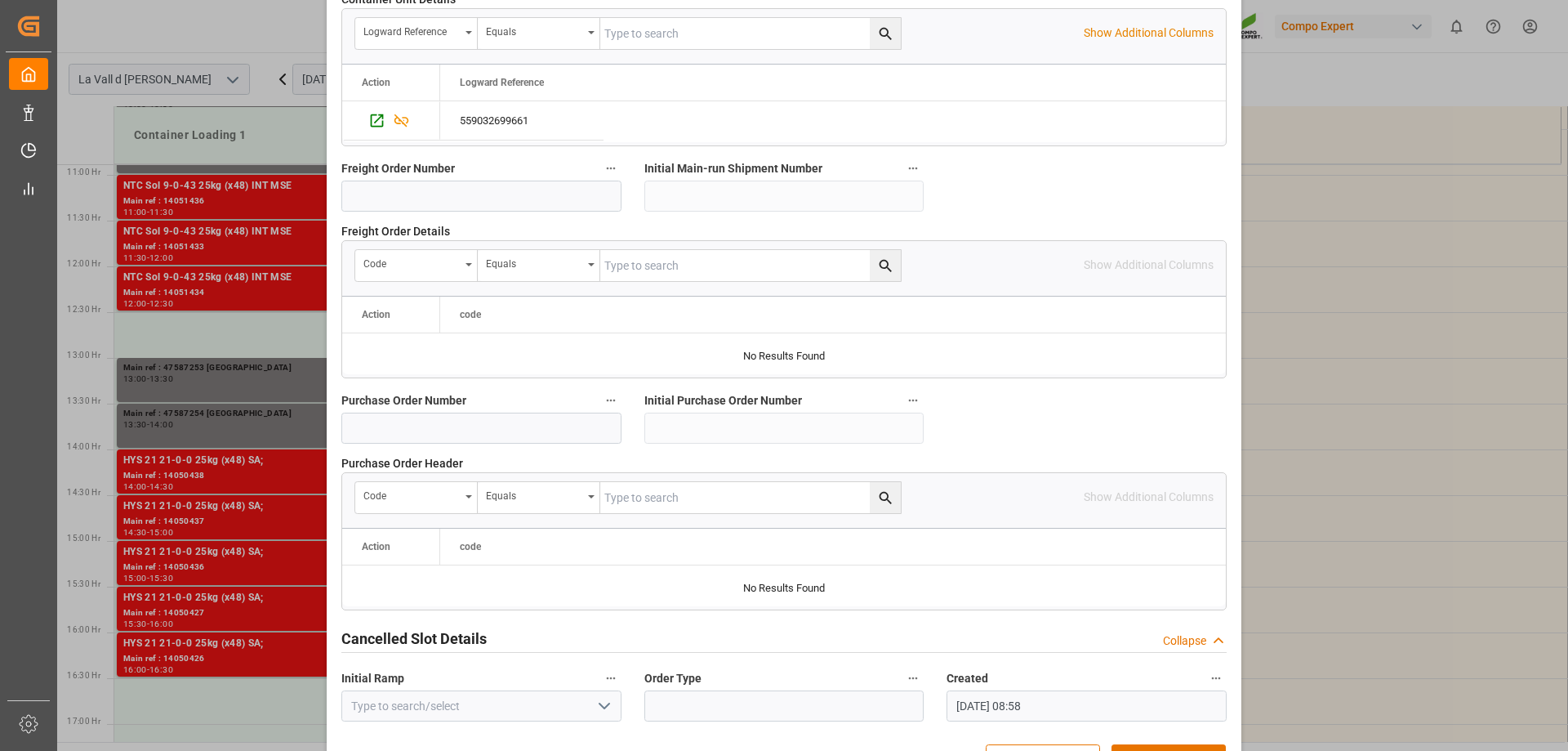
scroll to position [1516, 0]
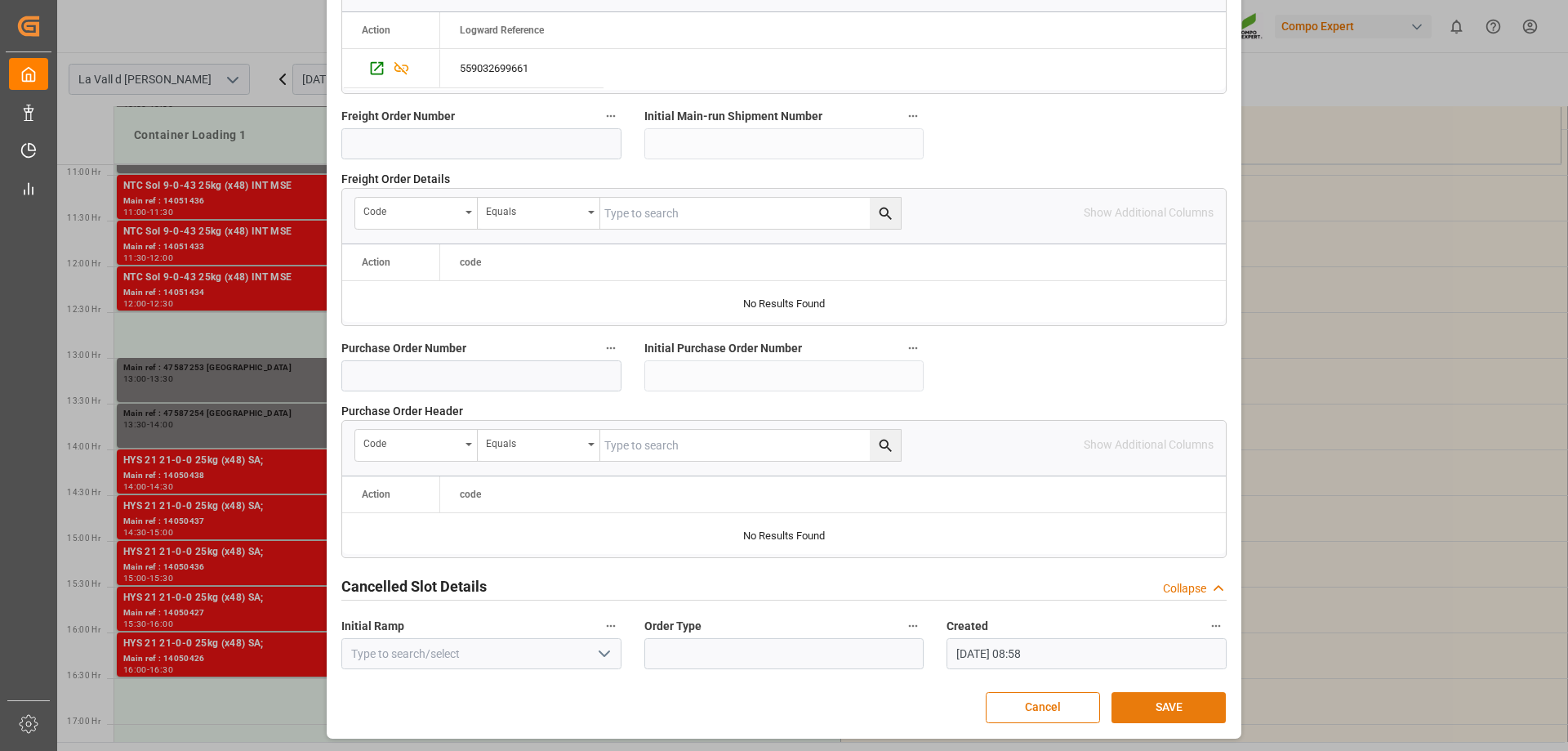
type input "23434.8"
click at [1165, 704] on button "SAVE" at bounding box center [1168, 708] width 114 height 31
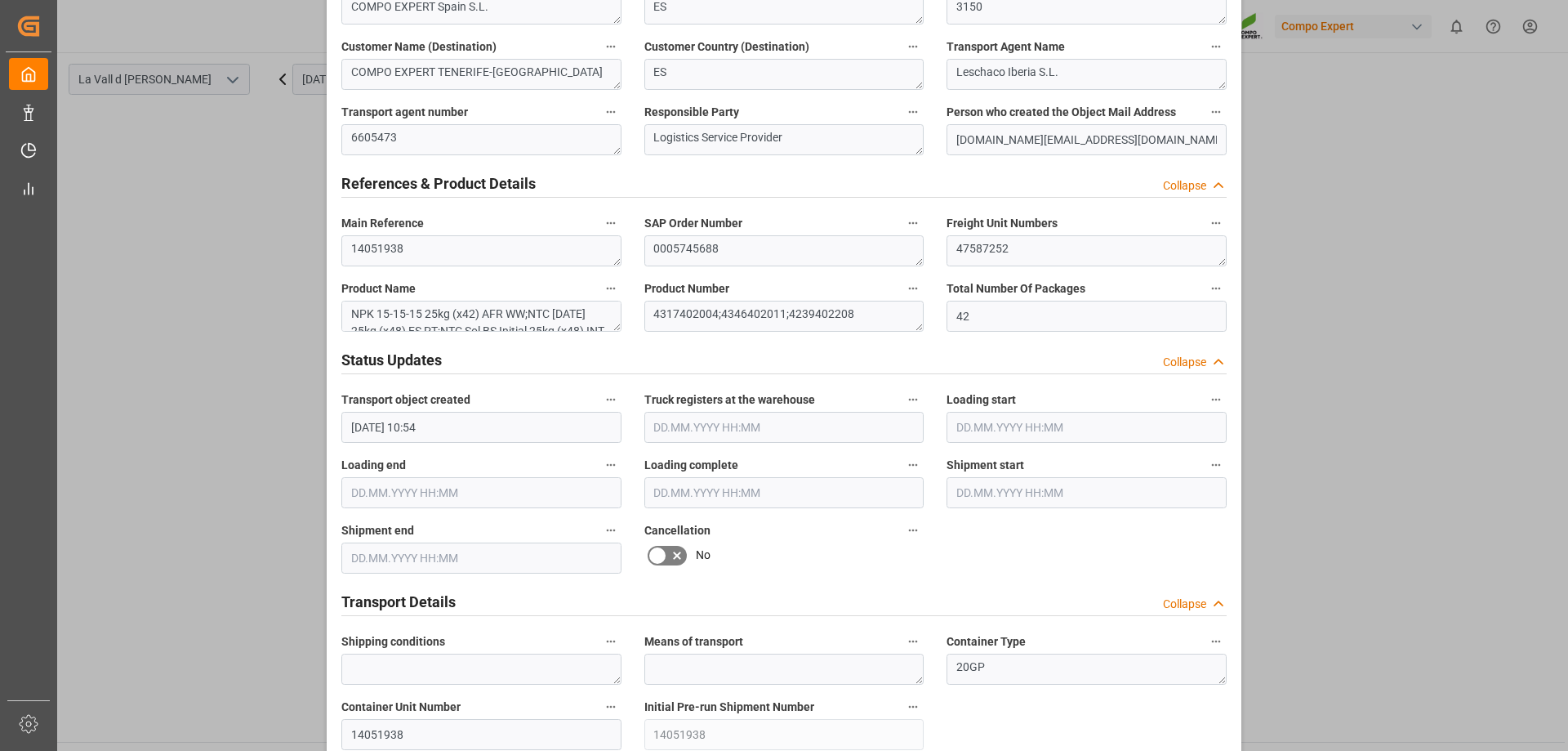
scroll to position [536, 0]
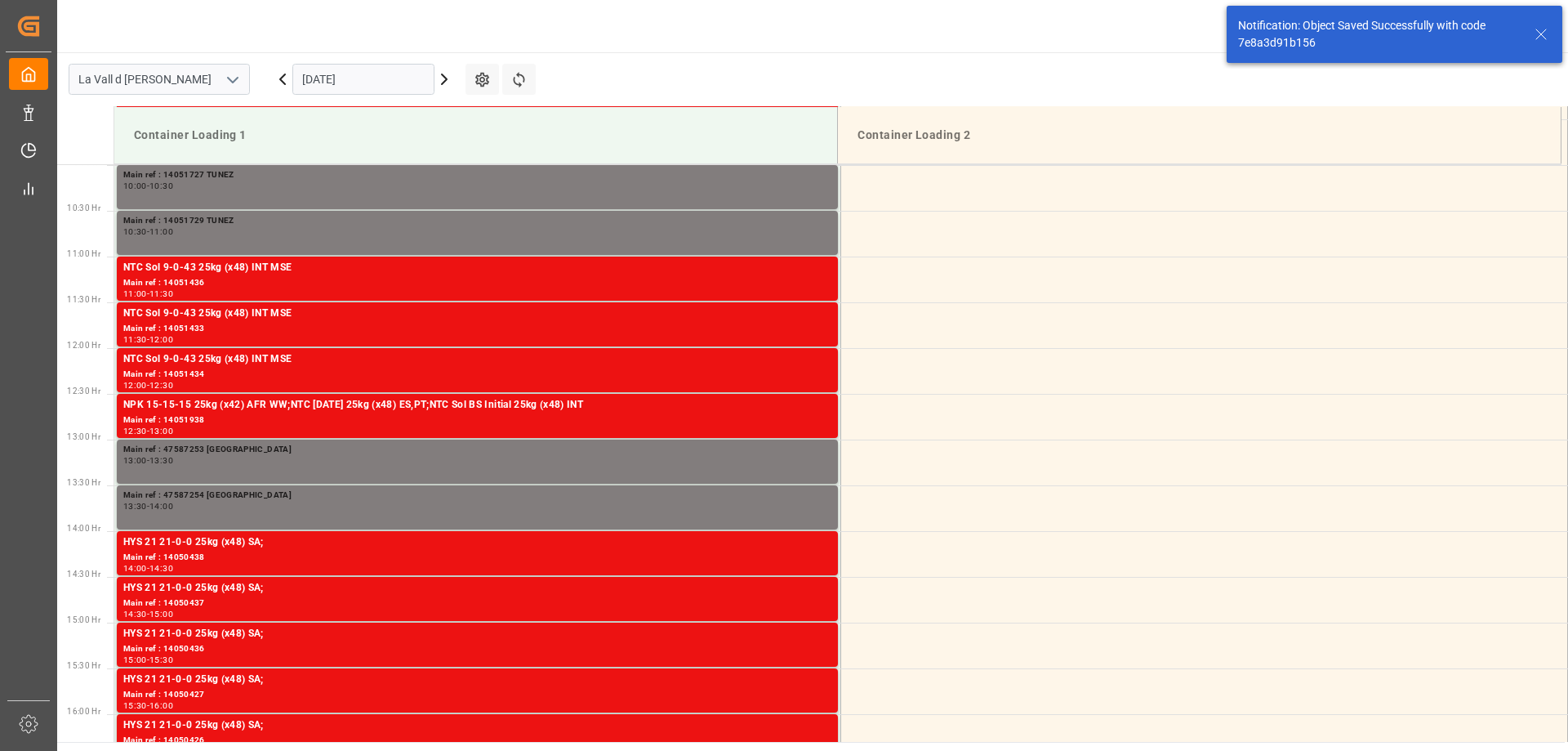
scroll to position [996, 0]
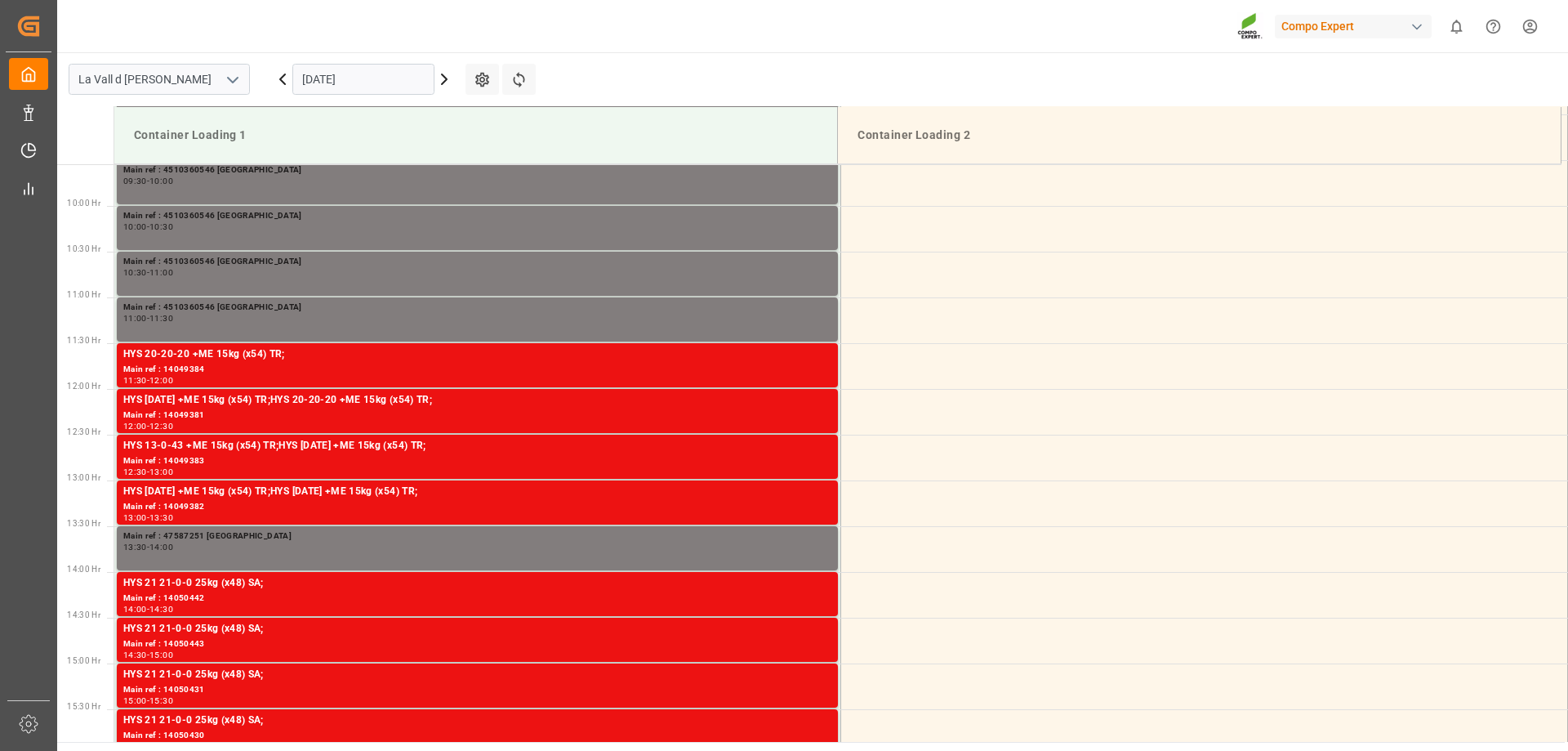
scroll to position [905, 0]
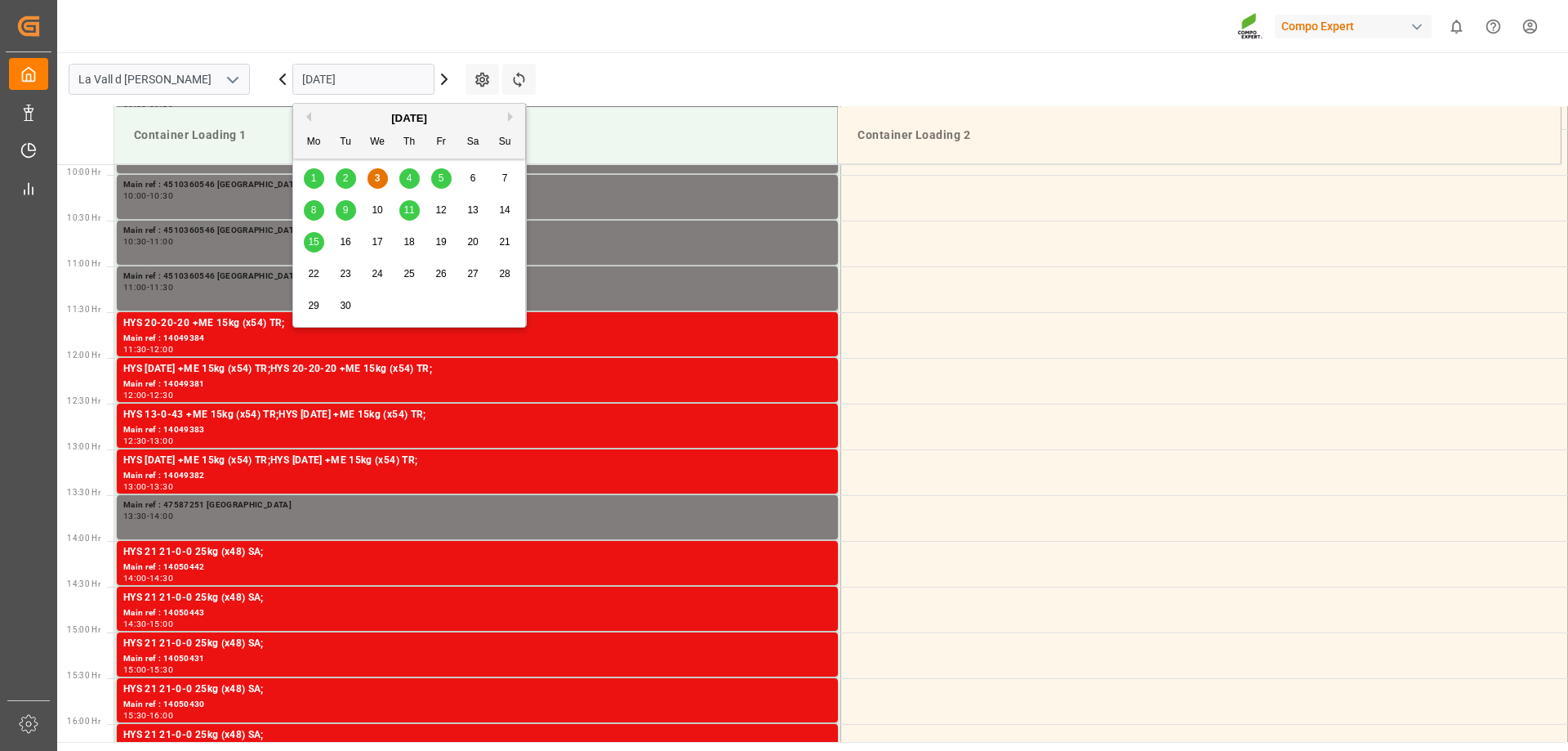
click at [340, 86] on input "[DATE]" at bounding box center [363, 79] width 142 height 31
click at [412, 184] on div "4" at bounding box center [409, 179] width 20 height 19
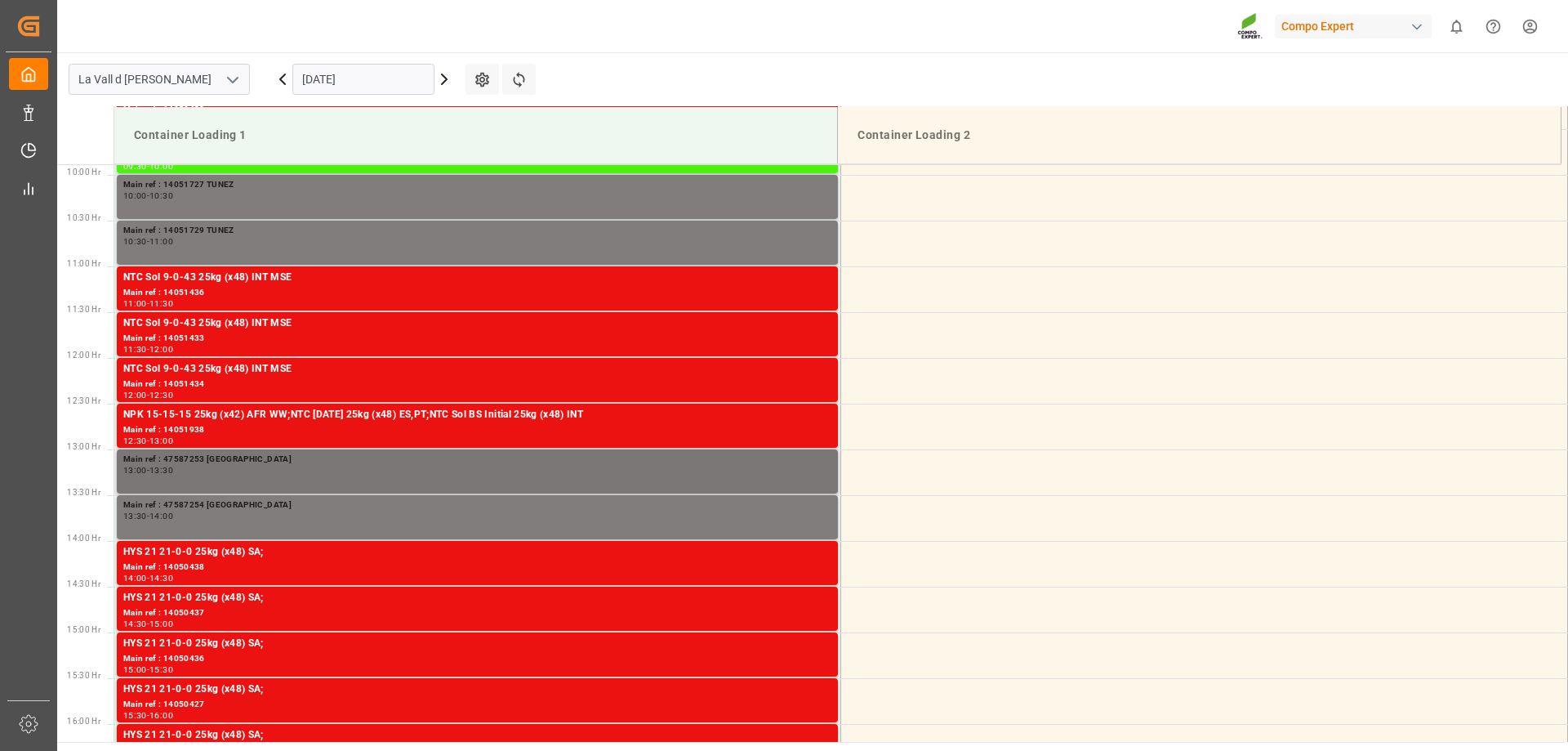
click at [288, 463] on div "Main ref : 47587253 TENERIFE" at bounding box center [477, 460] width 709 height 13
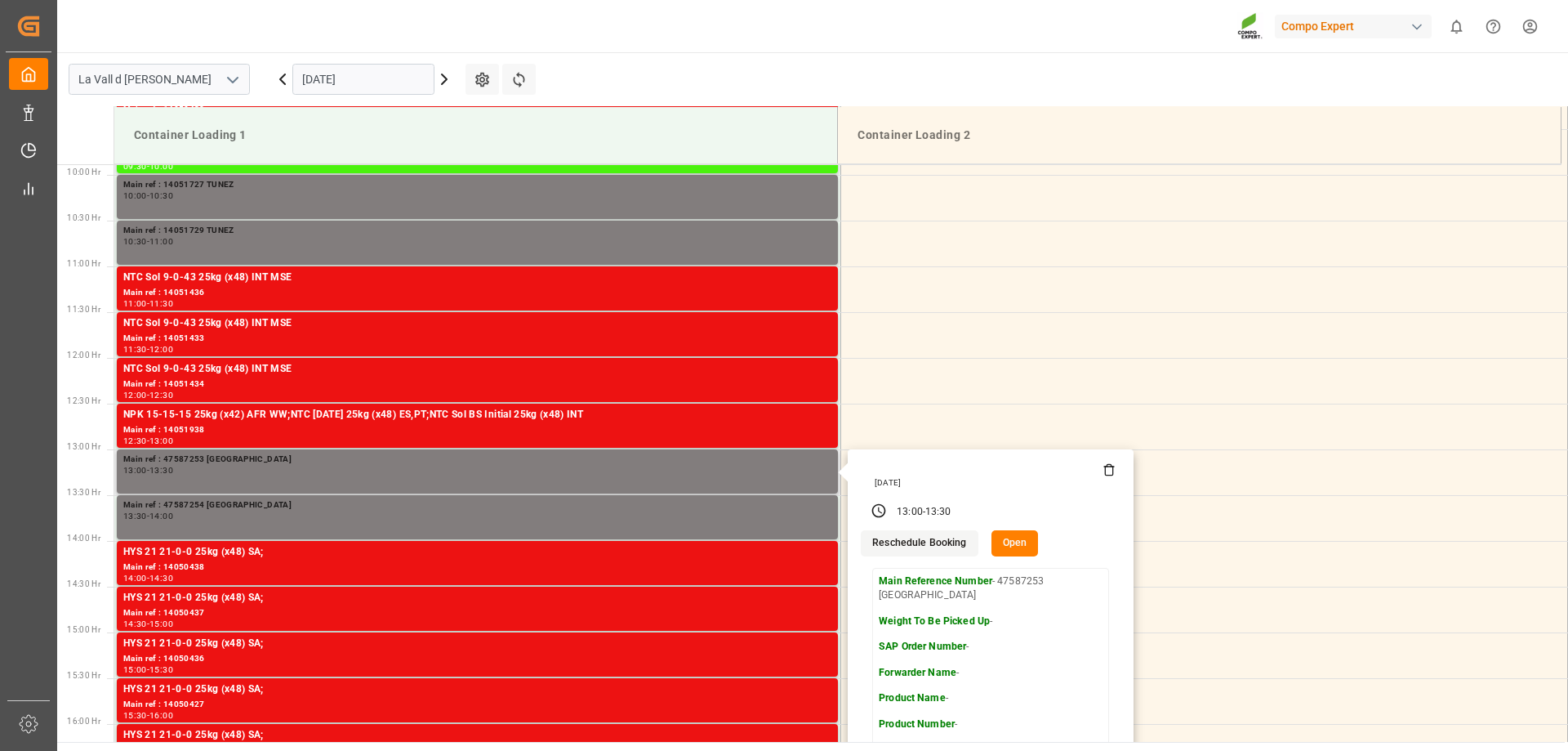
click at [1106, 471] on icon at bounding box center [1109, 470] width 8 height 9
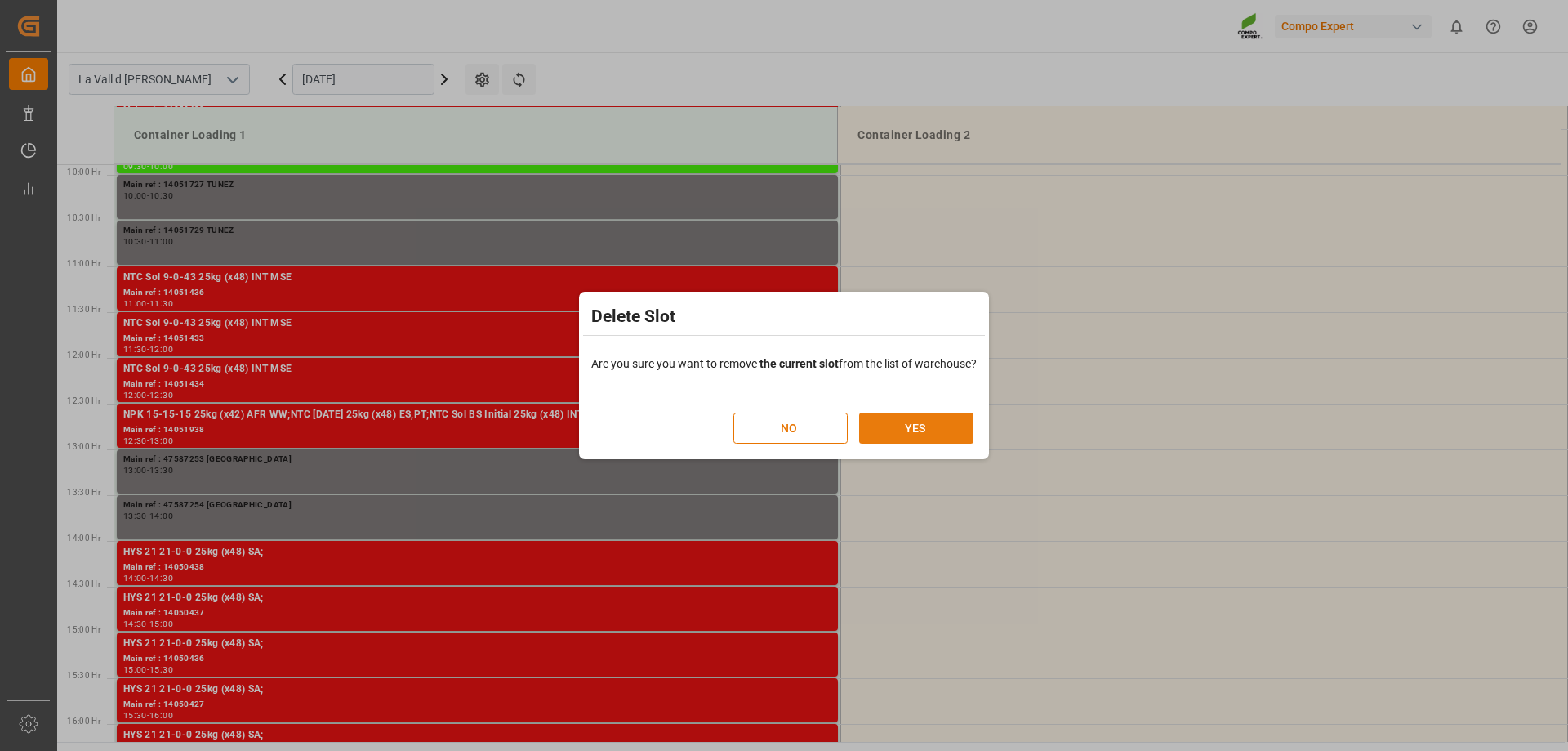
click at [893, 438] on button "YES" at bounding box center [916, 428] width 114 height 31
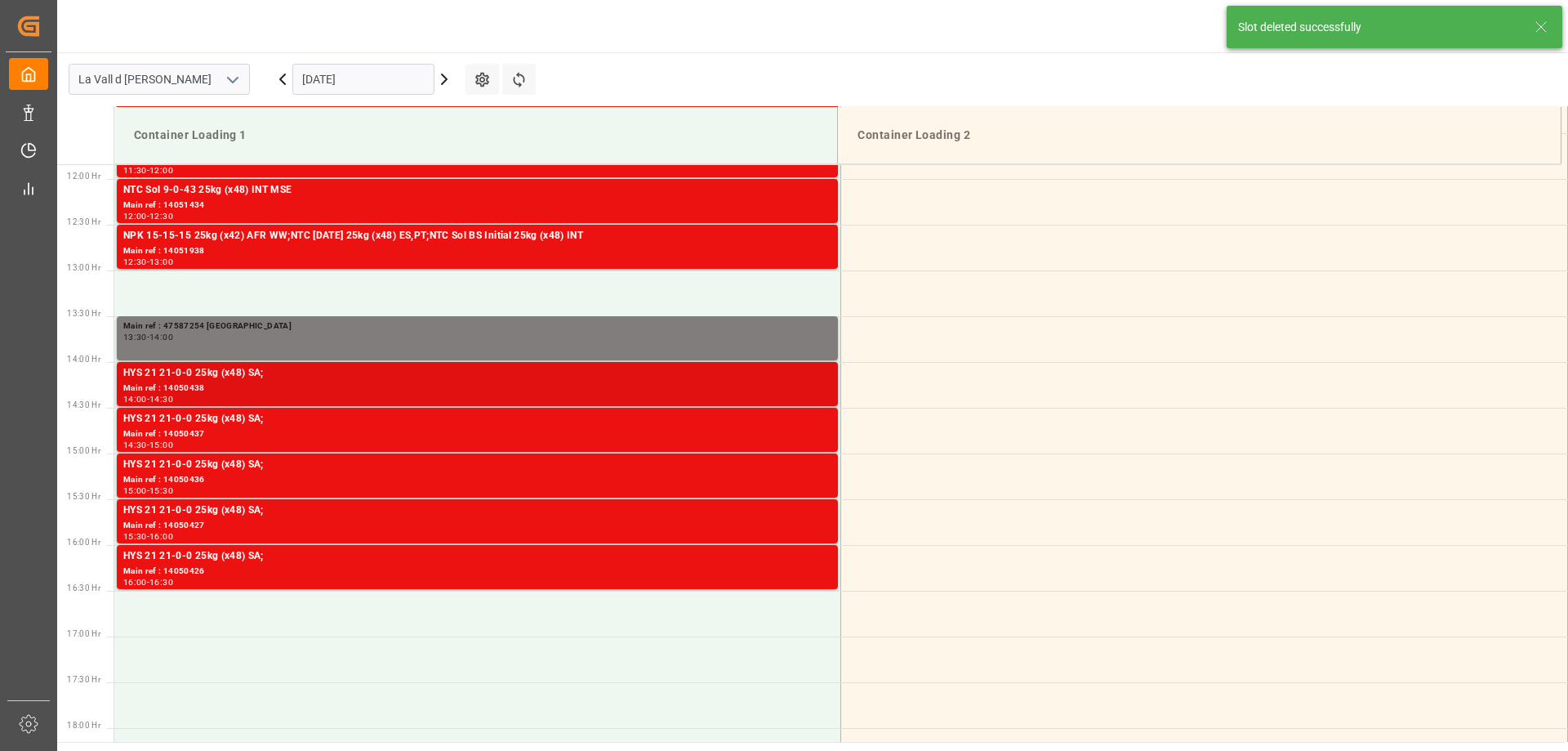
scroll to position [1088, 0]
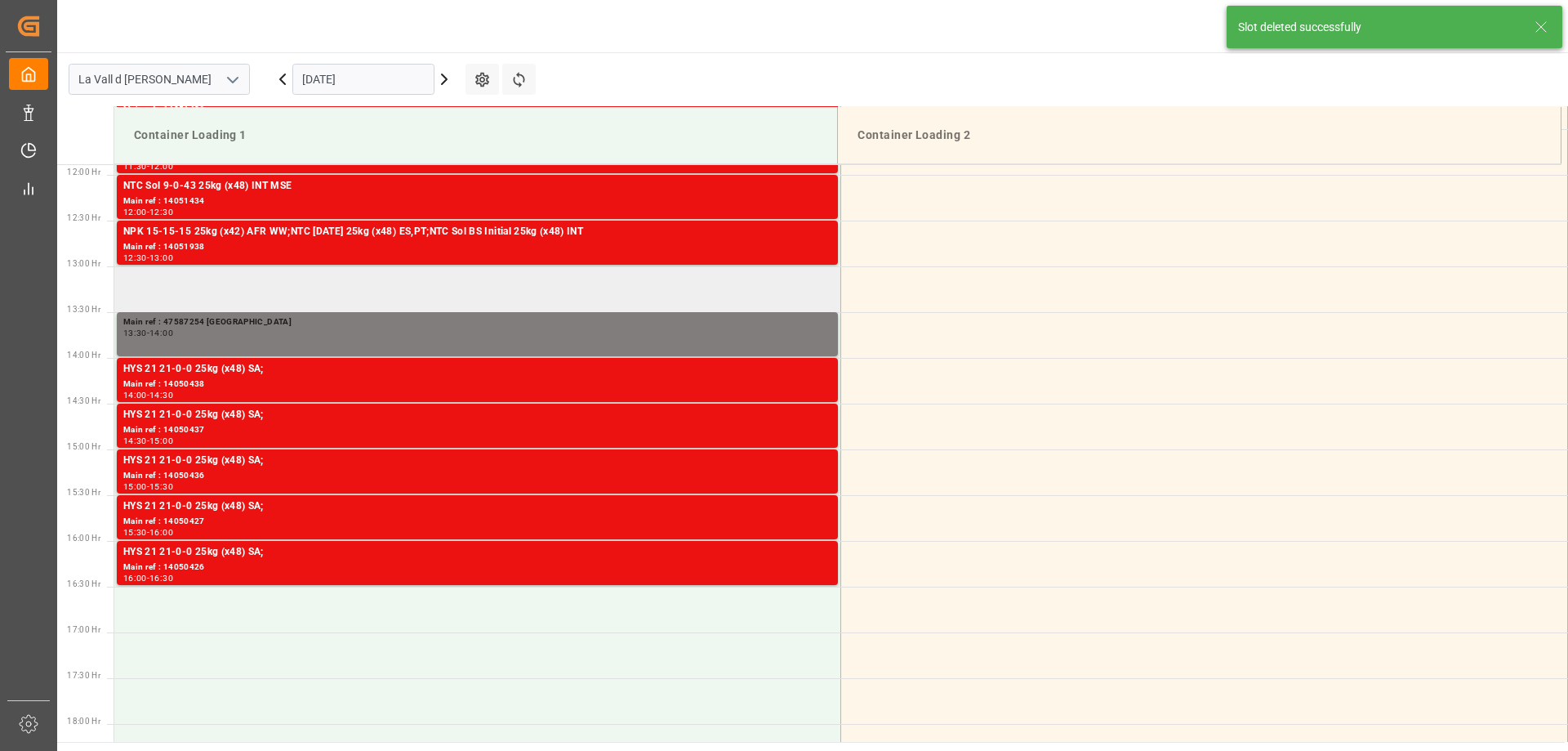
click at [402, 291] on td at bounding box center [478, 289] width 727 height 46
click at [709, 296] on td at bounding box center [478, 289] width 727 height 46
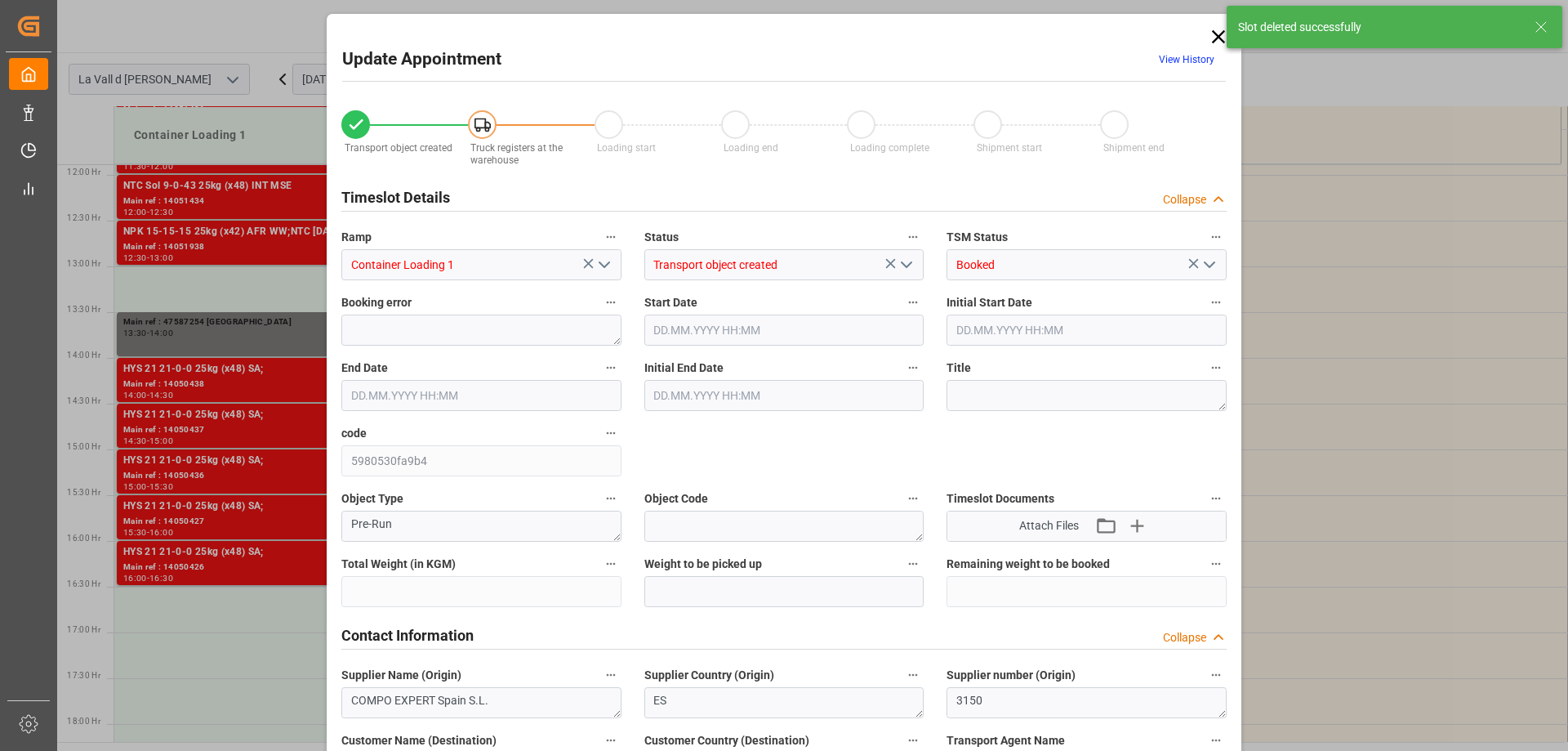
type input "17054.4"
type input "42"
type input "04.09.2025 13:00"
type input "04.09.2025 13:30"
type input "[DATE] 17:01"
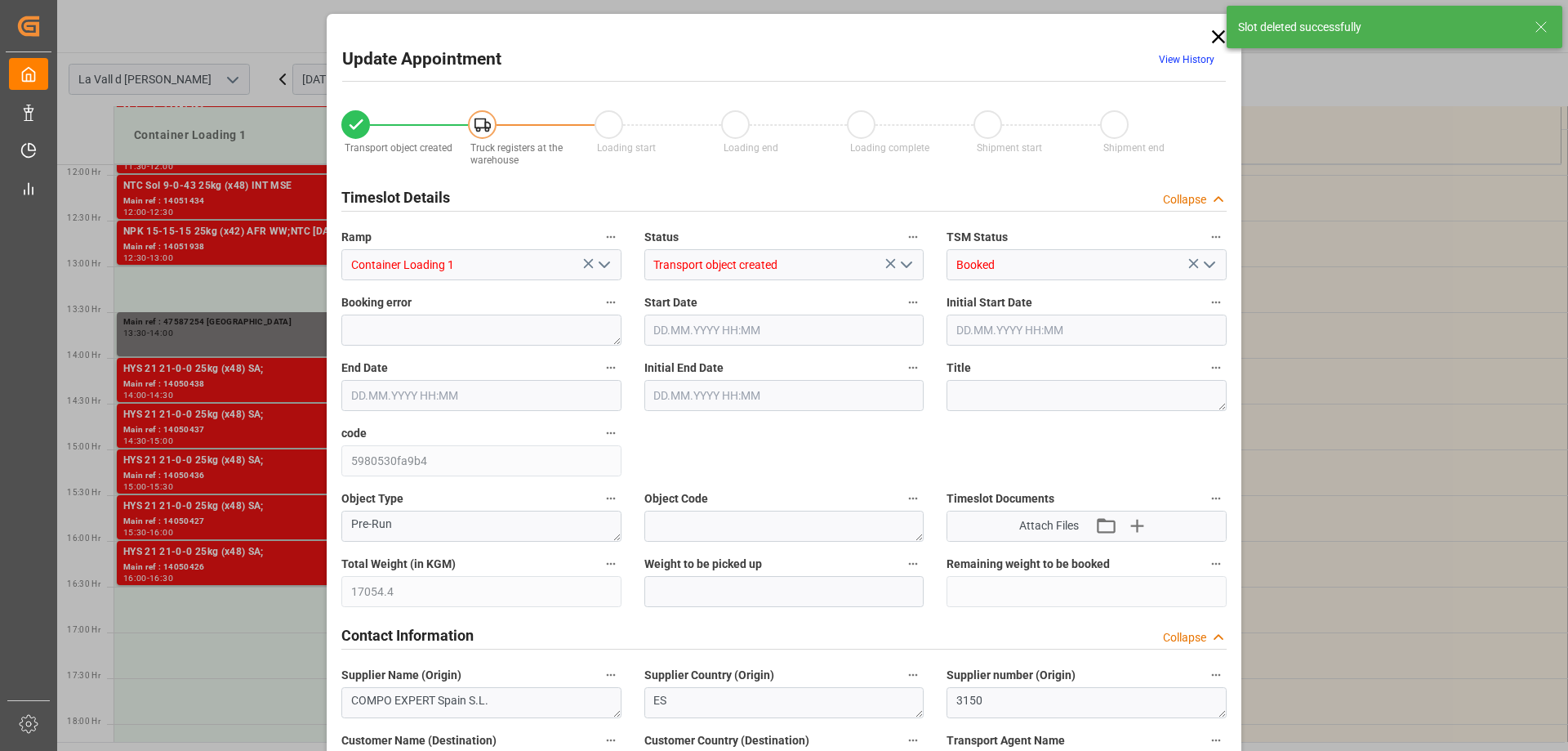
type input "03.09.2025 08:59"
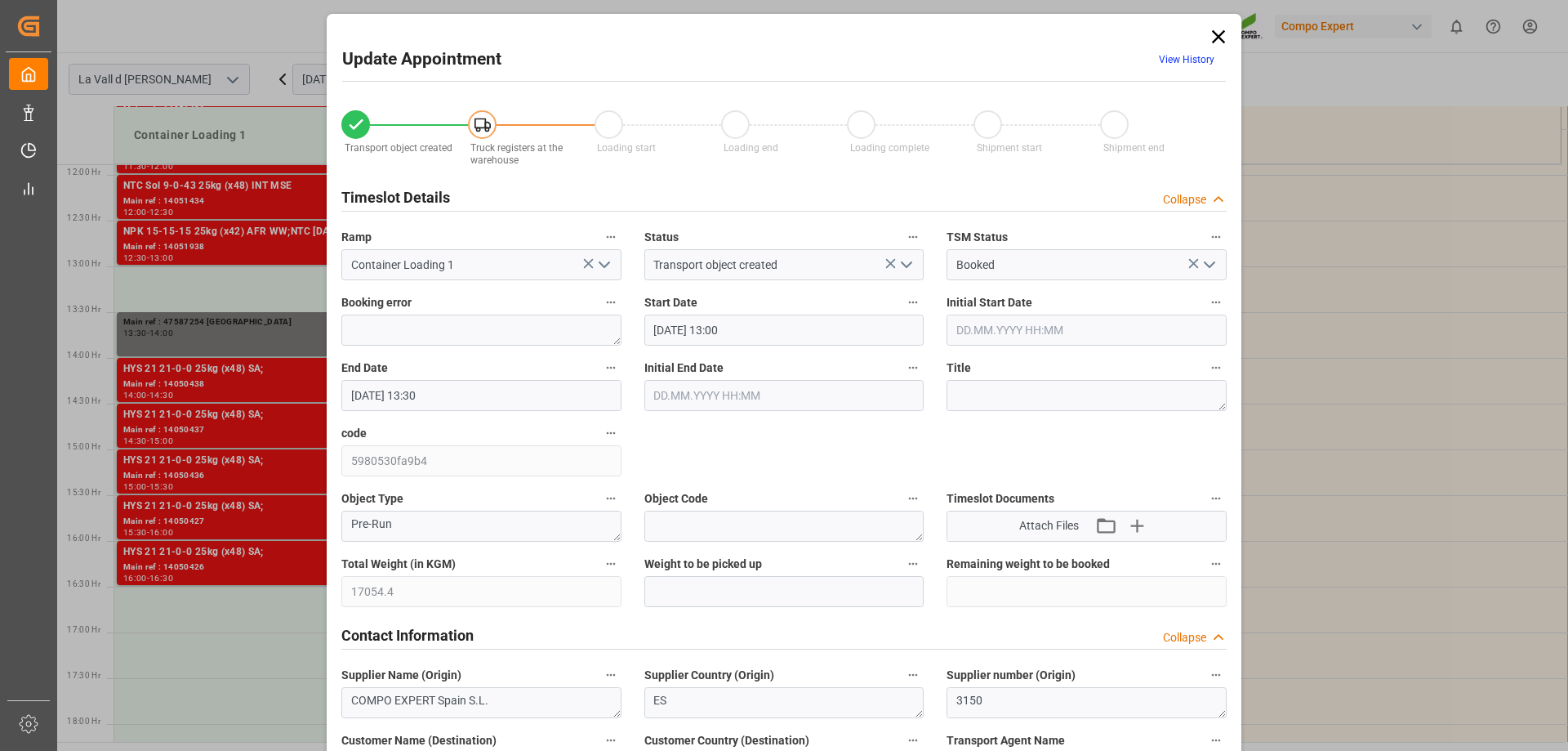
scroll to position [490, 0]
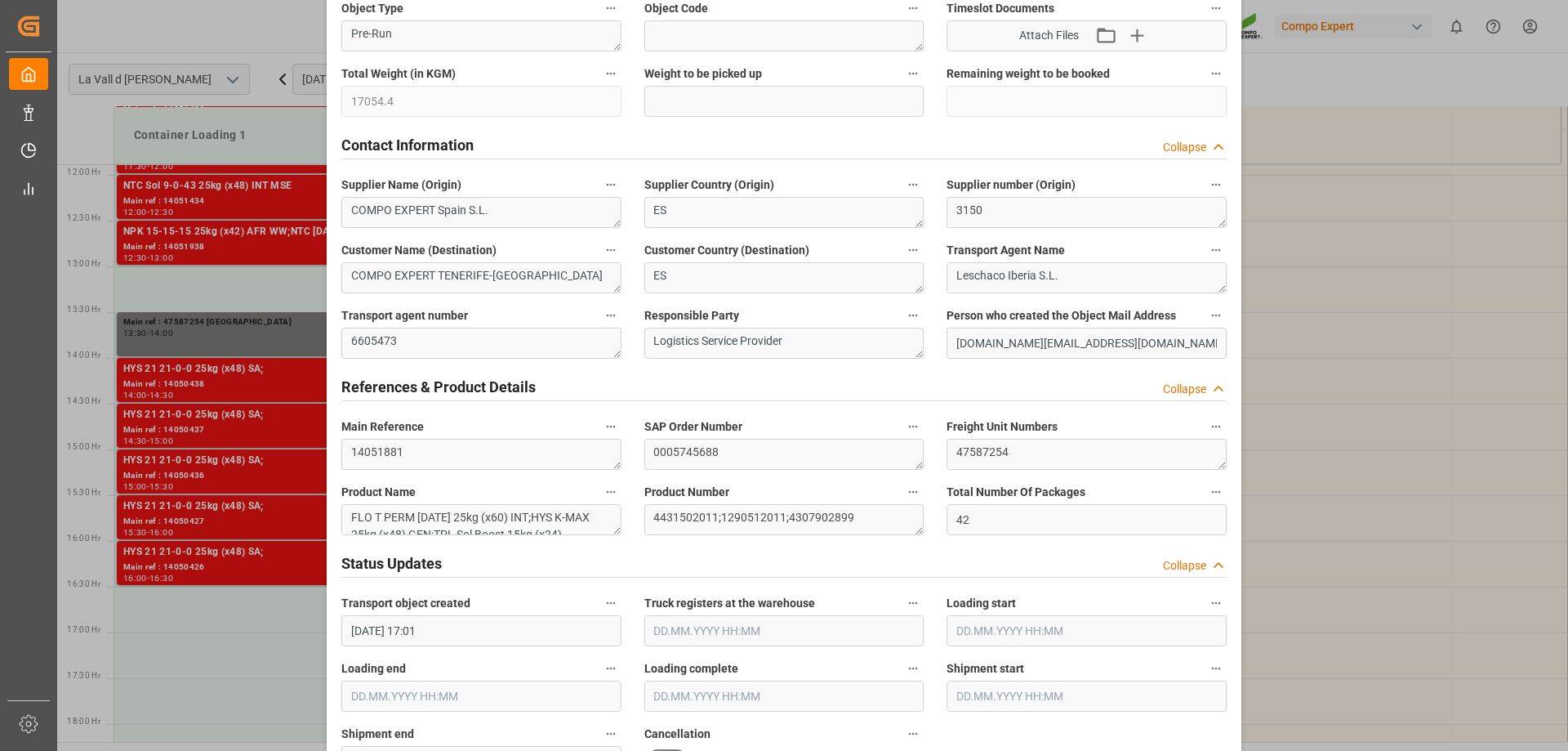
click at [337, 133] on div "Transport object created Truck registers at the warehouse Loading start Loading…" at bounding box center [784, 652] width 908 height 2098
click at [734, 96] on input "text" at bounding box center [784, 101] width 280 height 31
paste input "17054.4"
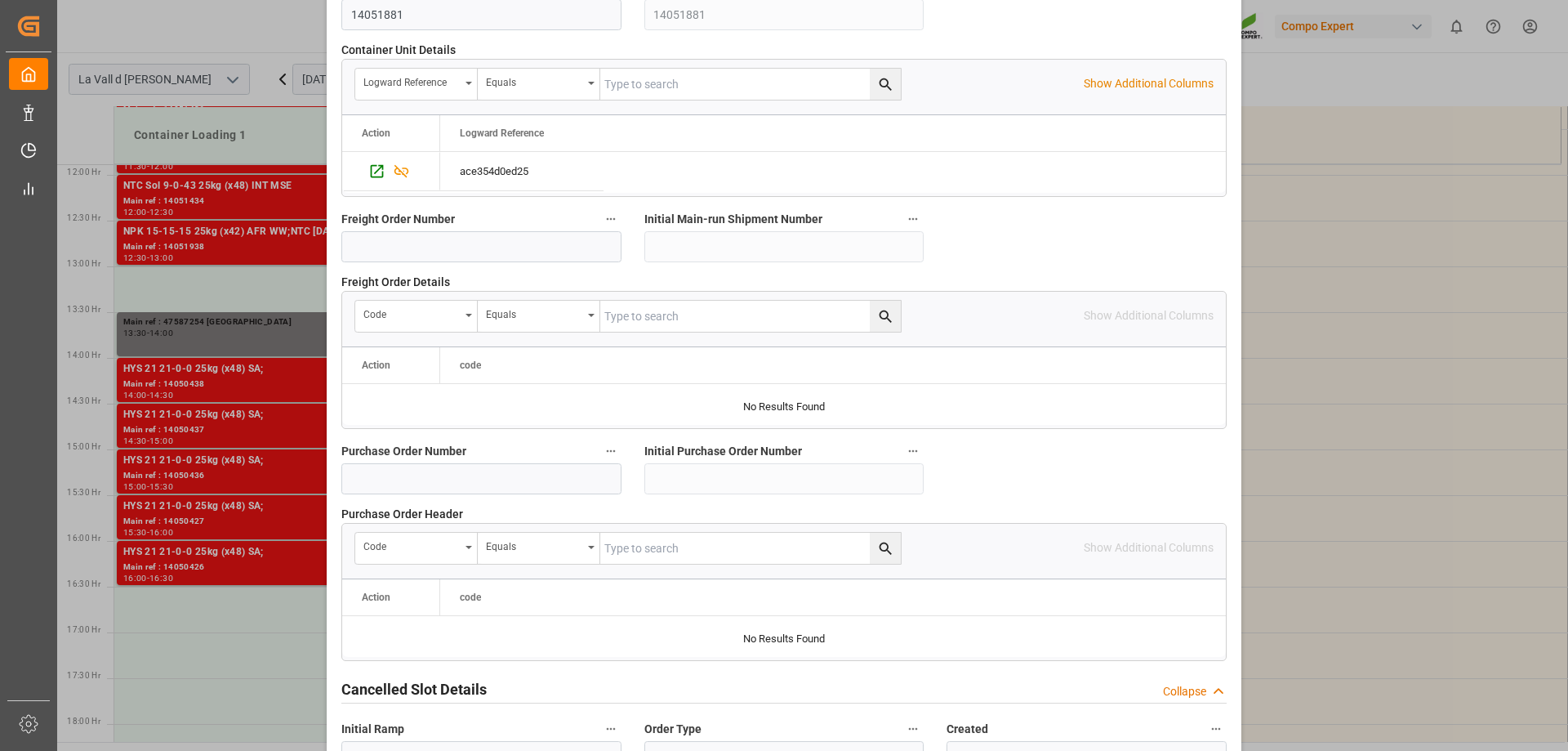
scroll to position [1516, 0]
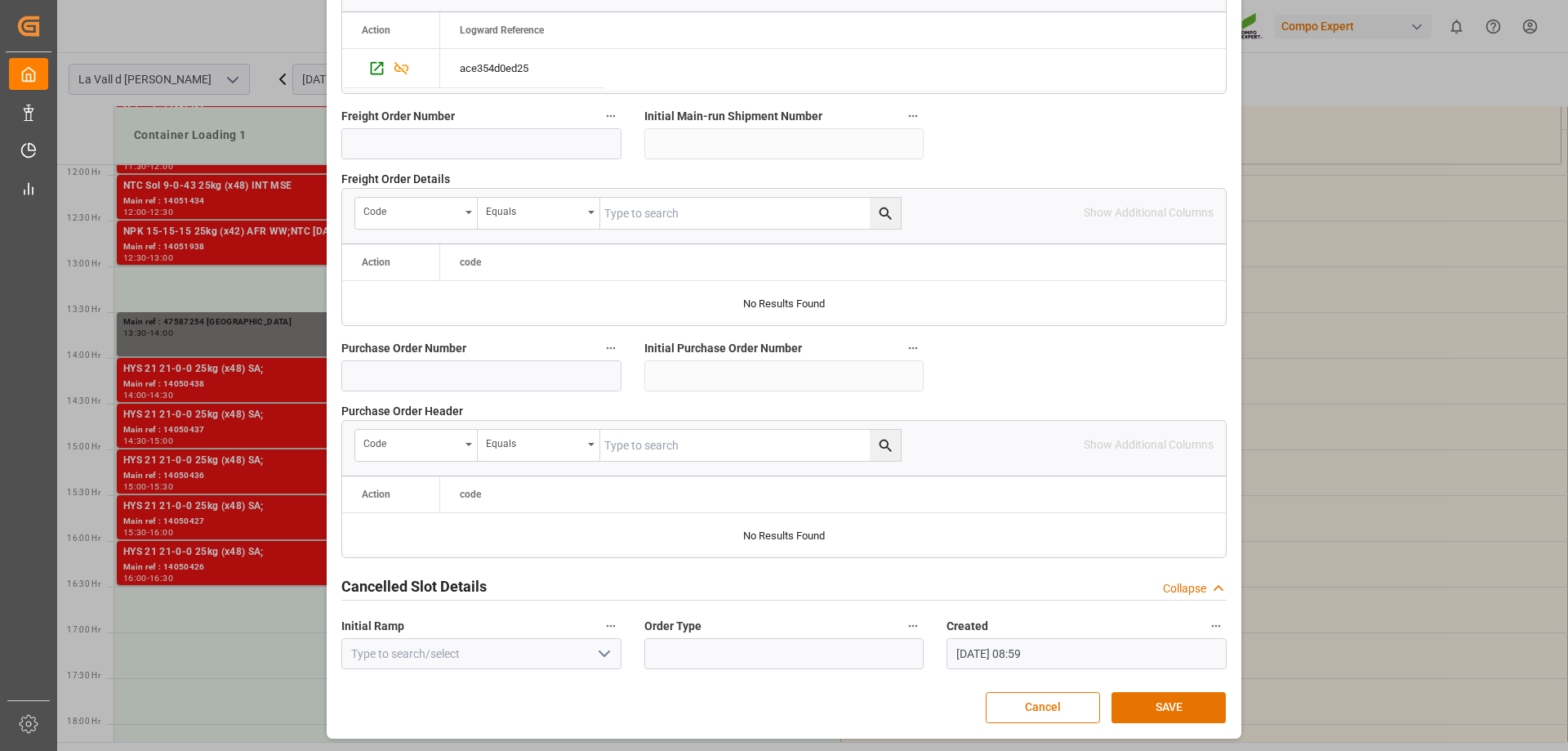
type input "17054.4"
click at [1143, 697] on button "SAVE" at bounding box center [1168, 708] width 114 height 31
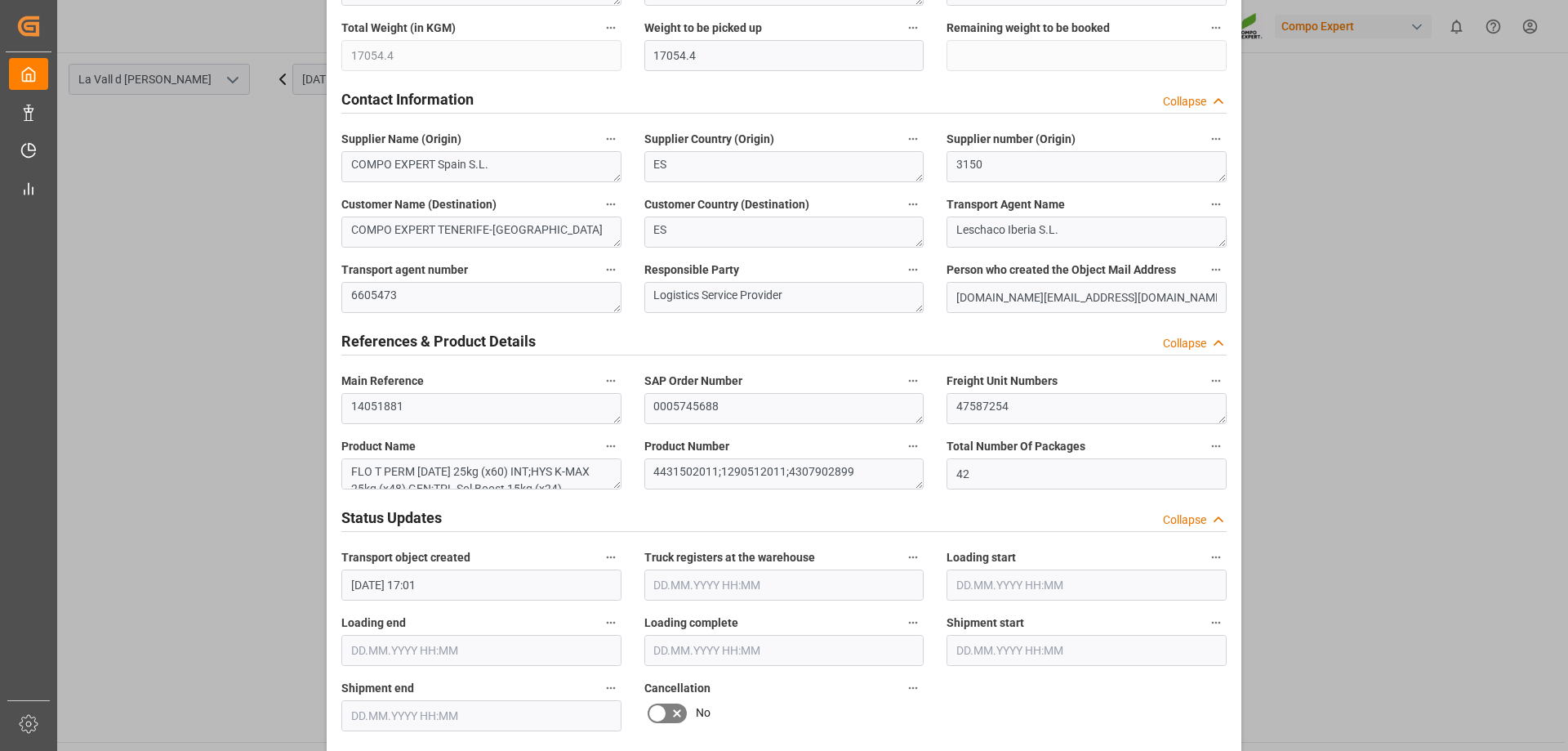
scroll to position [0, 0]
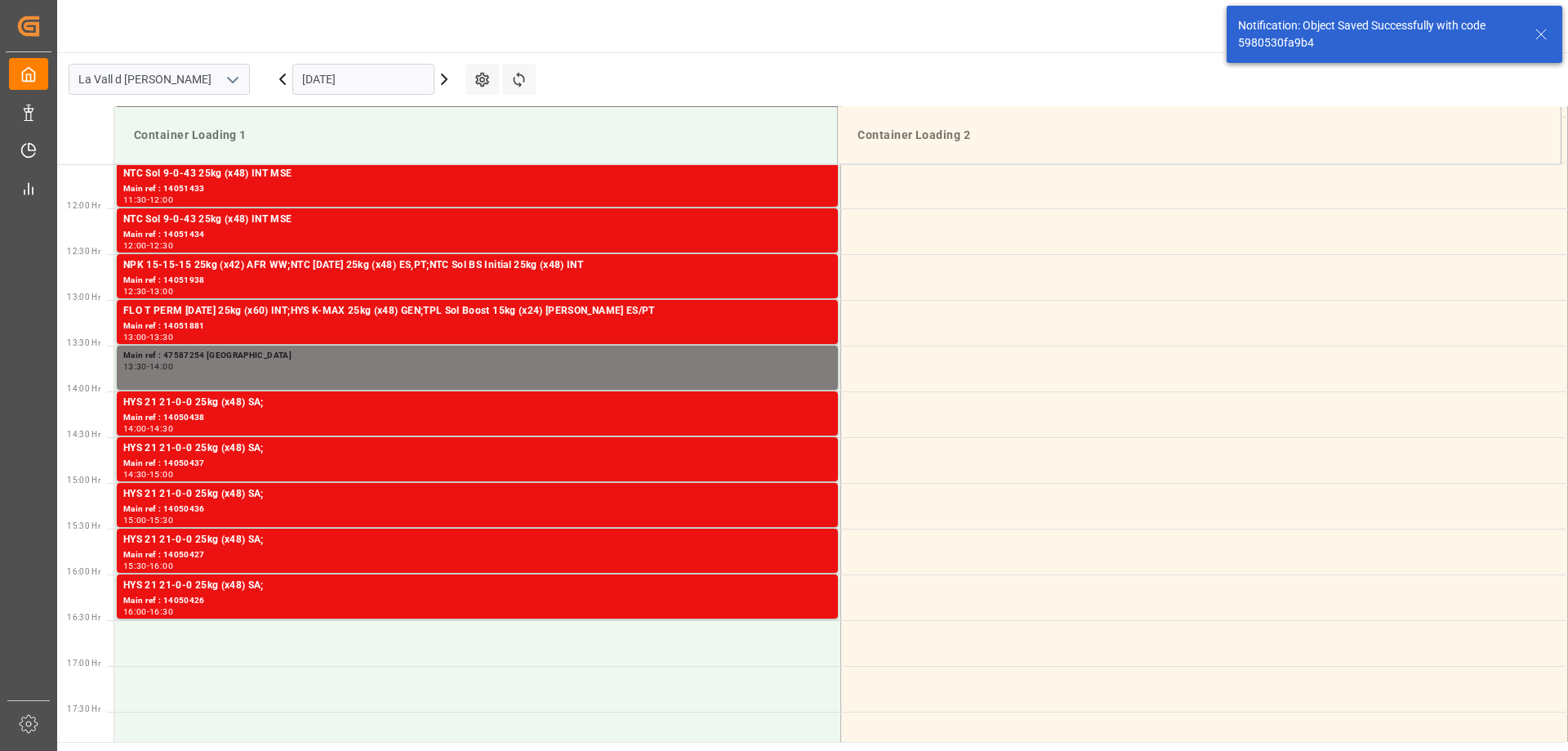
scroll to position [1088, 0]
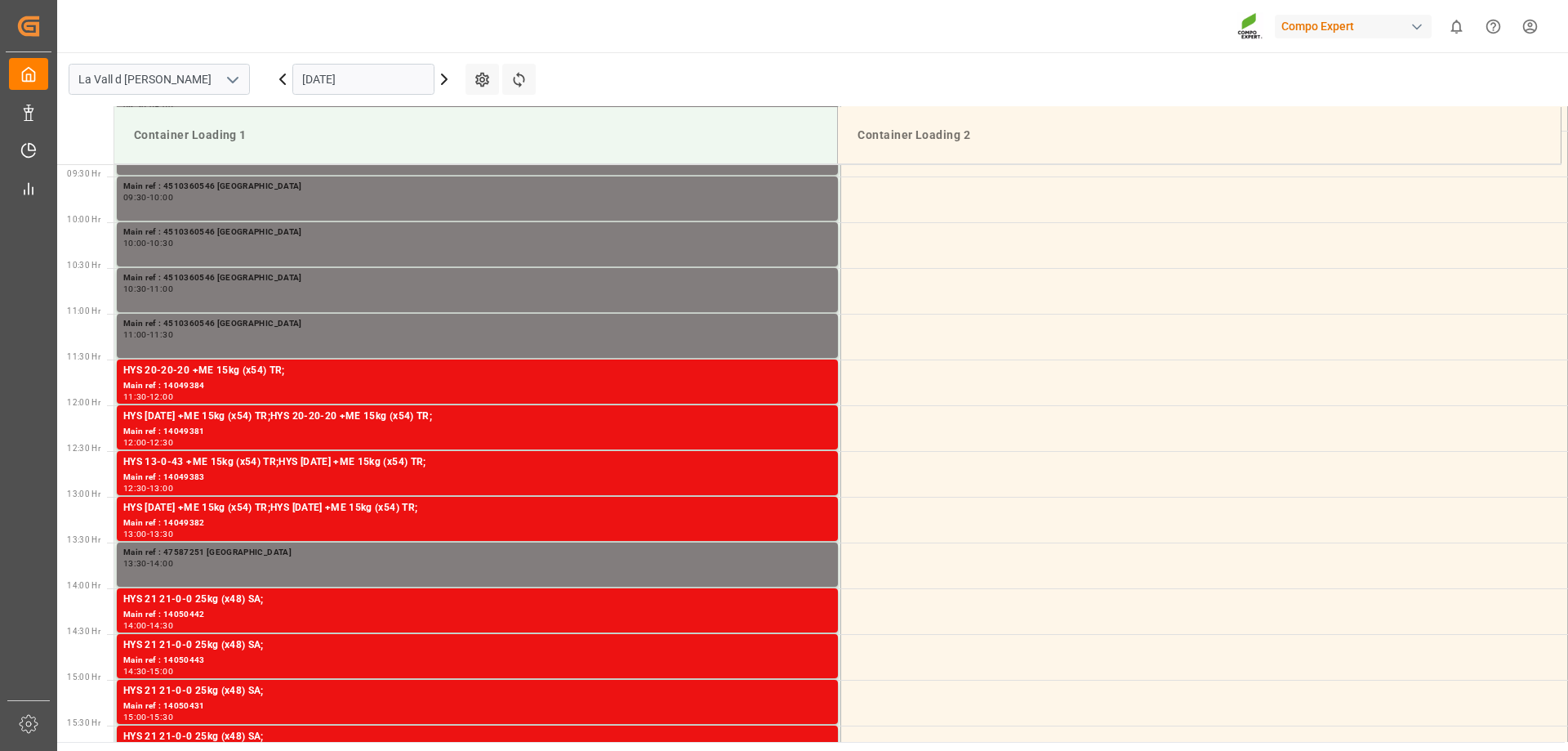
scroll to position [905, 0]
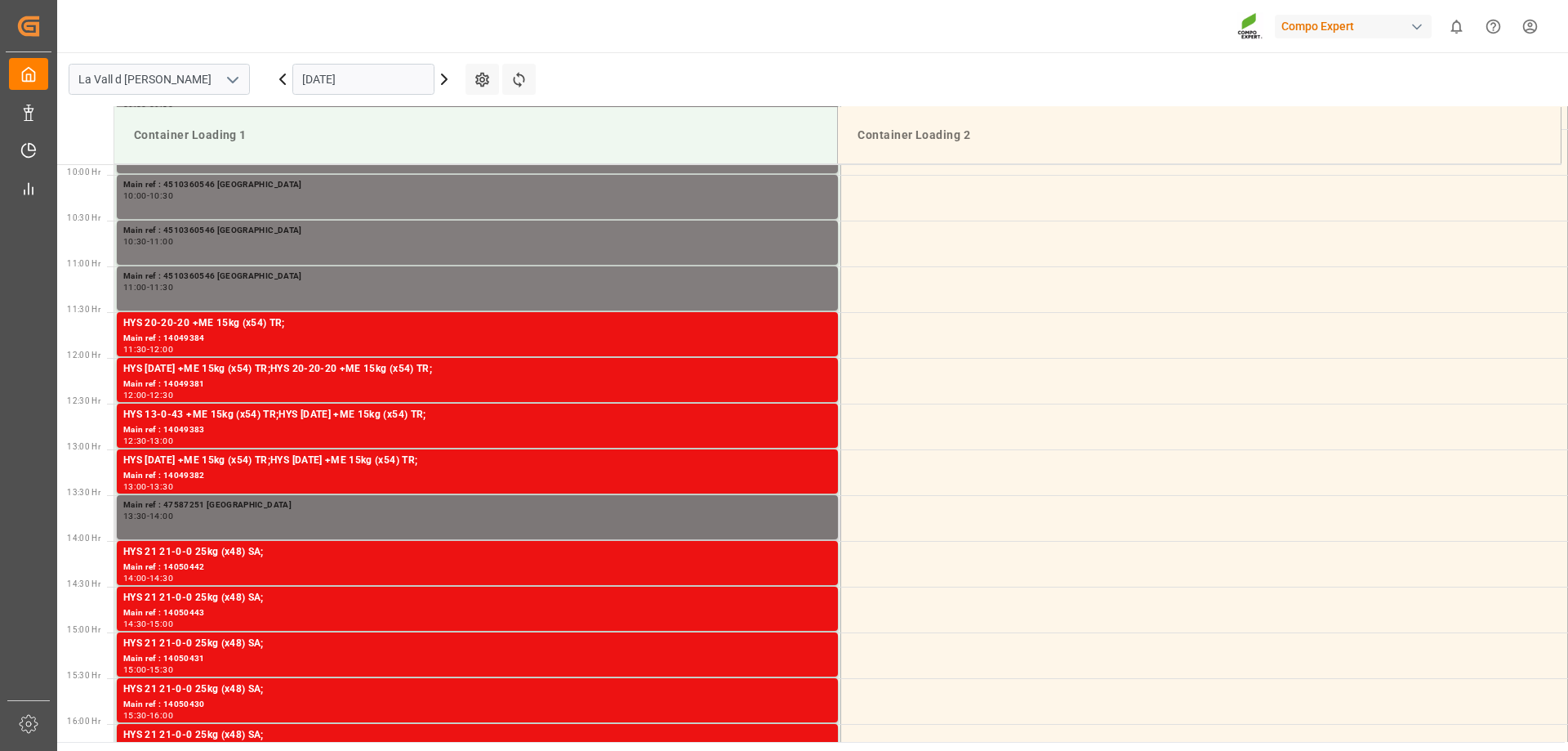
click at [286, 508] on div "Main ref : 47587251 [GEOGRAPHIC_DATA]" at bounding box center [477, 505] width 709 height 13
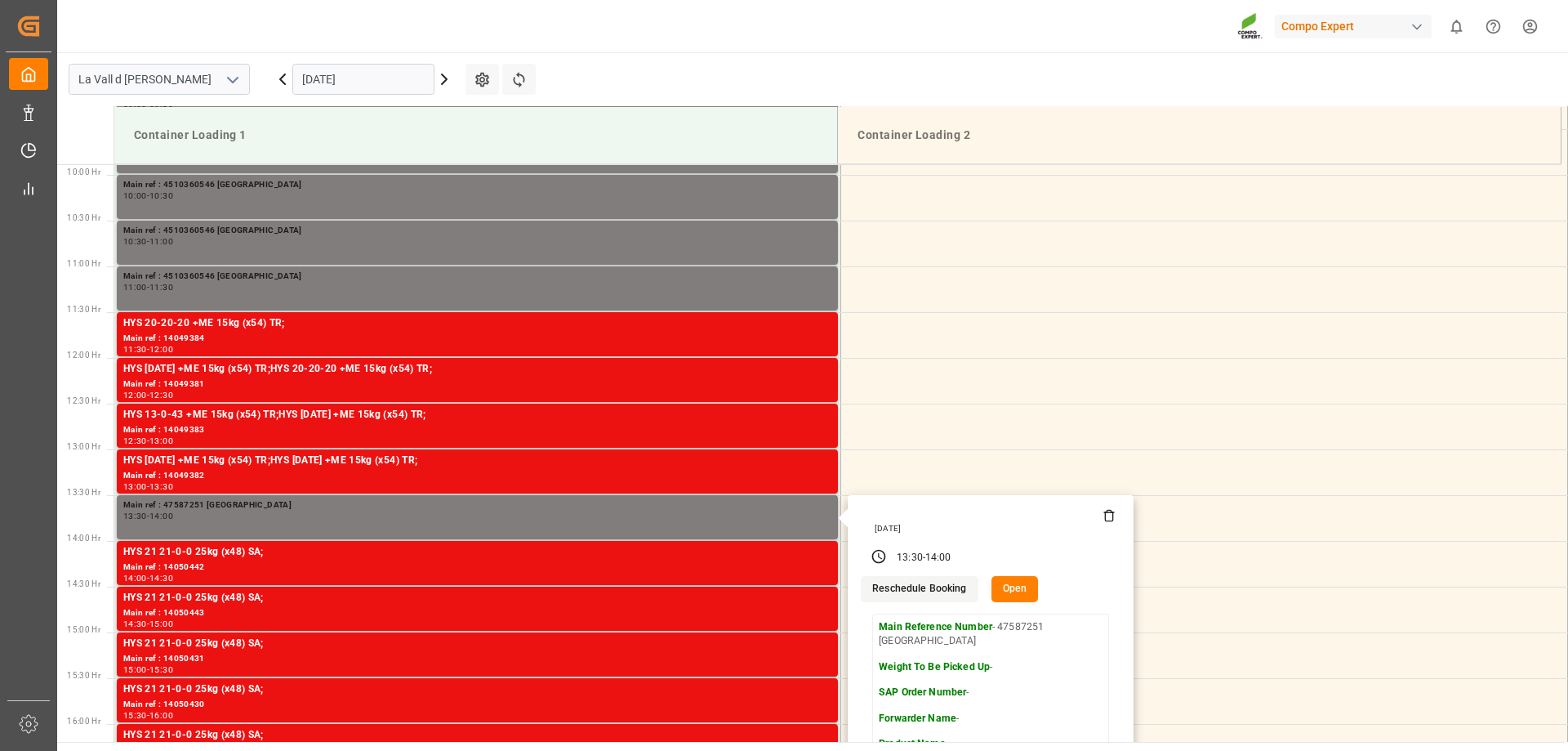
click at [1106, 518] on icon at bounding box center [1109, 516] width 8 height 9
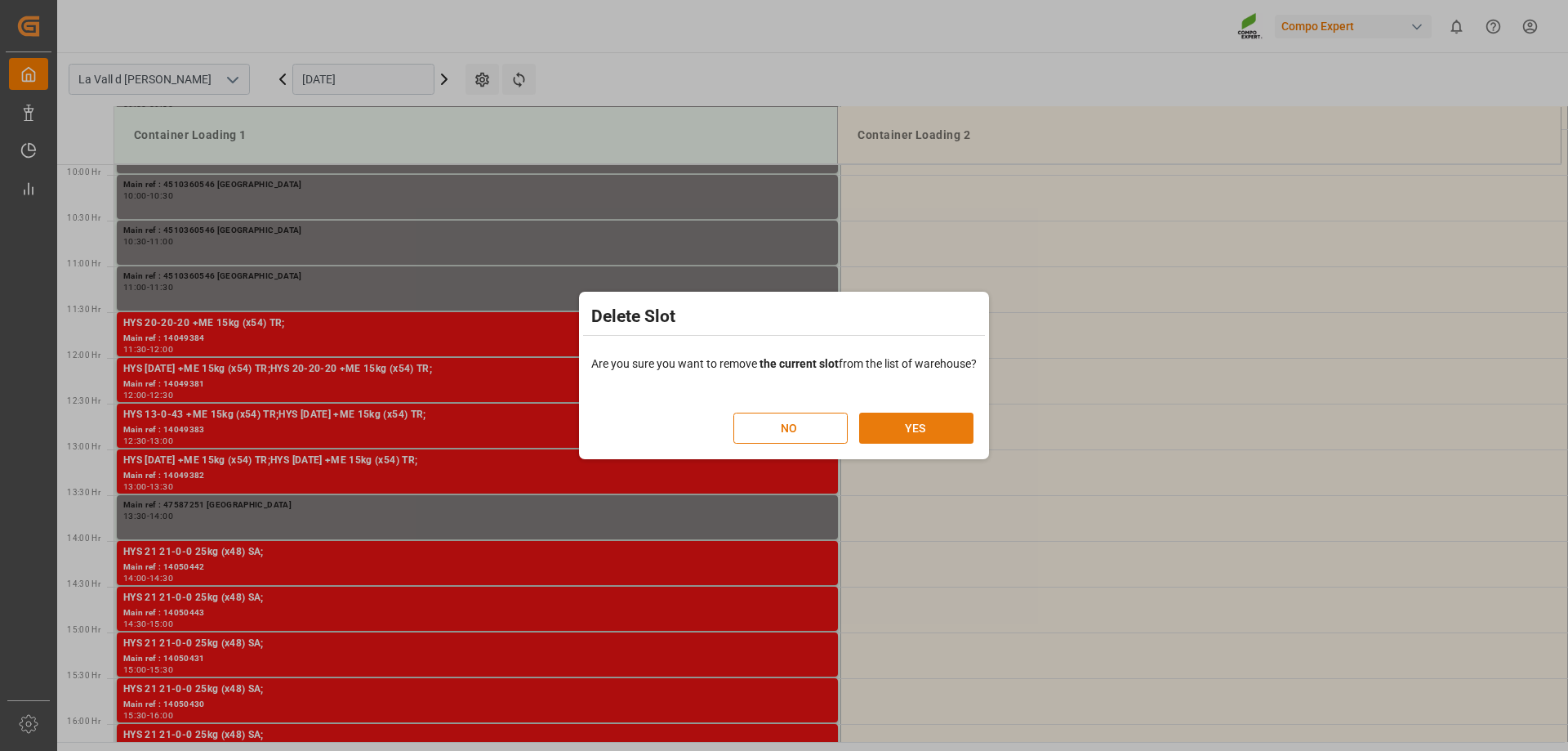
click at [937, 431] on button "YES" at bounding box center [916, 428] width 114 height 31
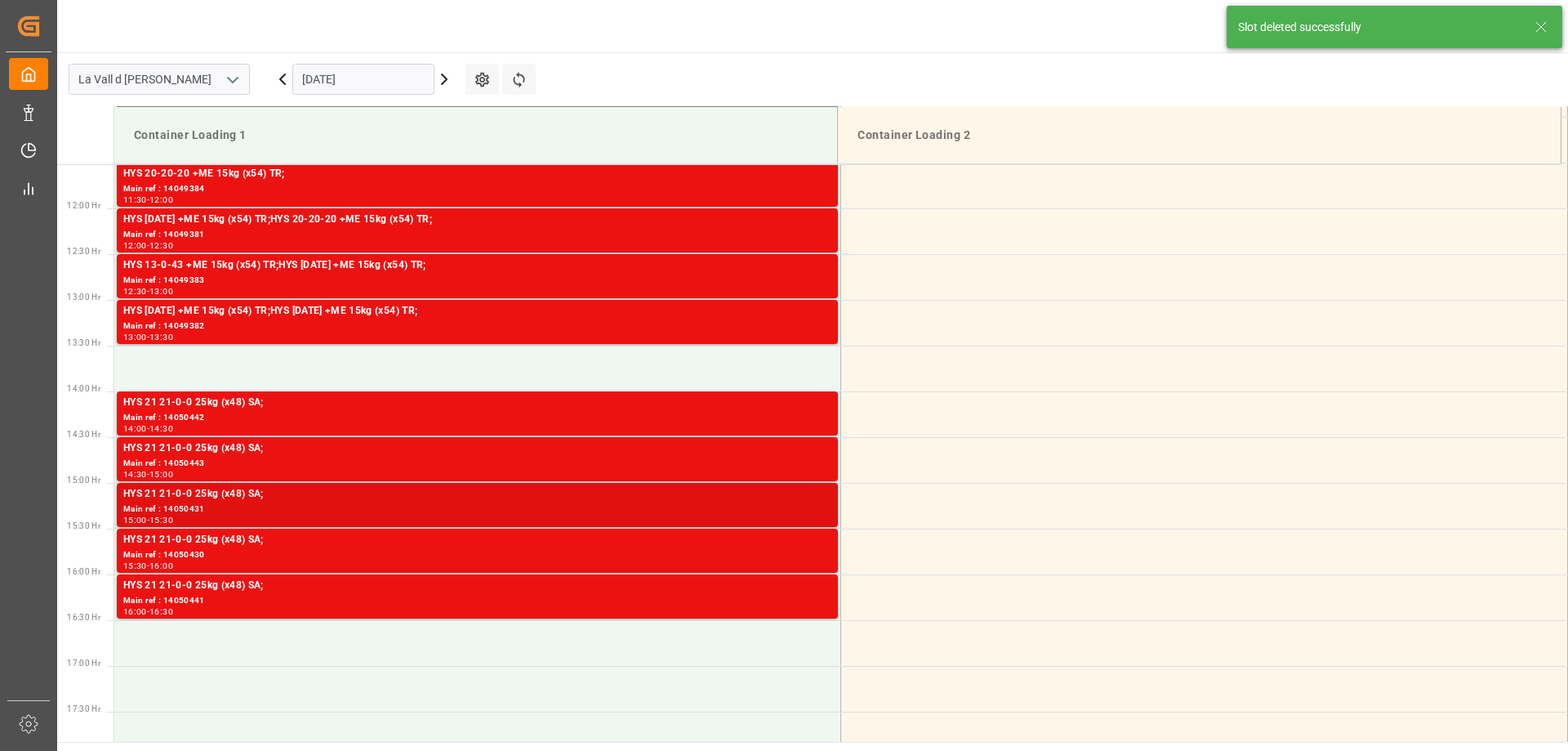
scroll to position [1088, 0]
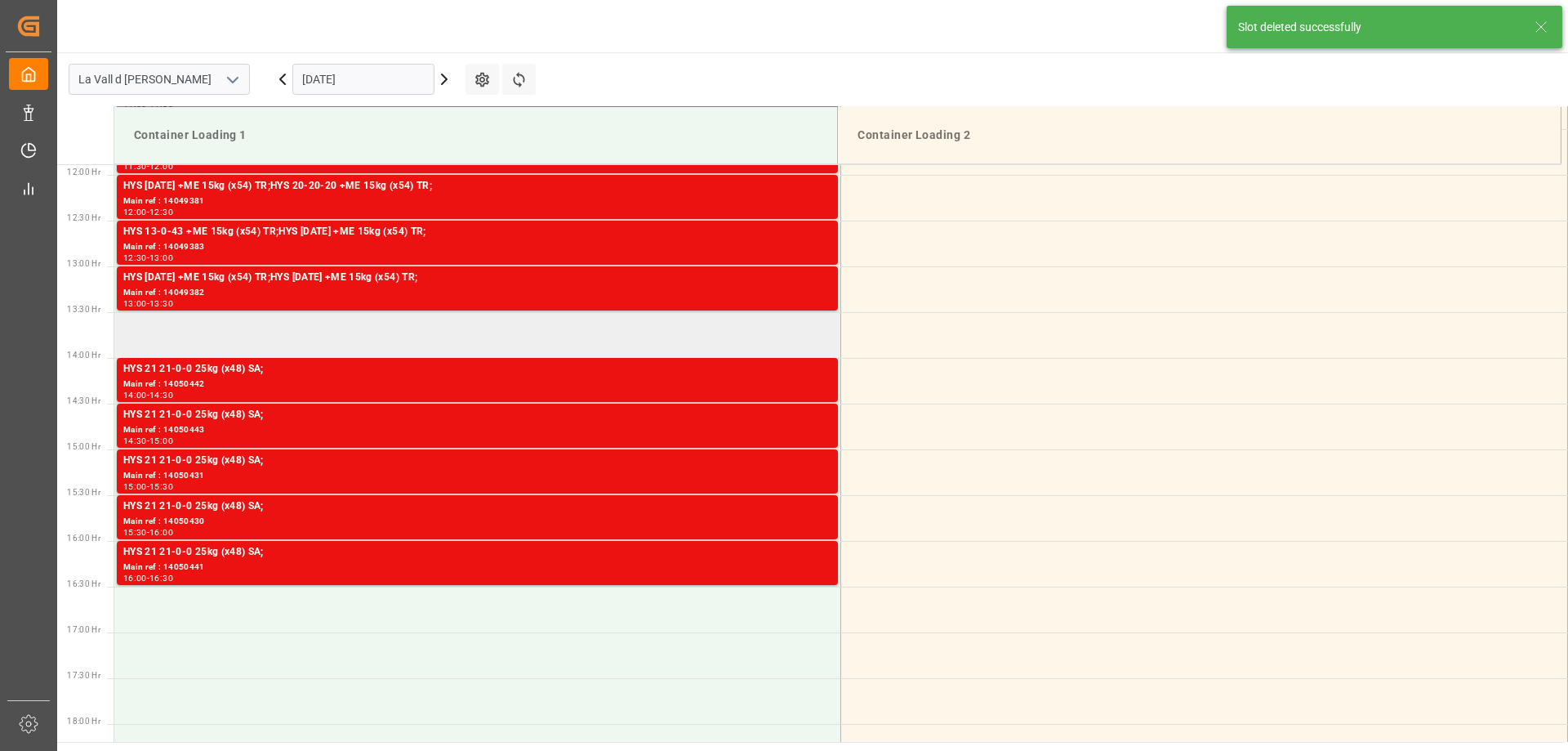
click at [297, 334] on td at bounding box center [478, 336] width 727 height 46
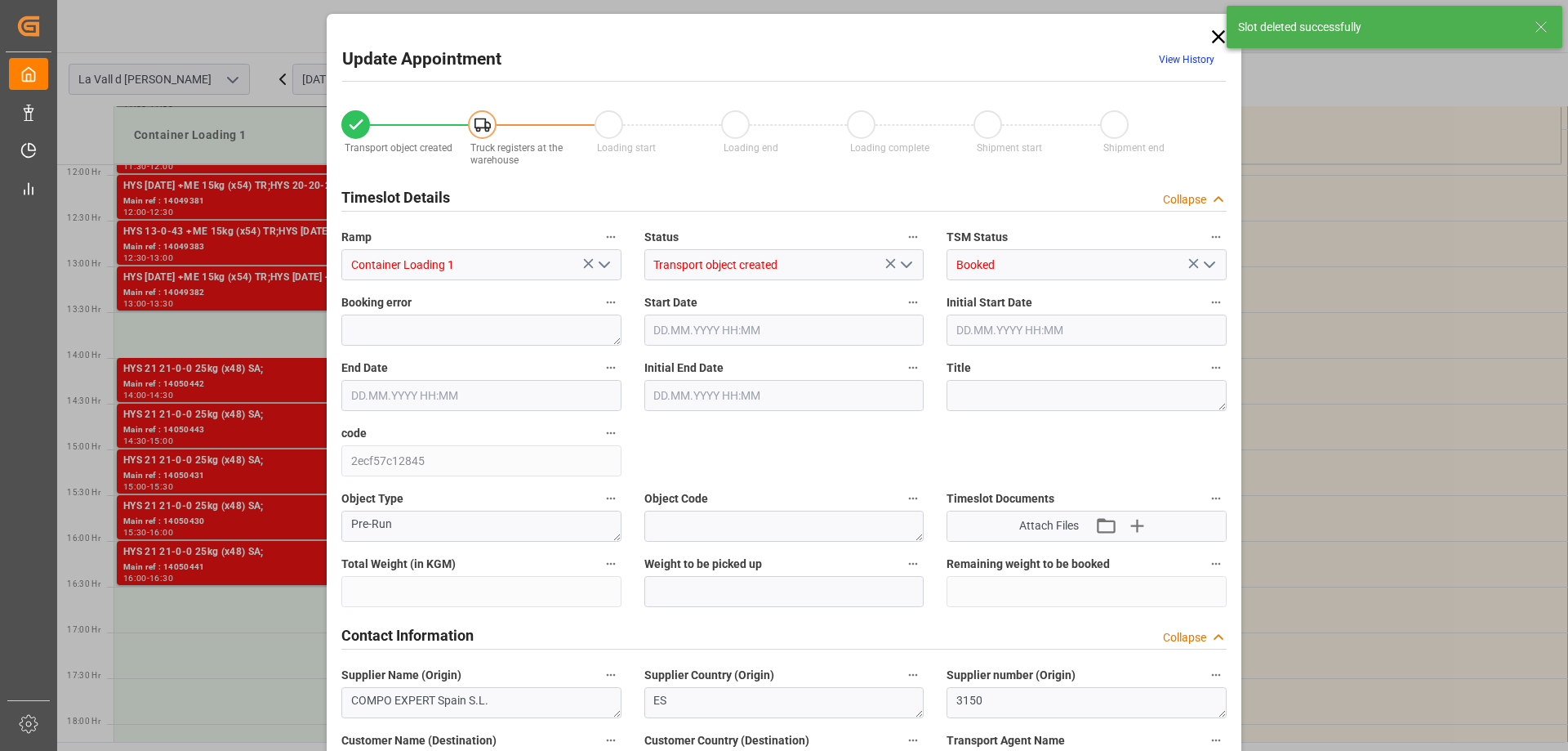
type input "22007.04"
type input "42"
type input "03.09.2025 13:30"
type input "03.09.2025 14:00"
type input "[DATE] 17:00"
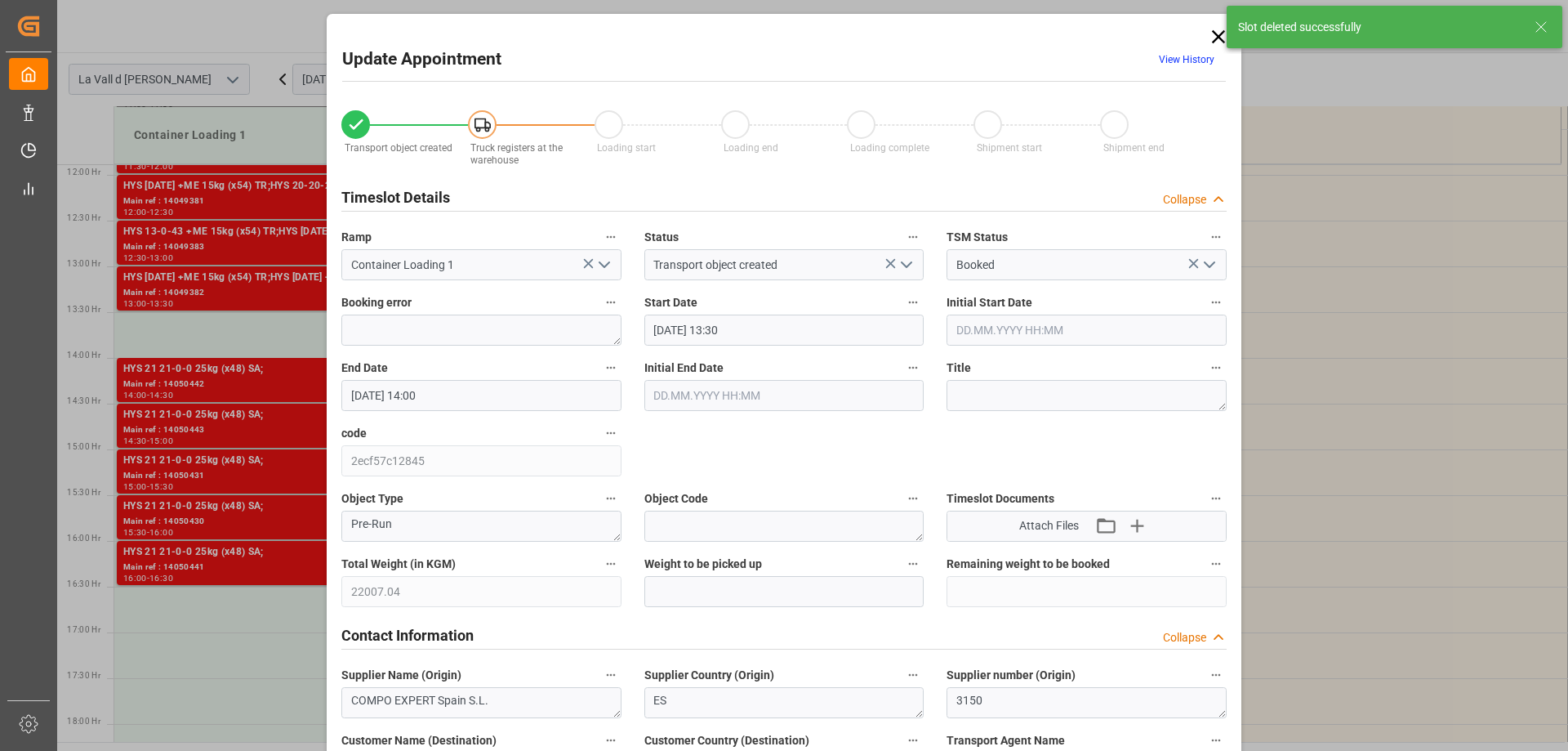
type input "03.09.2025 09:00"
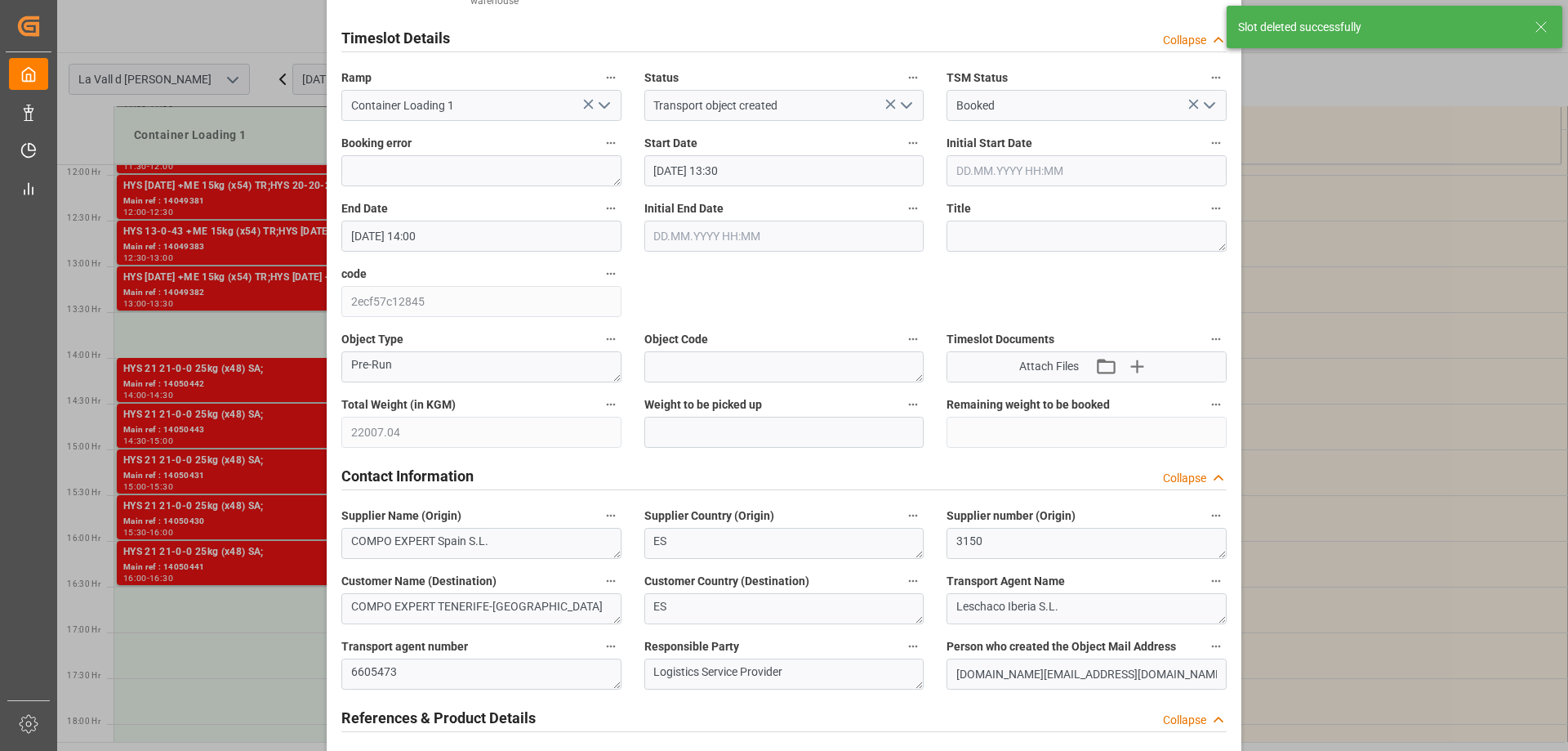
scroll to position [163, 0]
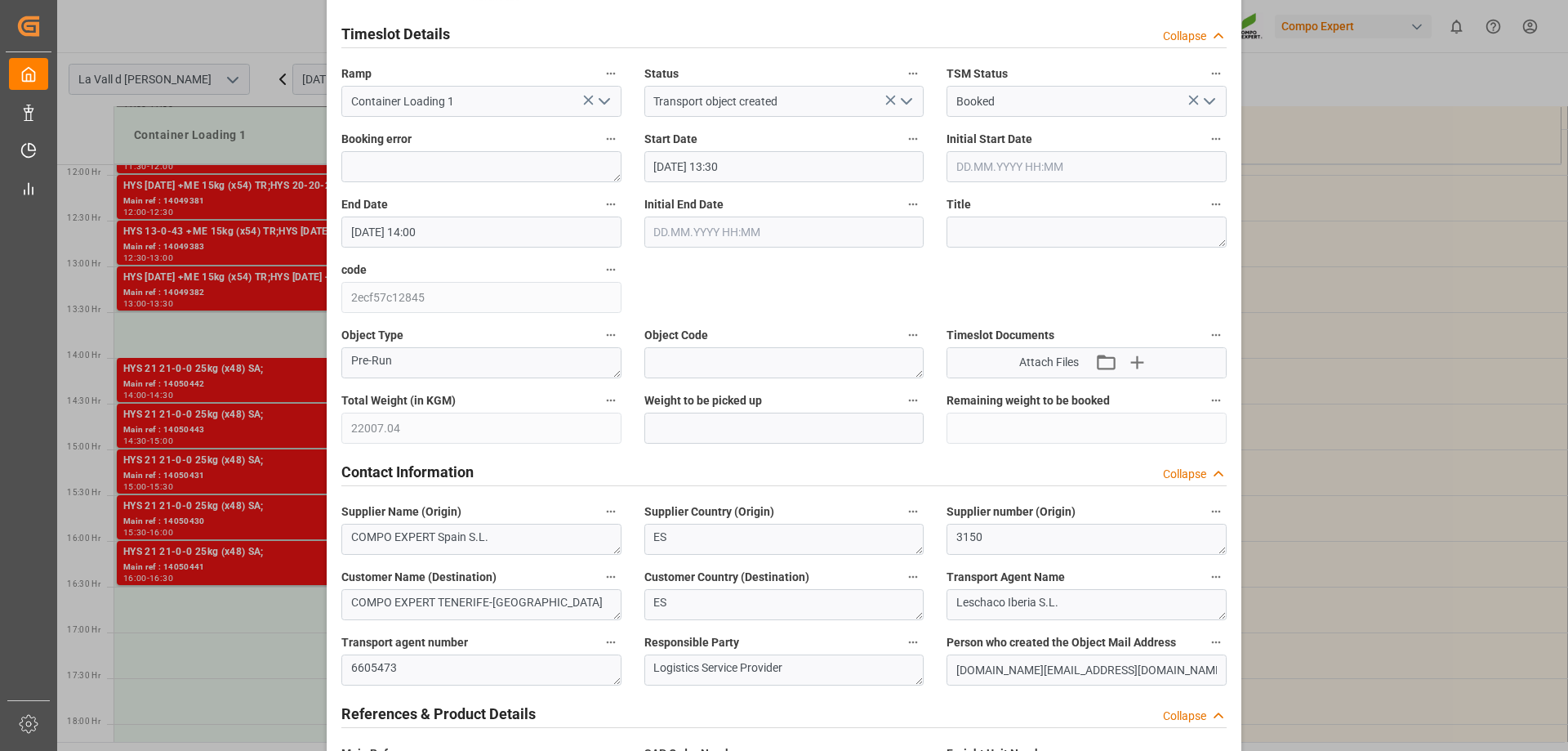
drag, startPoint x: 811, startPoint y: 439, endPoint x: 821, endPoint y: 432, distance: 12.2
click at [811, 439] on input "text" at bounding box center [784, 428] width 280 height 31
paste input "22007.04"
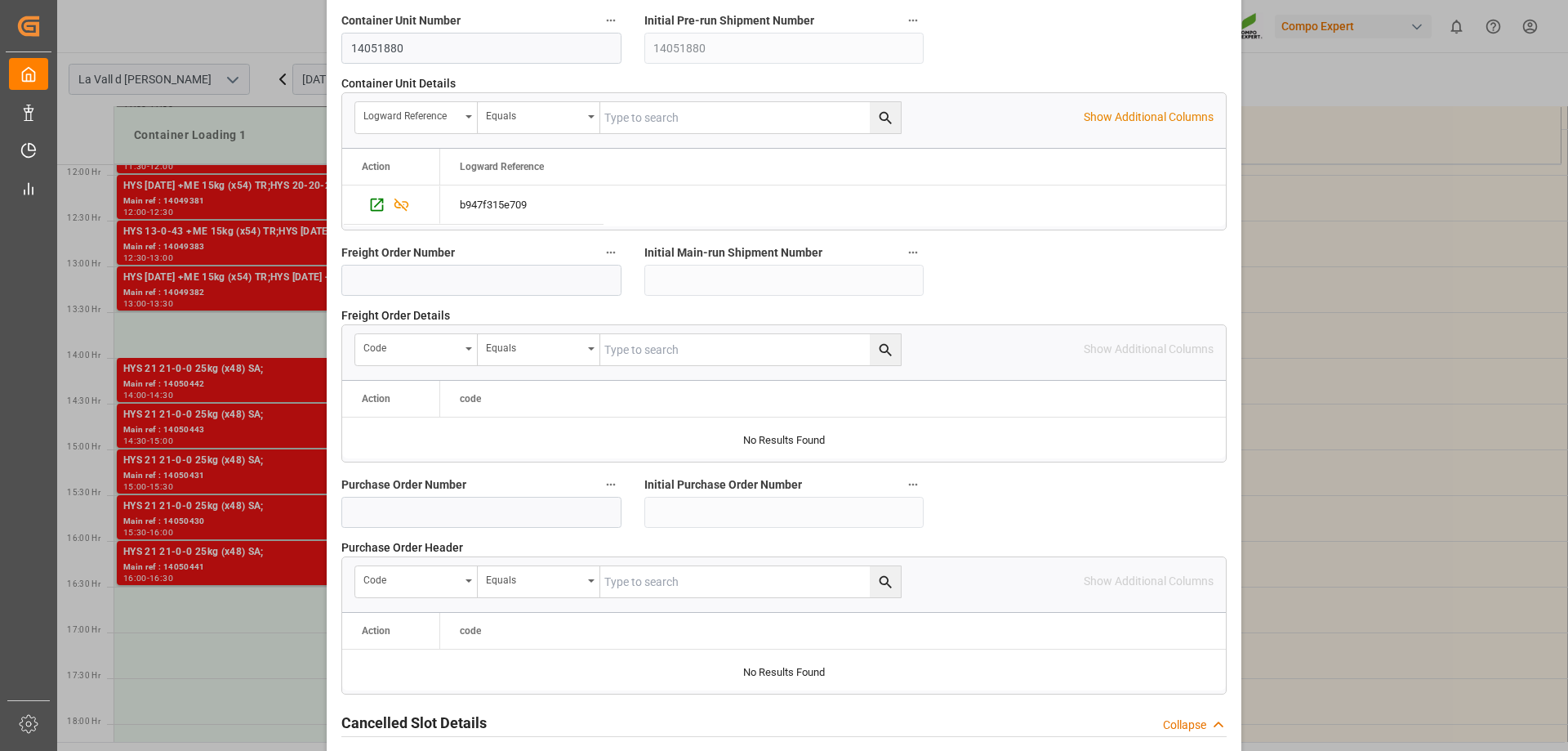
scroll to position [1516, 0]
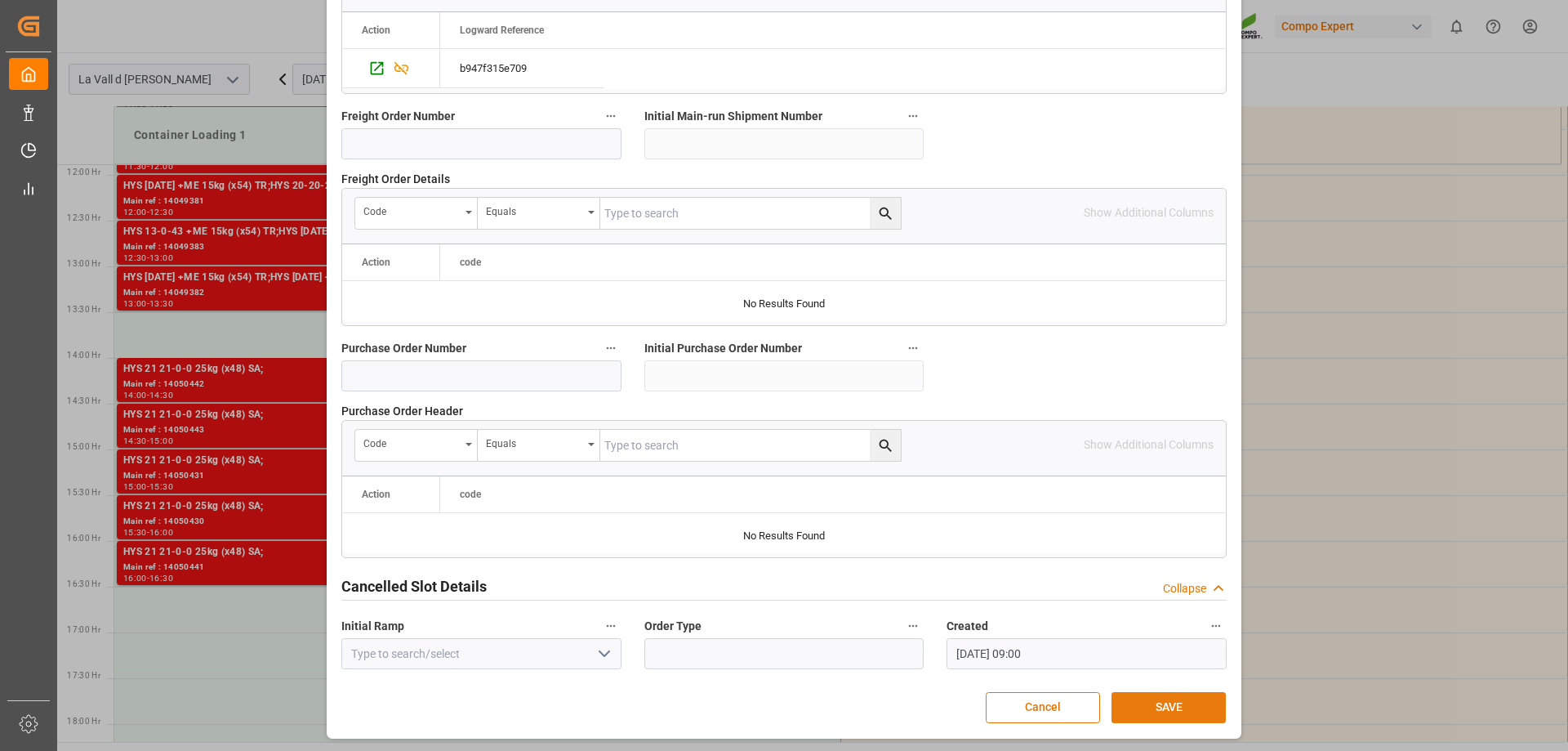
type input "22007.04"
click at [1143, 707] on button "SAVE" at bounding box center [1168, 708] width 114 height 31
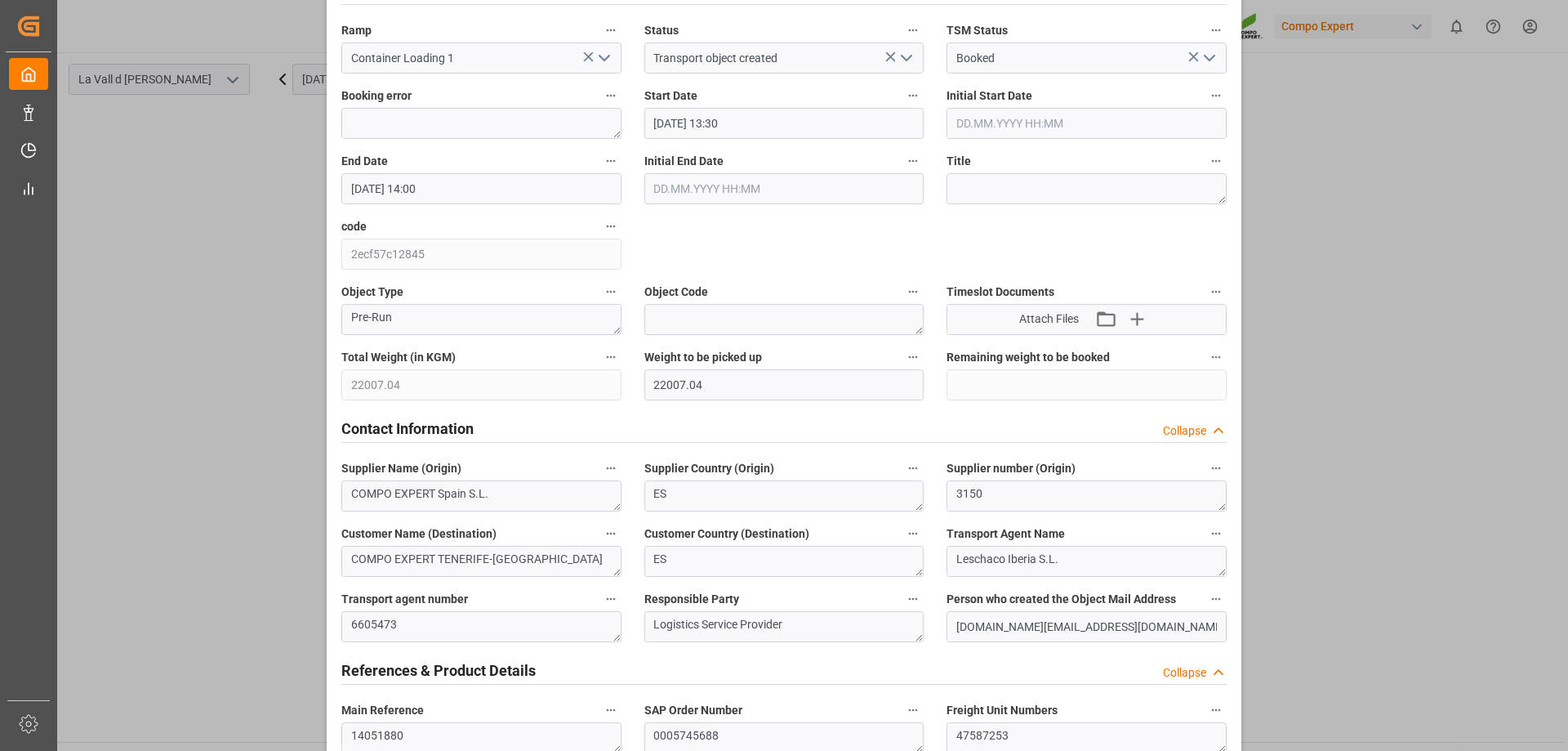
scroll to position [0, 0]
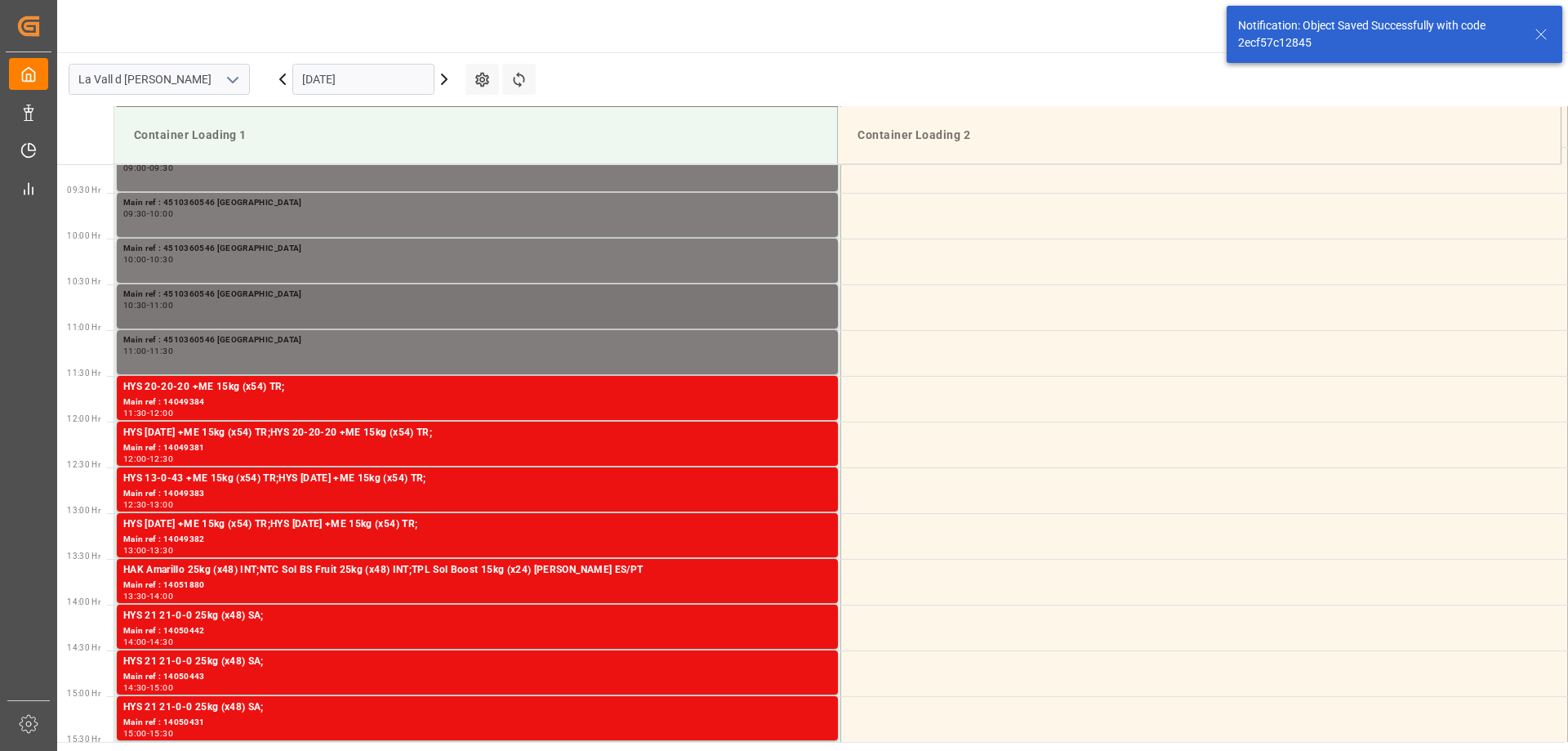
scroll to position [842, 0]
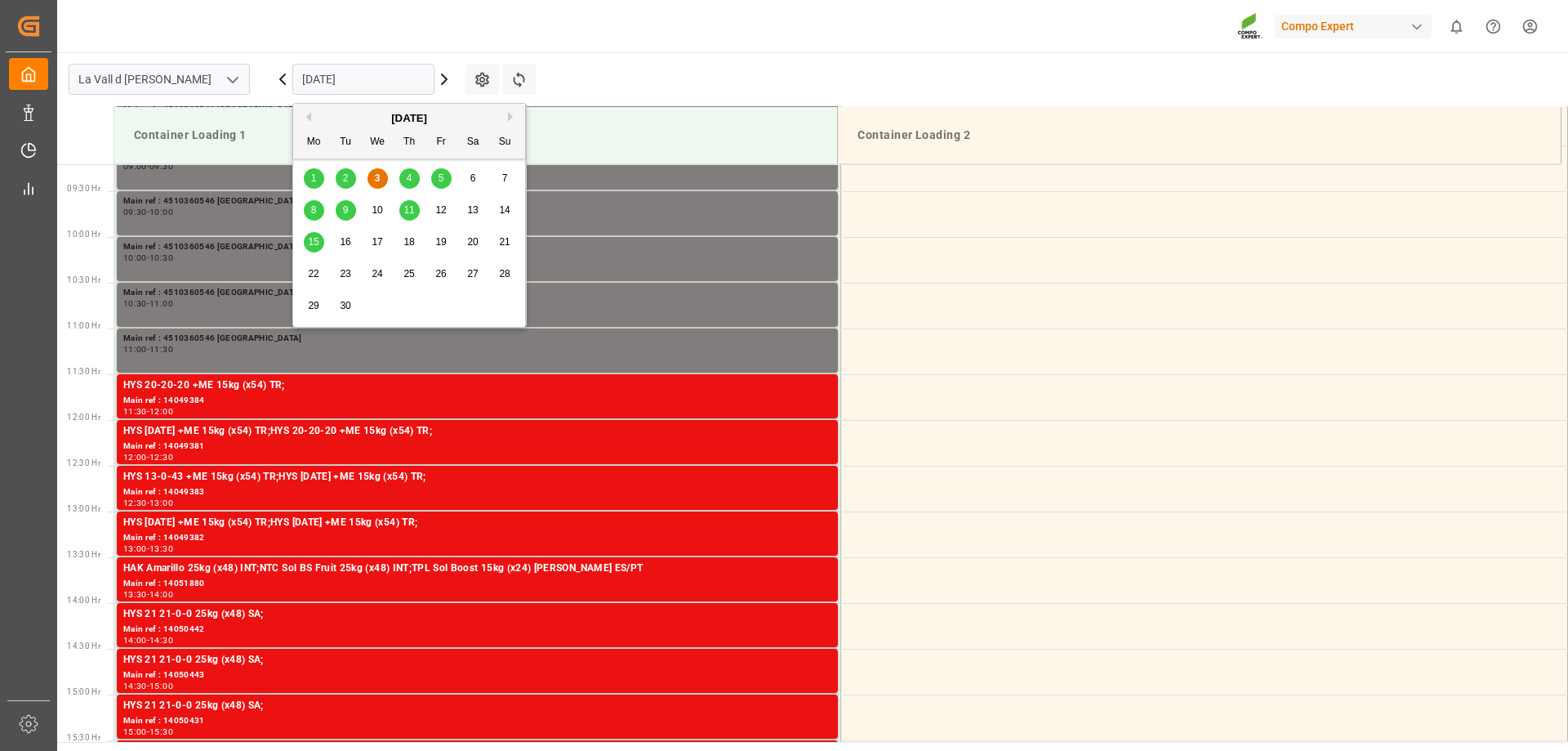
click at [337, 85] on input "[DATE]" at bounding box center [363, 79] width 142 height 31
click at [411, 172] on div "4" at bounding box center [409, 179] width 20 height 19
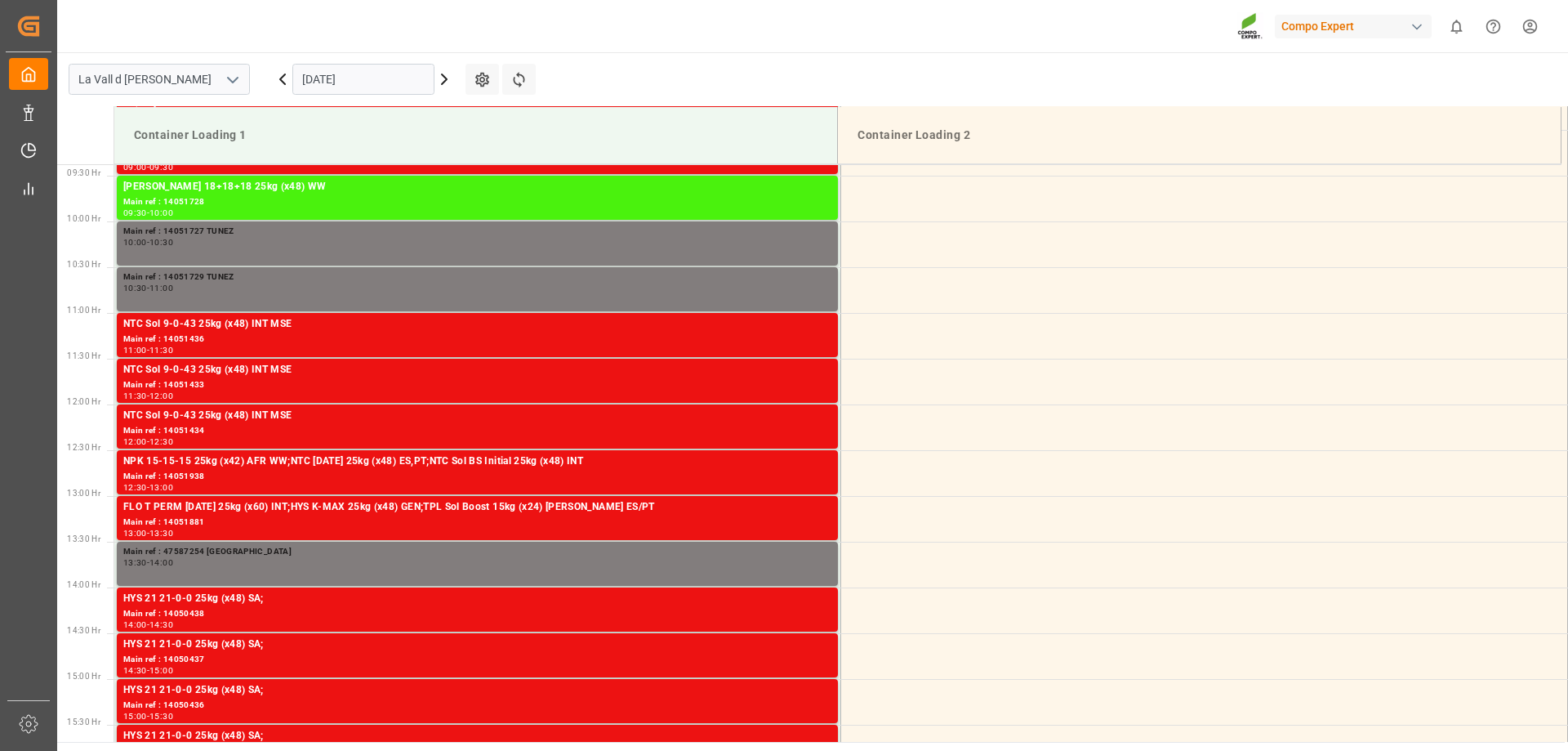
scroll to position [905, 0]
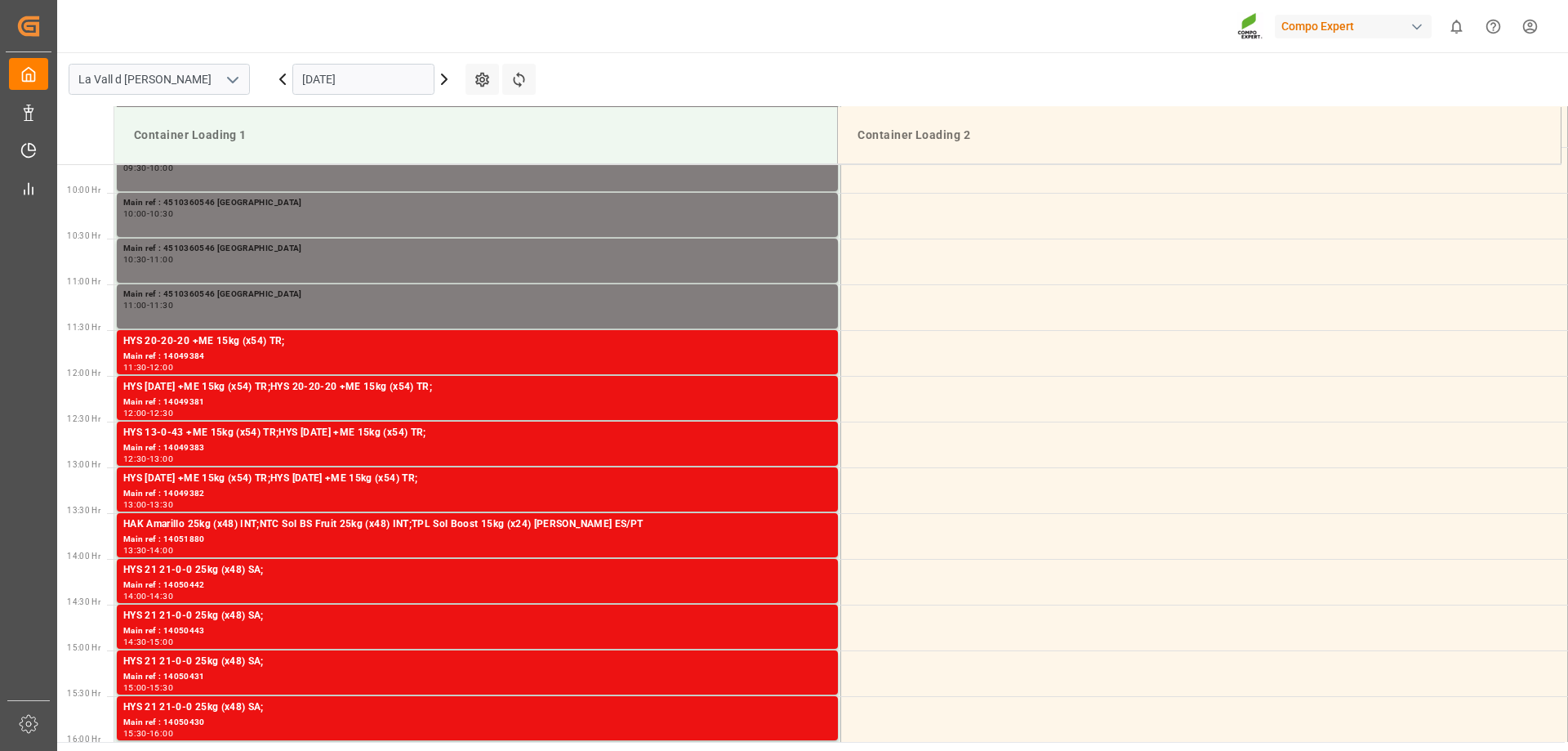
scroll to position [905, 0]
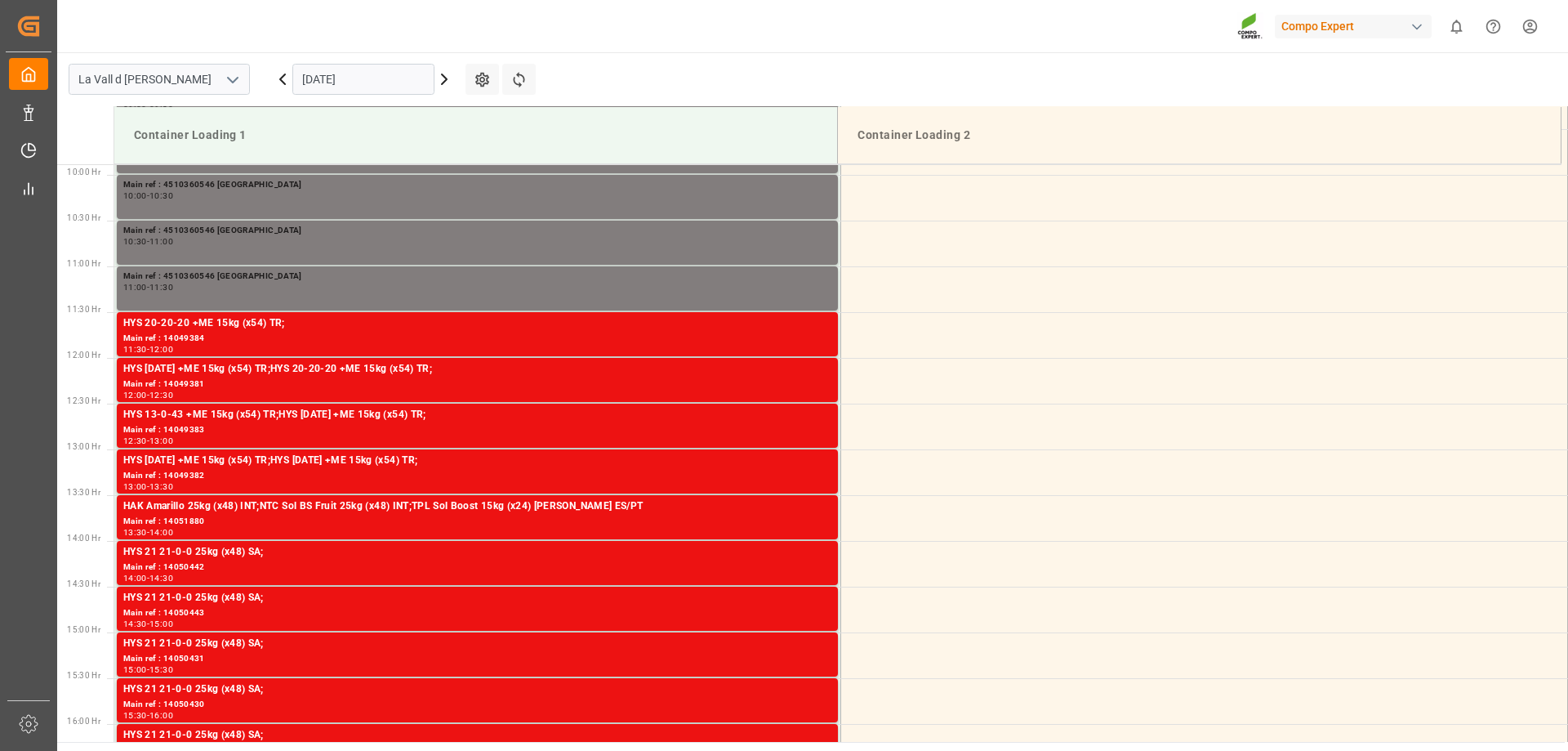
click at [352, 79] on input "[DATE]" at bounding box center [363, 79] width 142 height 31
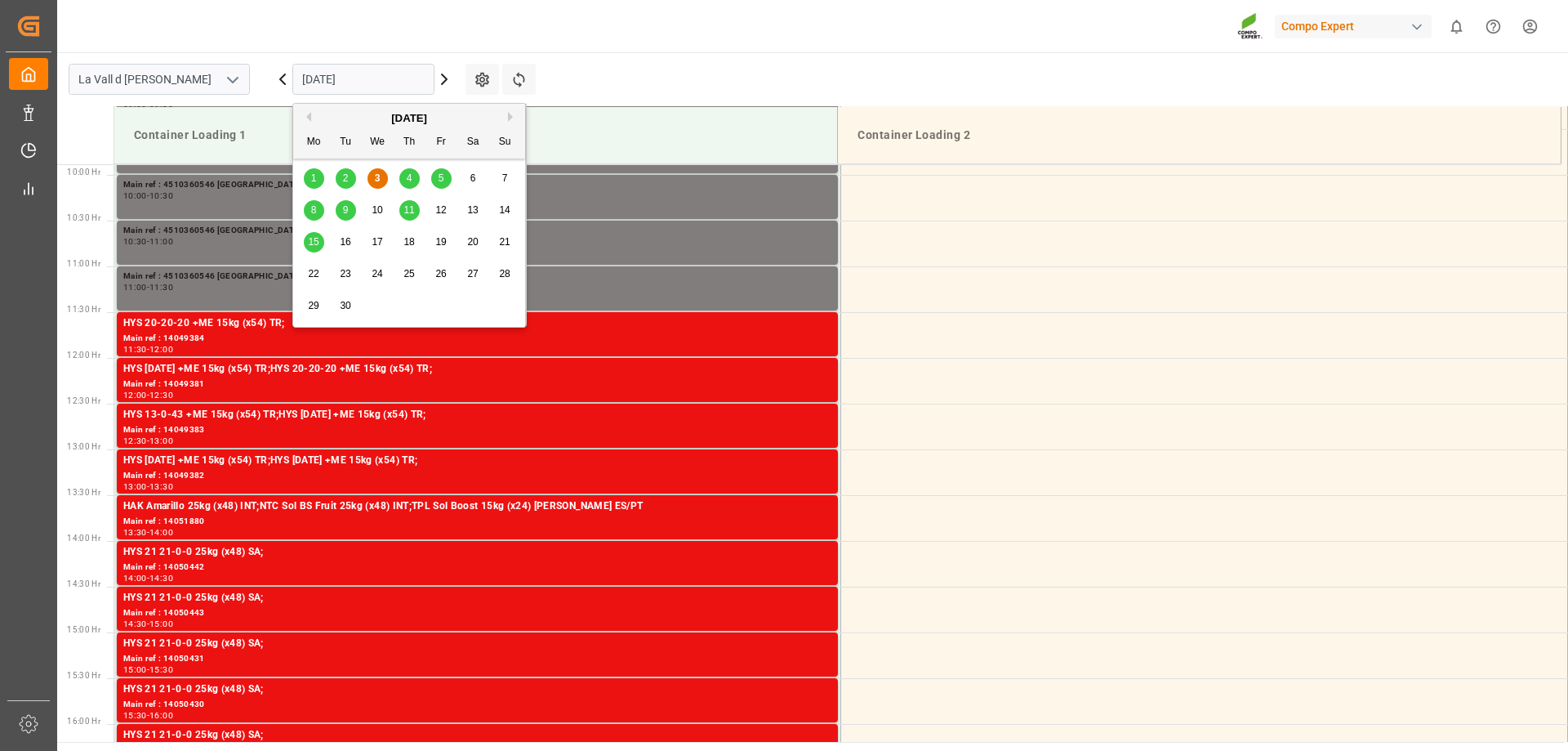
click at [402, 179] on div "4" at bounding box center [409, 179] width 20 height 19
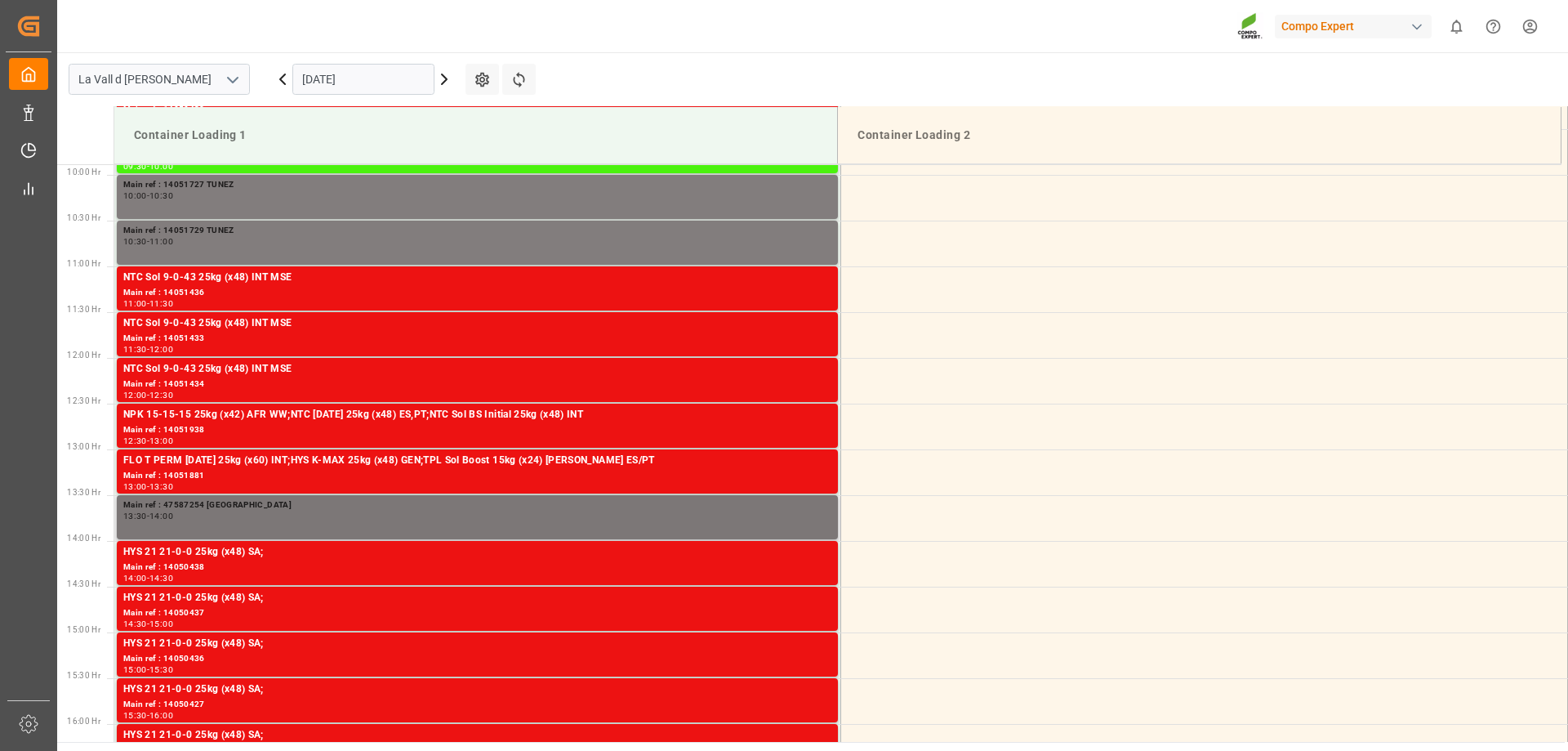
click at [339, 513] on div "13:30 - 14:00" at bounding box center [477, 516] width 709 height 9
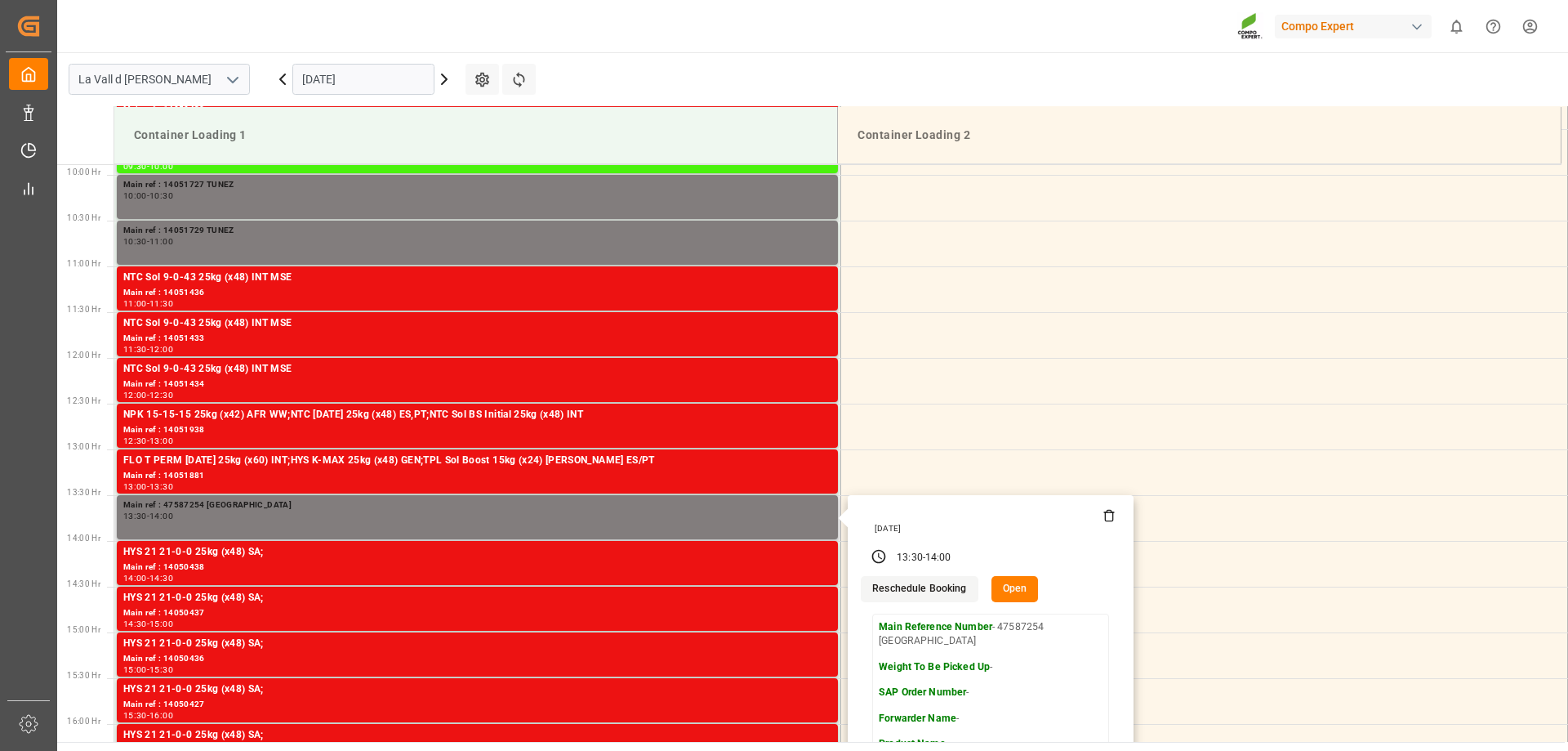
click at [1106, 517] on icon at bounding box center [1109, 515] width 13 height 13
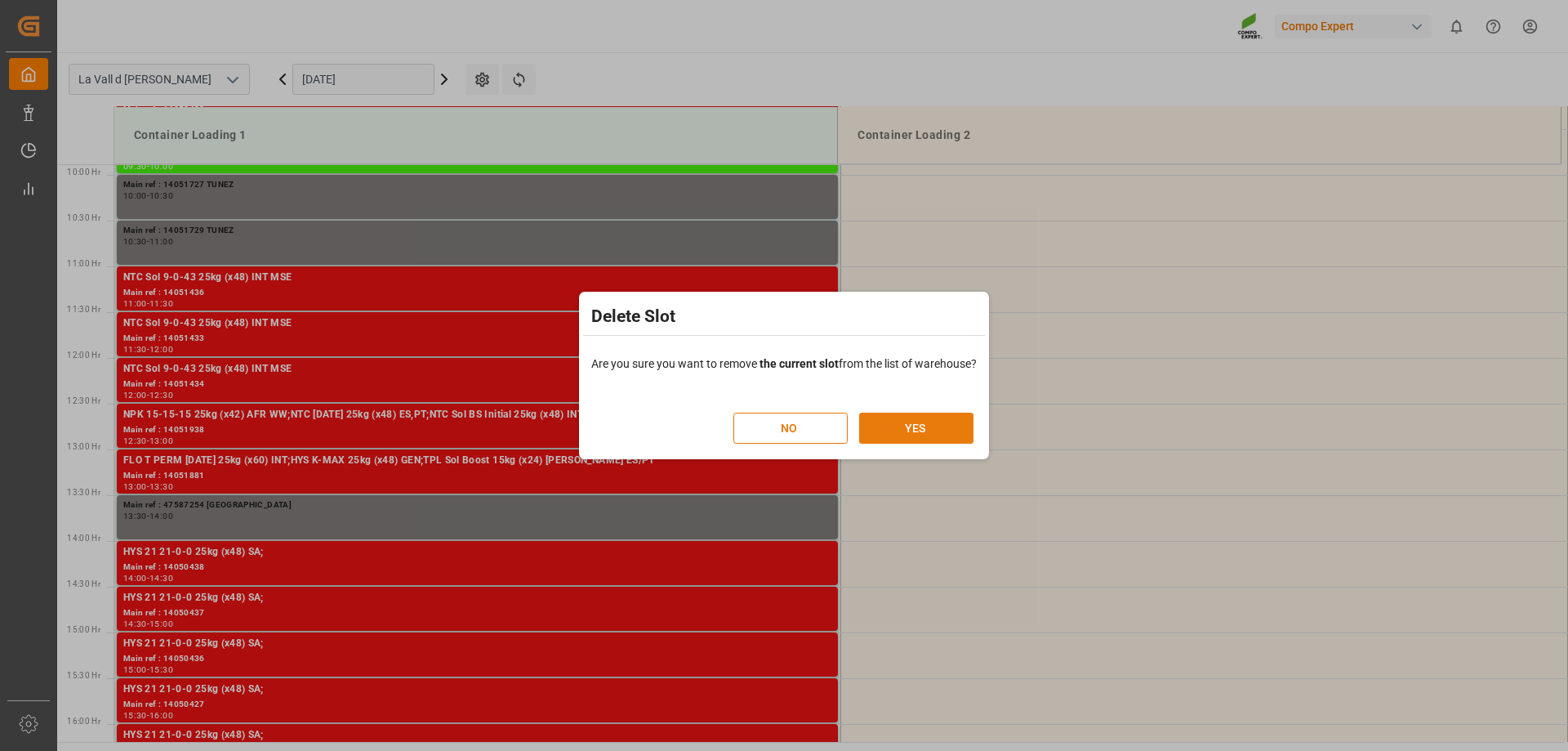
click at [915, 424] on button "YES" at bounding box center [916, 428] width 114 height 31
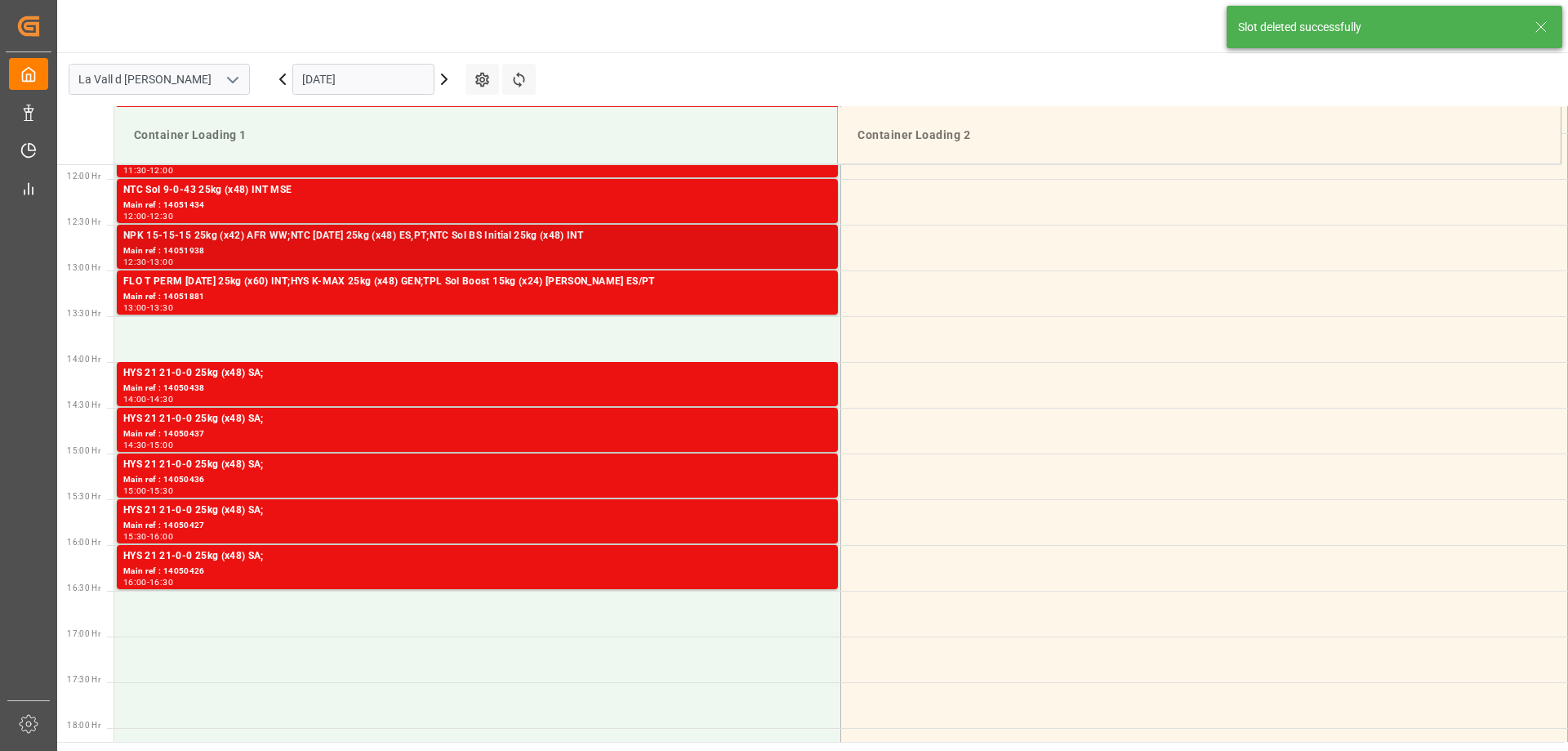
scroll to position [1088, 0]
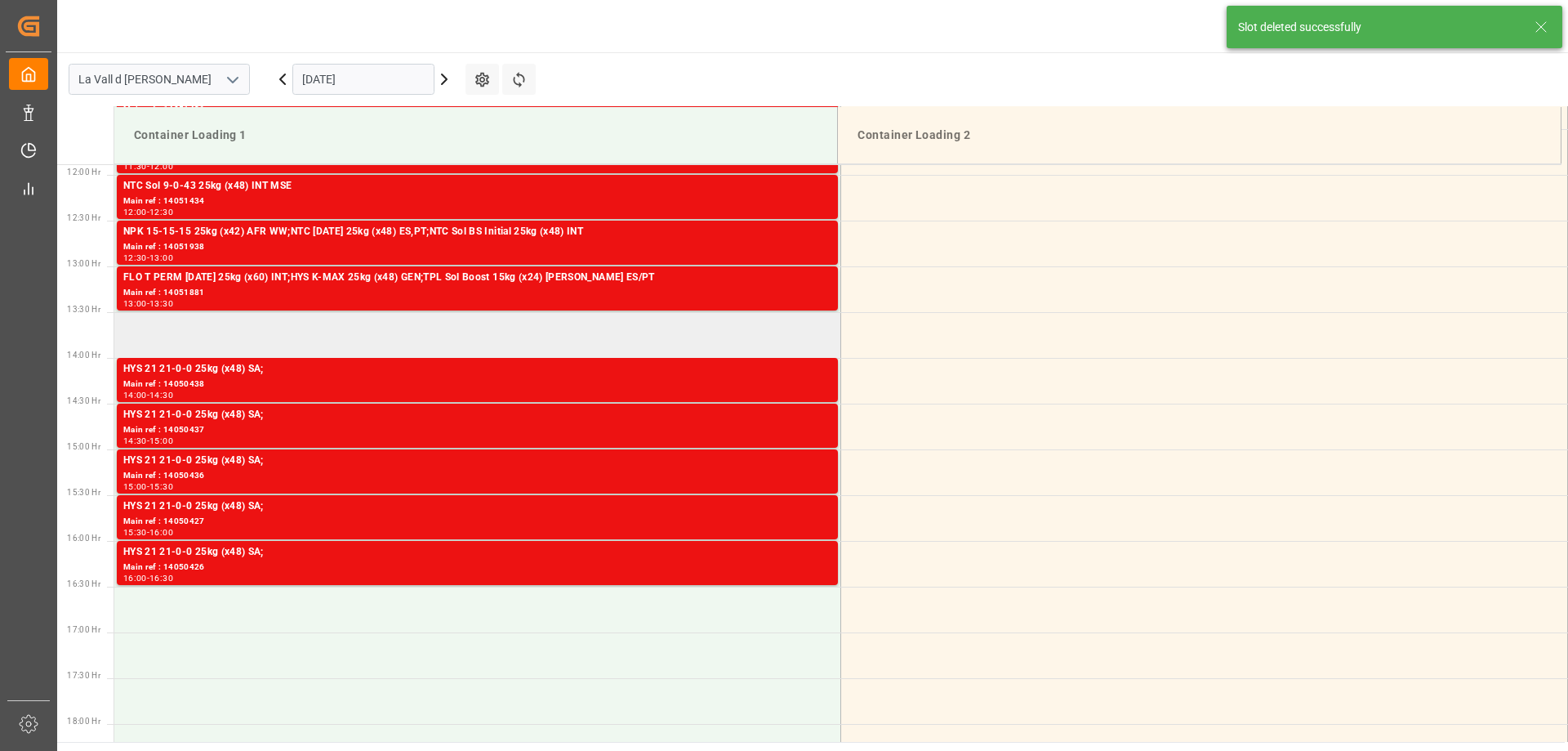
click at [291, 324] on td at bounding box center [478, 336] width 727 height 46
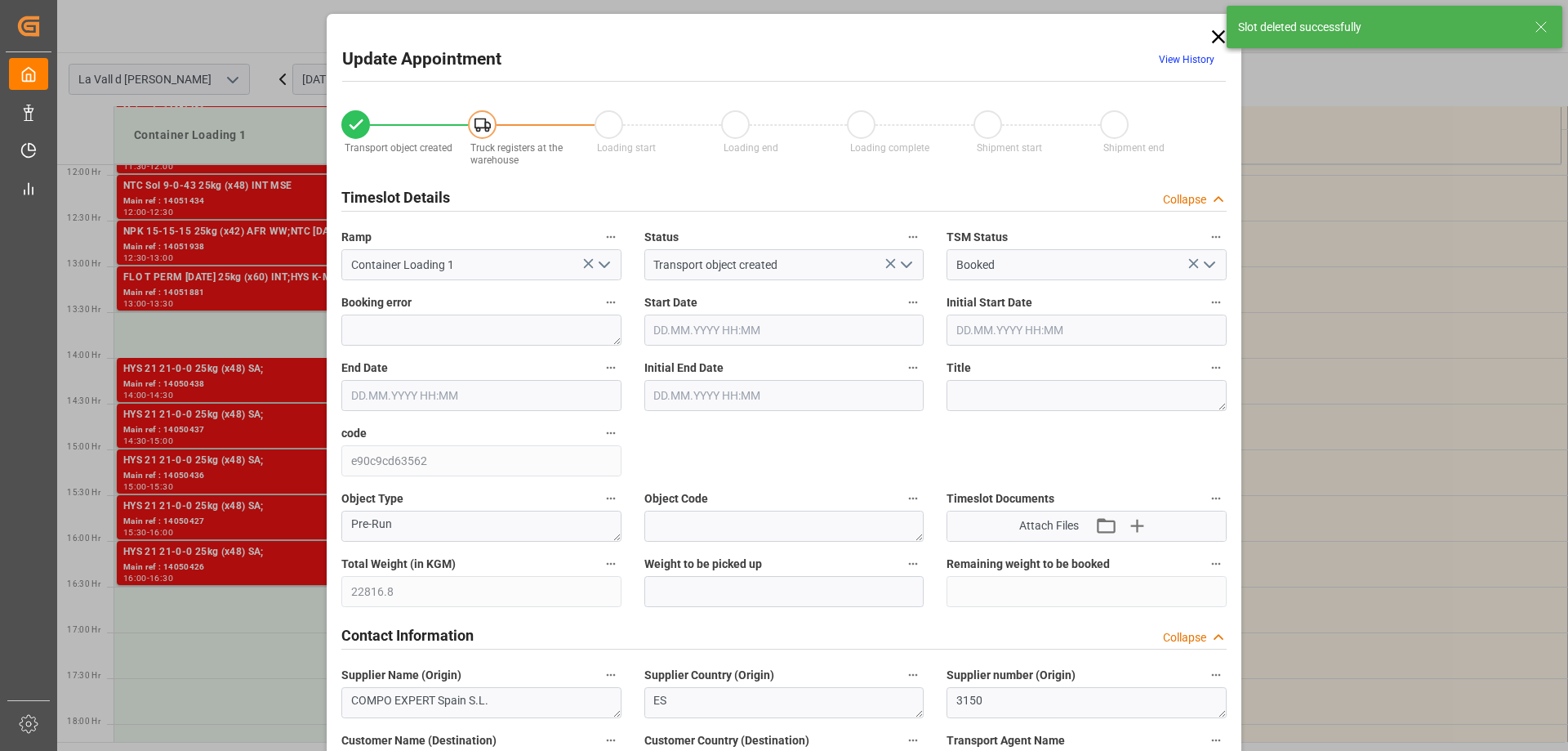
type input "22816.8"
type input "42"
type input "[DATE] 13:30"
type input "[DATE] 14:00"
type input "[DATE] 10:52"
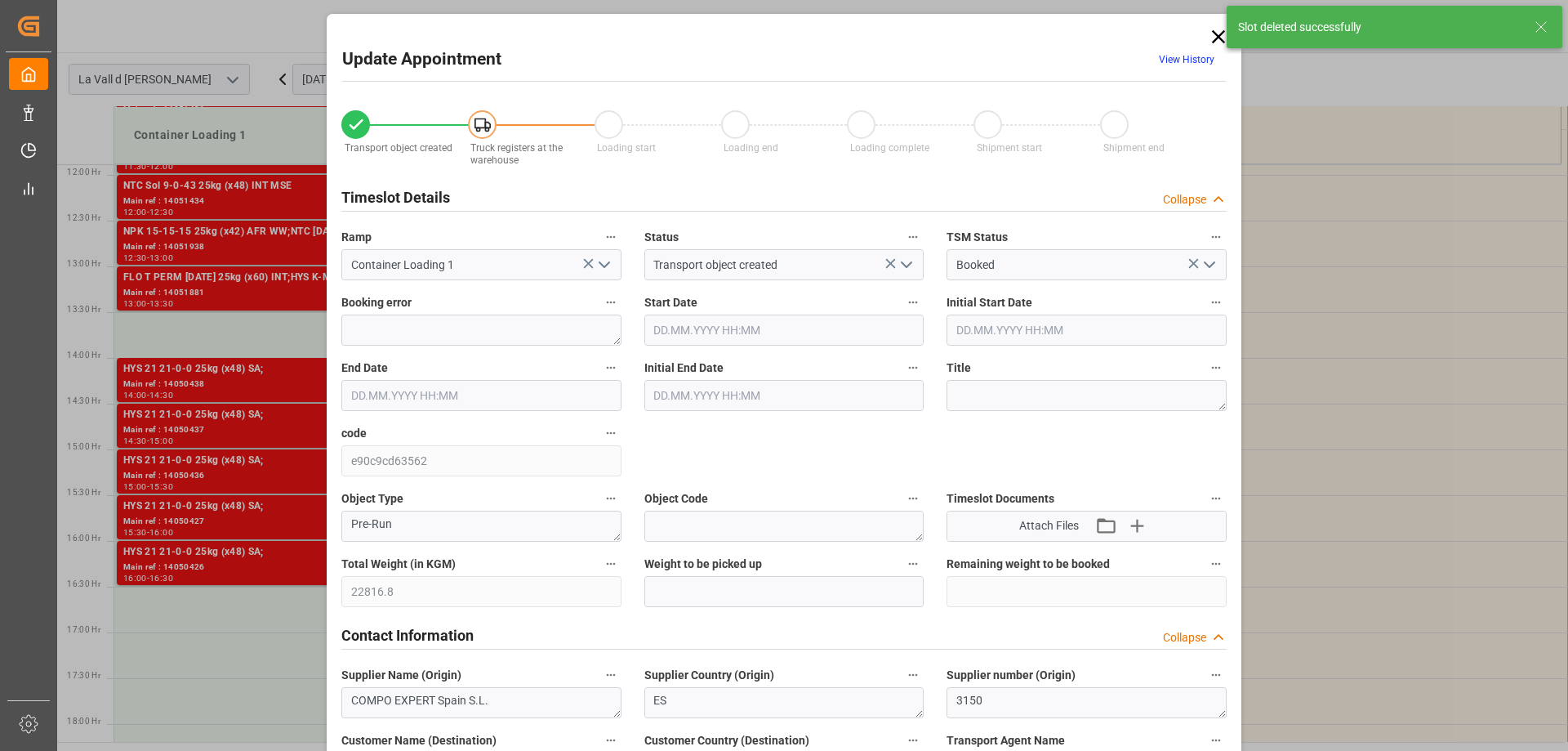
type input "[DATE] 09:00"
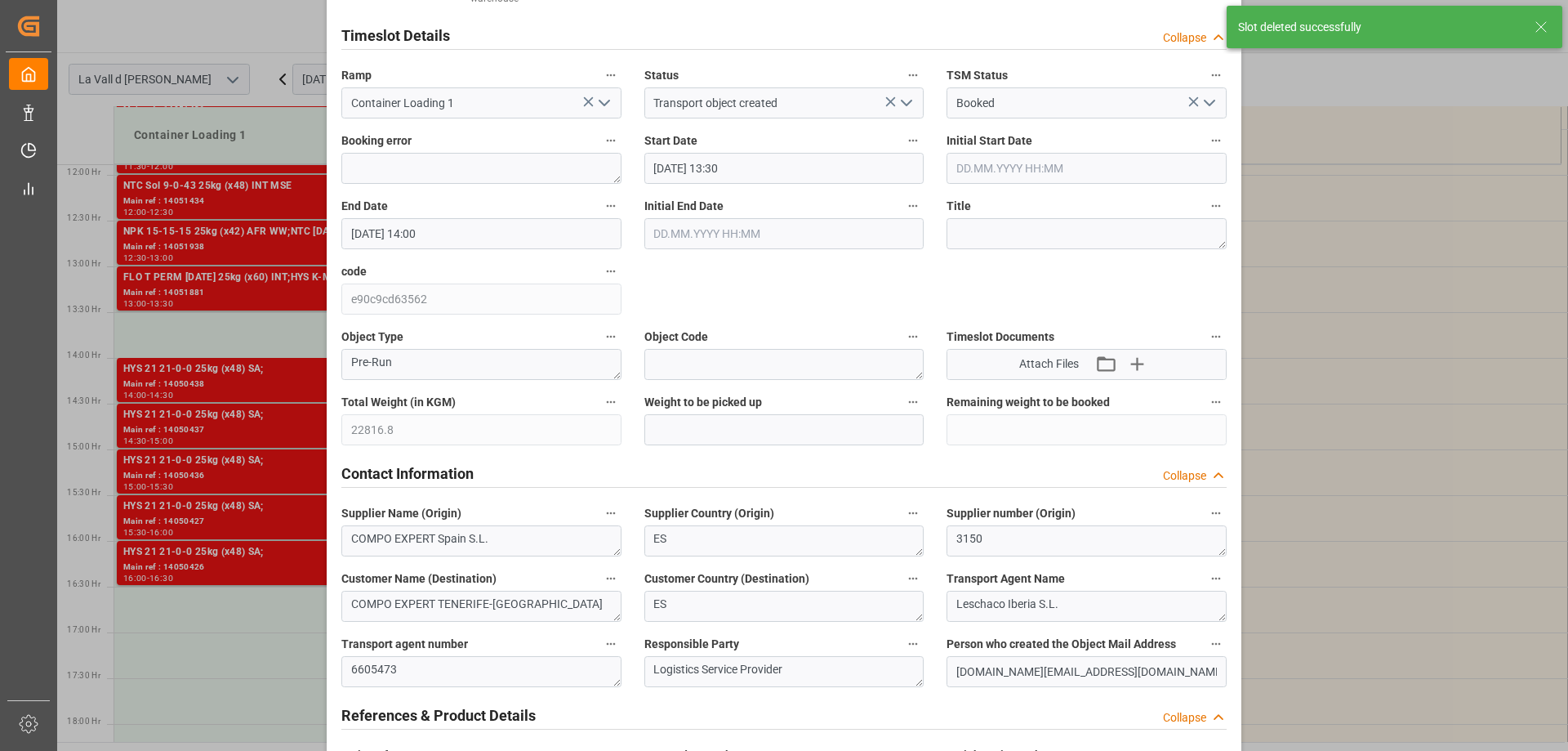
scroll to position [163, 0]
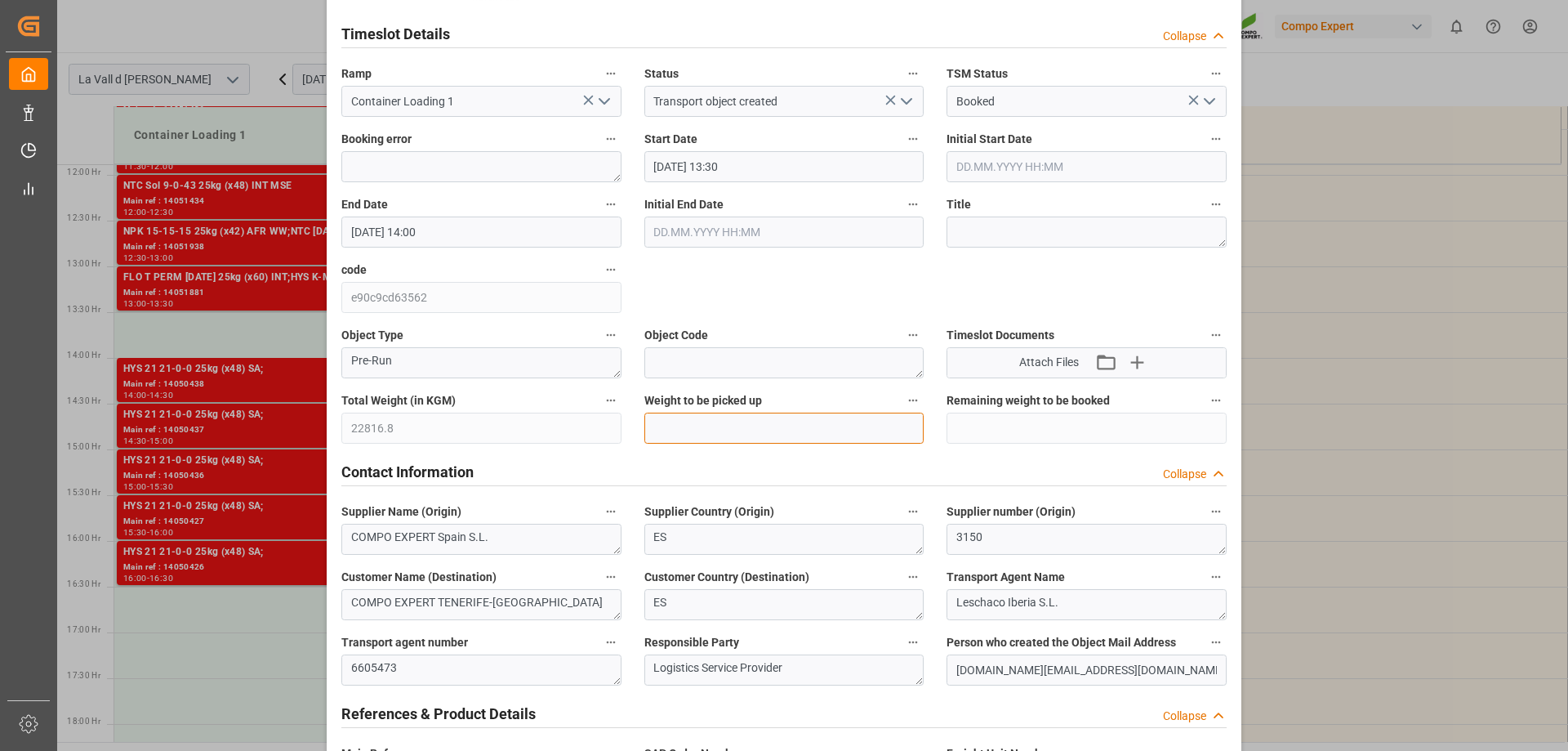
click at [702, 432] on input "text" at bounding box center [784, 428] width 280 height 31
paste input "22816.8"
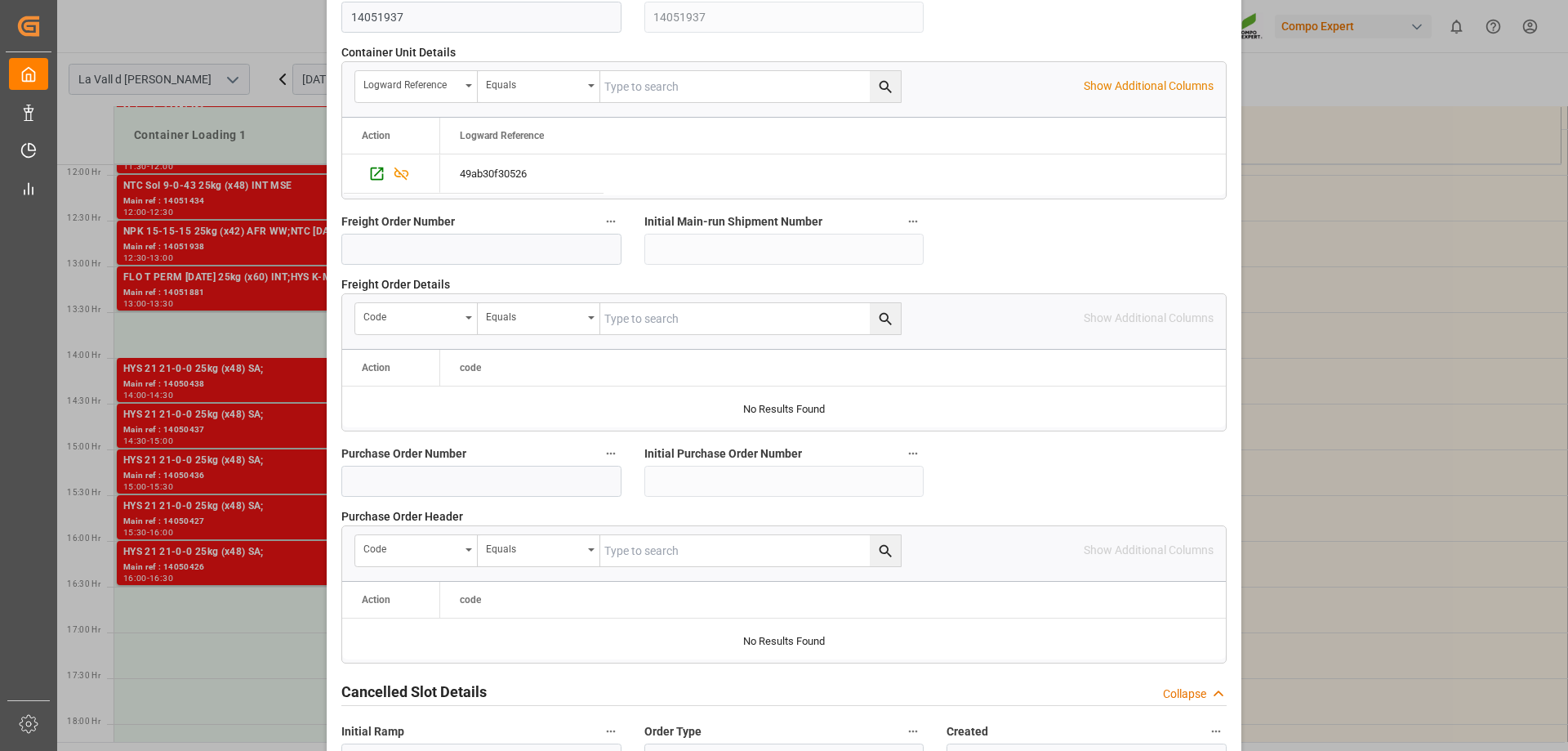
scroll to position [1516, 0]
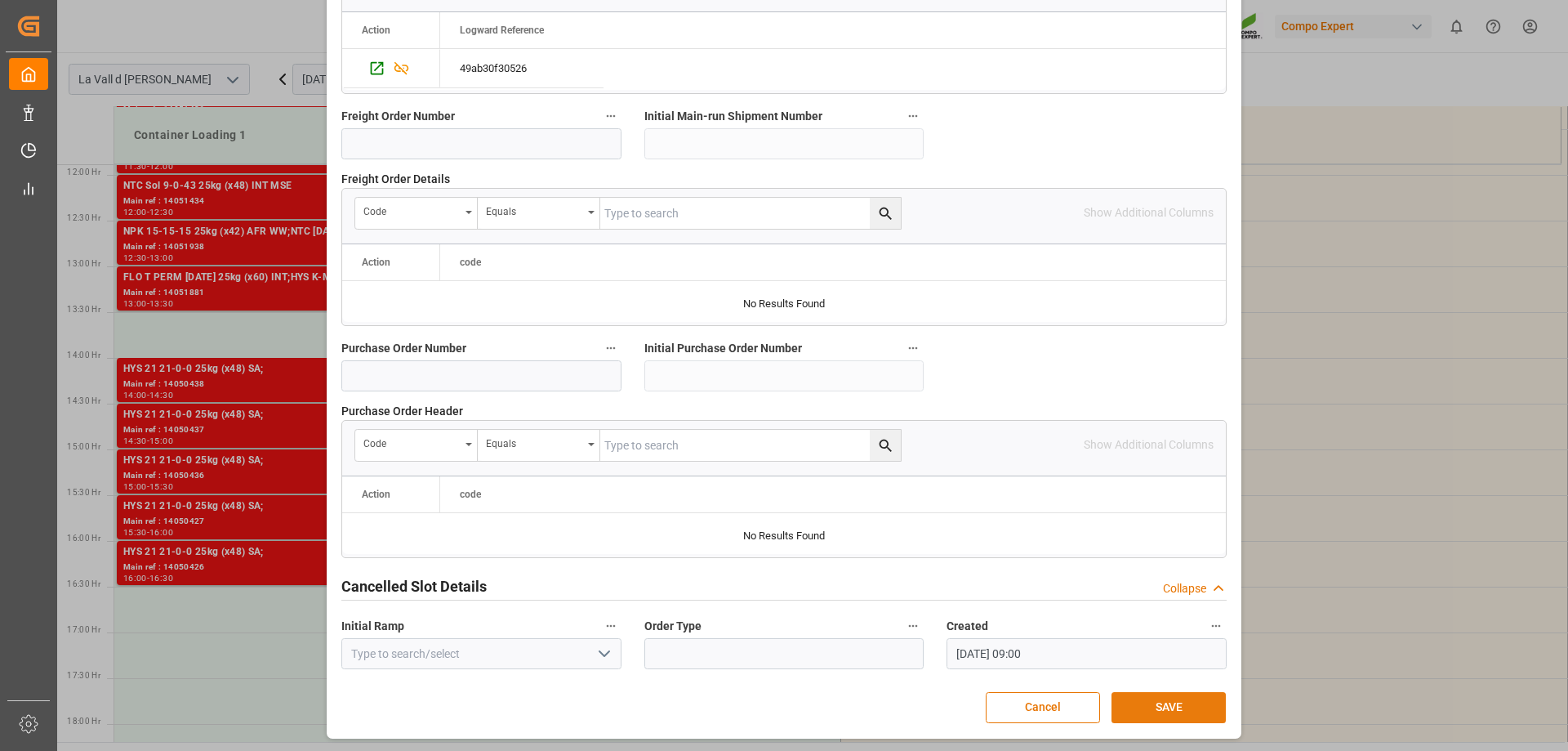
type input "22816.8"
drag, startPoint x: 1158, startPoint y: 698, endPoint x: 1149, endPoint y: 692, distance: 10.8
click at [1158, 699] on button "SAVE" at bounding box center [1168, 708] width 114 height 31
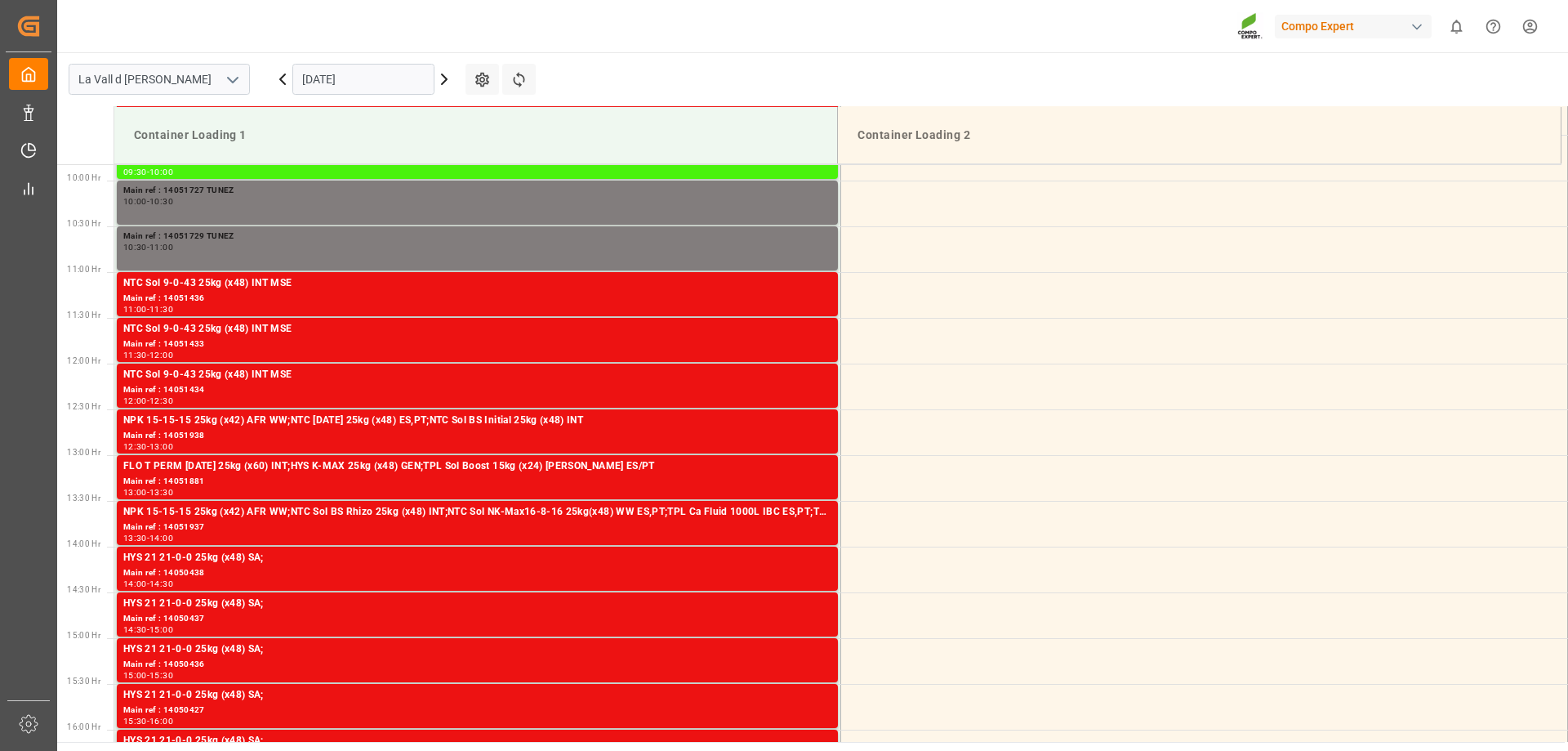
scroll to position [1088, 0]
